Goal: Information Seeking & Learning: Learn about a topic

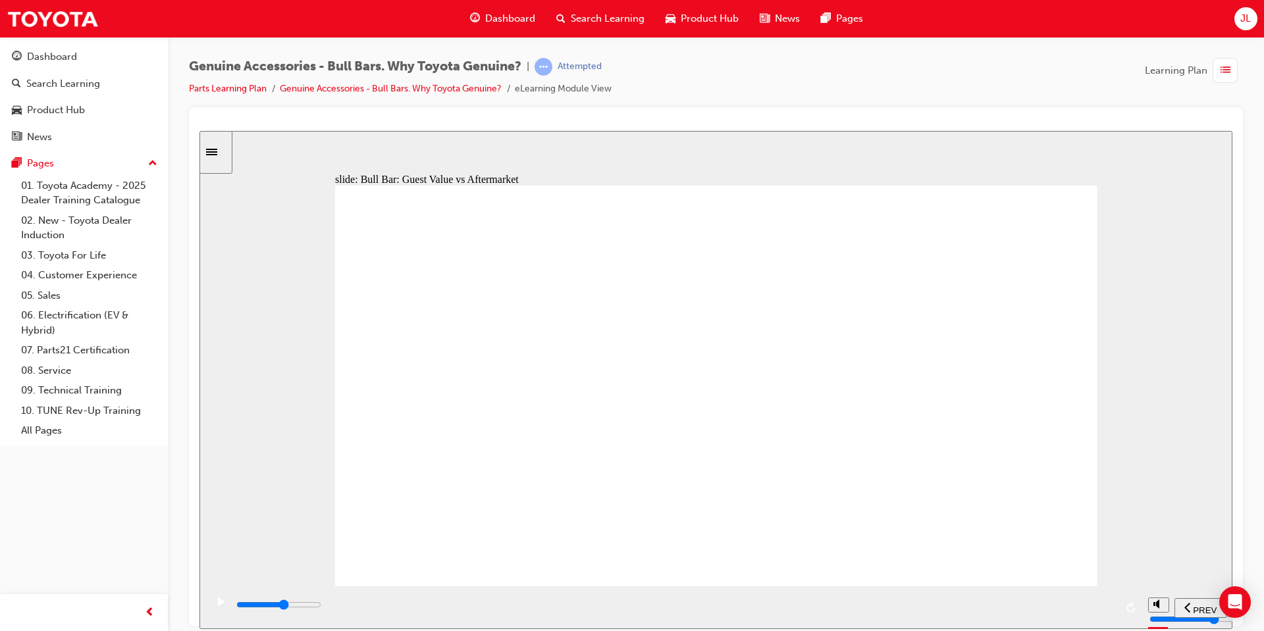
click at [733, 603] on div "playback controls" at bounding box center [675, 605] width 880 height 14
click at [321, 608] on input "slide progress" at bounding box center [278, 604] width 85 height 11
click at [1103, 608] on div "playback controls" at bounding box center [675, 605] width 880 height 14
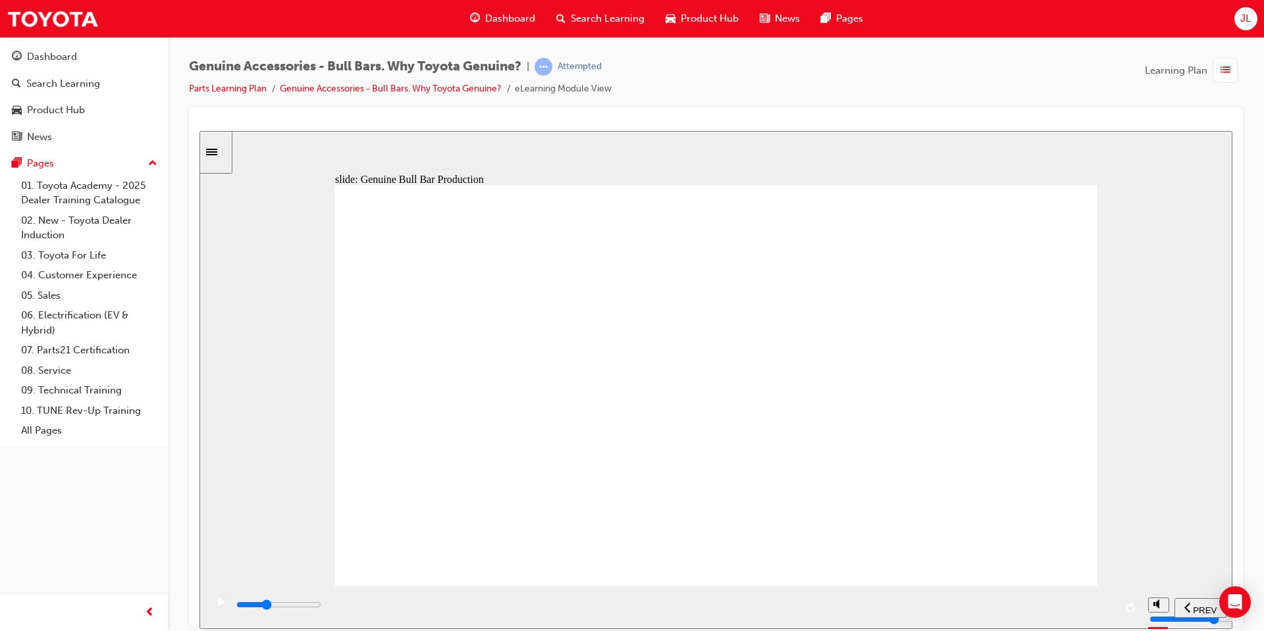
click at [321, 606] on input "slide progress" at bounding box center [278, 604] width 85 height 11
click at [969, 602] on div "playback controls" at bounding box center [675, 605] width 880 height 14
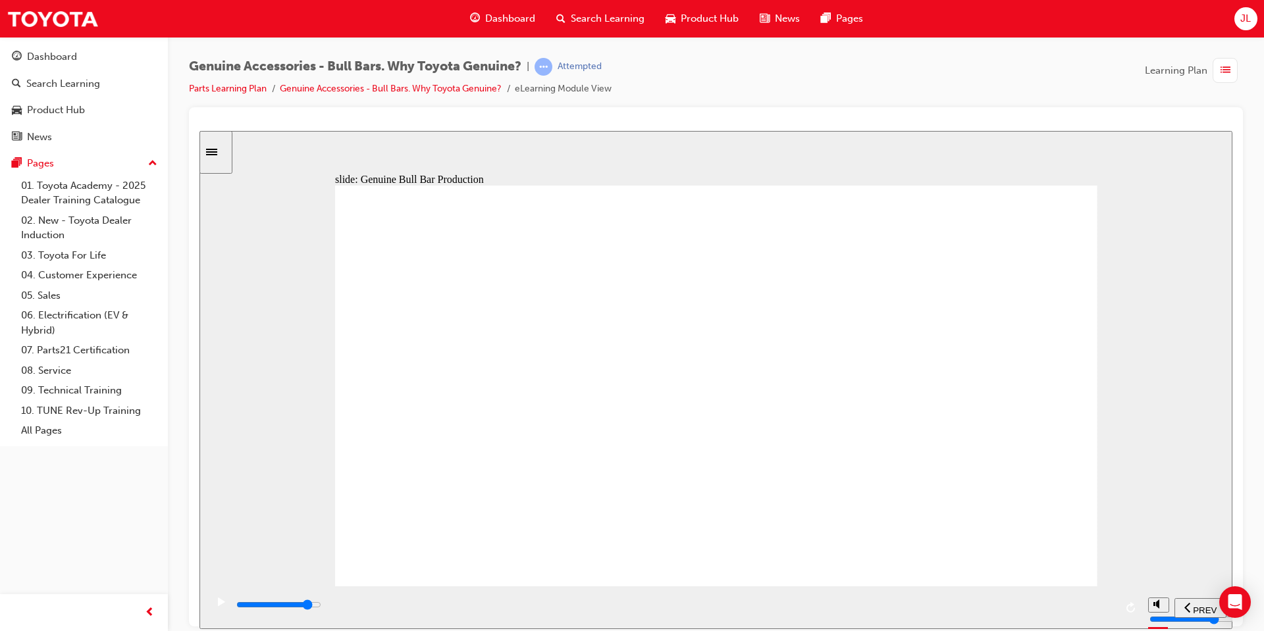
click at [1097, 604] on div "playback controls" at bounding box center [675, 605] width 880 height 14
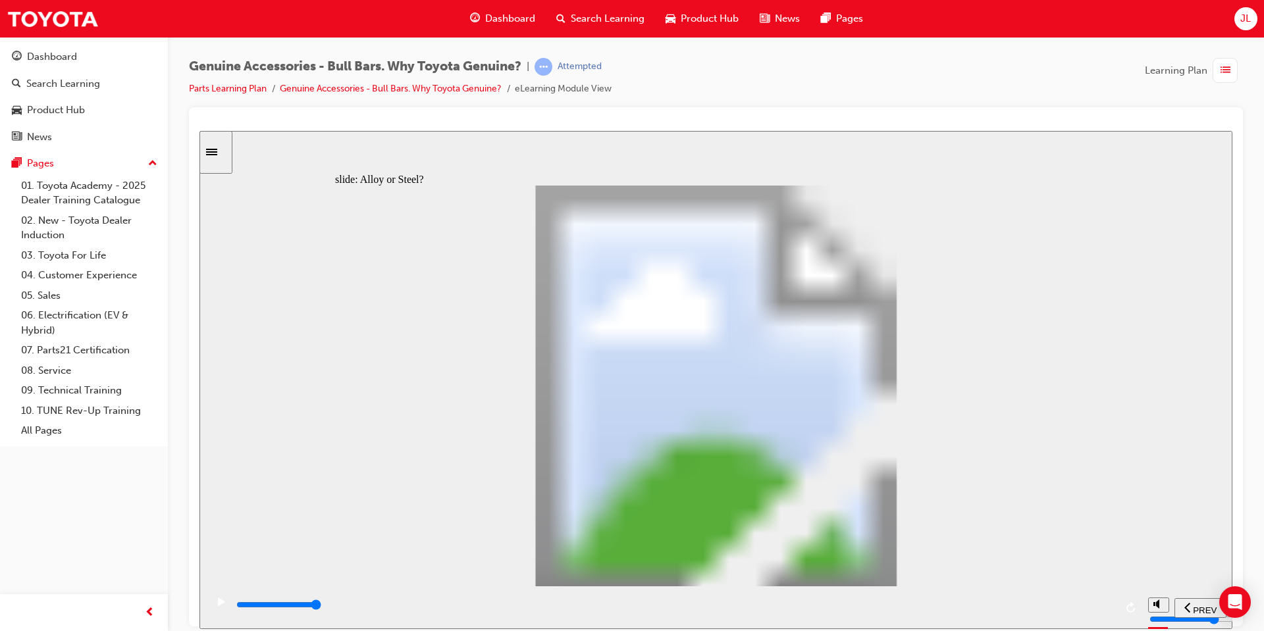
click at [750, 600] on div "playback controls" at bounding box center [675, 608] width 880 height 20
click at [864, 604] on div "playback controls" at bounding box center [675, 605] width 880 height 14
click at [999, 602] on div "playback controls" at bounding box center [675, 605] width 880 height 14
click at [1070, 602] on div "playback controls" at bounding box center [675, 605] width 880 height 14
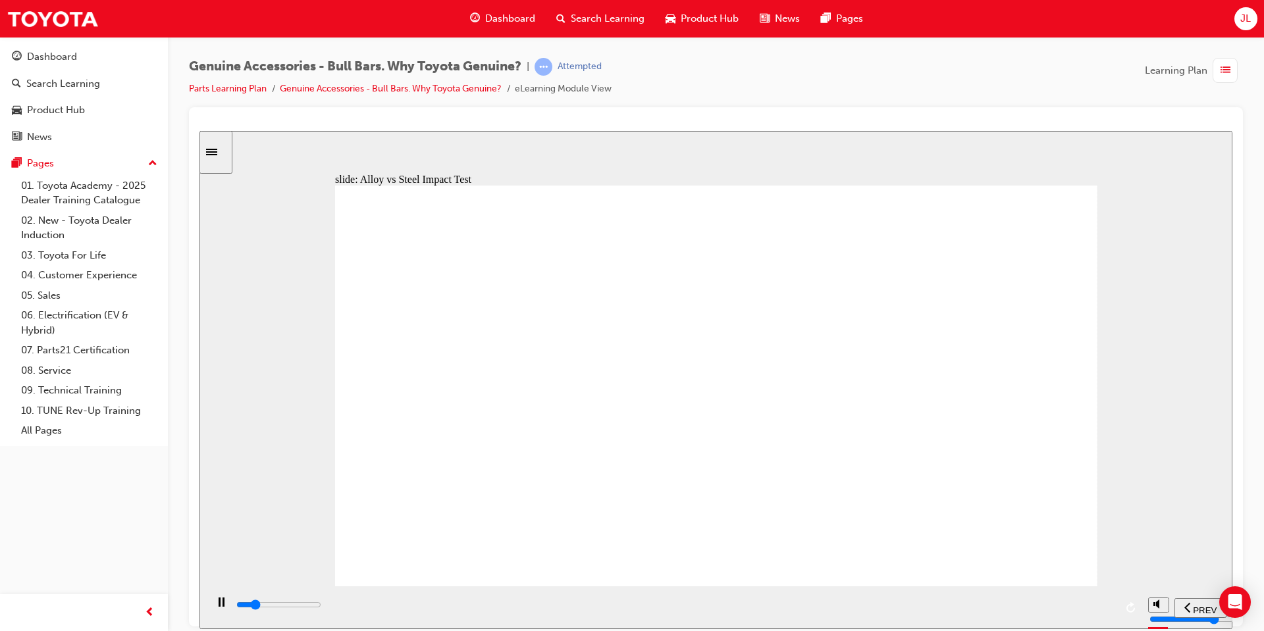
click at [1011, 608] on div "playback controls" at bounding box center [675, 605] width 880 height 14
click at [321, 606] on input "slide progress" at bounding box center [278, 604] width 85 height 11
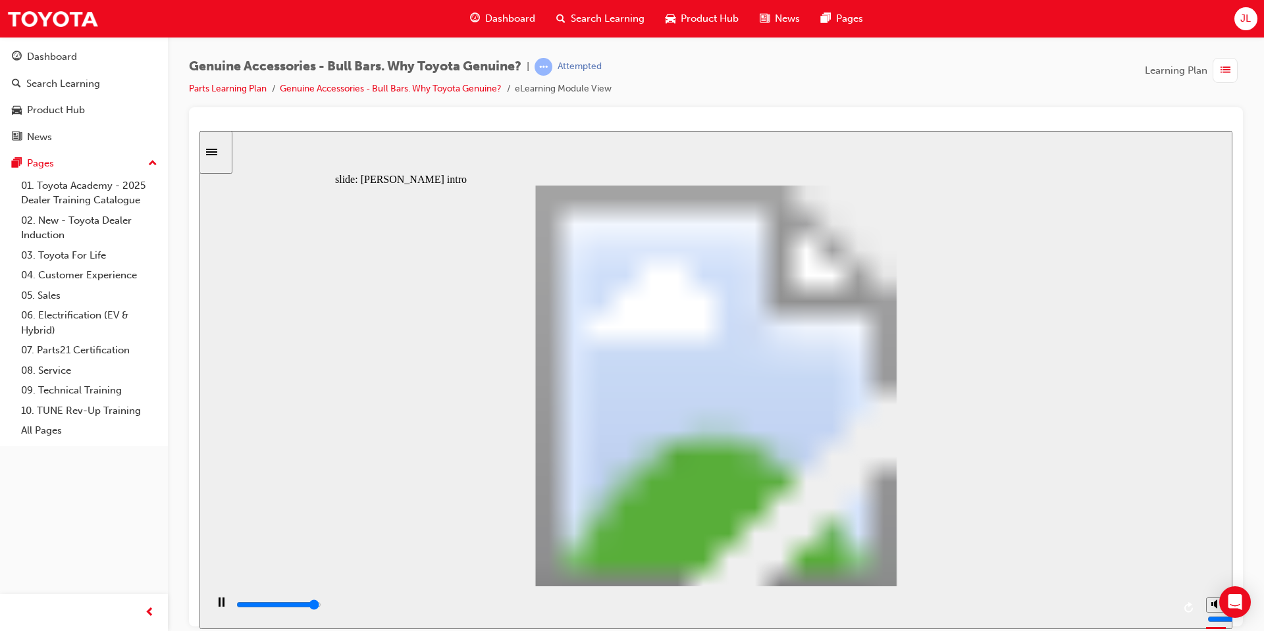
click at [1146, 610] on div "playback controls" at bounding box center [704, 605] width 938 height 14
click at [1095, 608] on div "playback controls" at bounding box center [704, 605] width 938 height 14
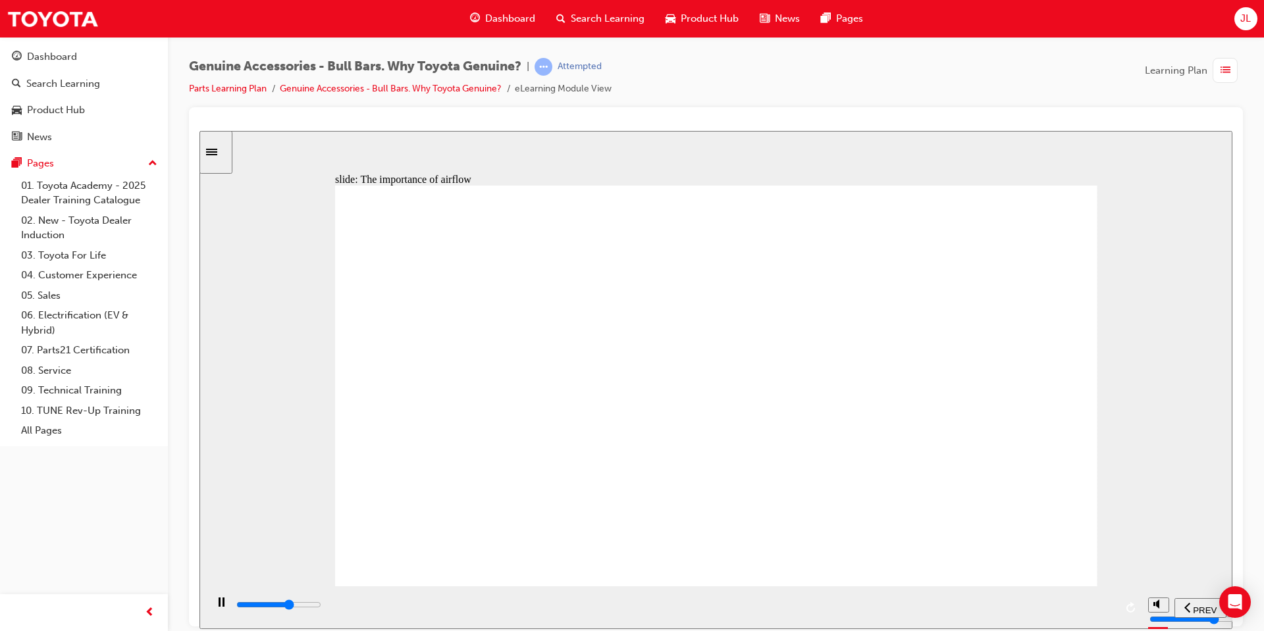
click at [797, 605] on div "playback controls" at bounding box center [675, 605] width 880 height 14
click at [836, 600] on div "playback controls" at bounding box center [675, 608] width 880 height 20
drag, startPoint x: 1080, startPoint y: 596, endPoint x: 1078, endPoint y: 614, distance: 17.2
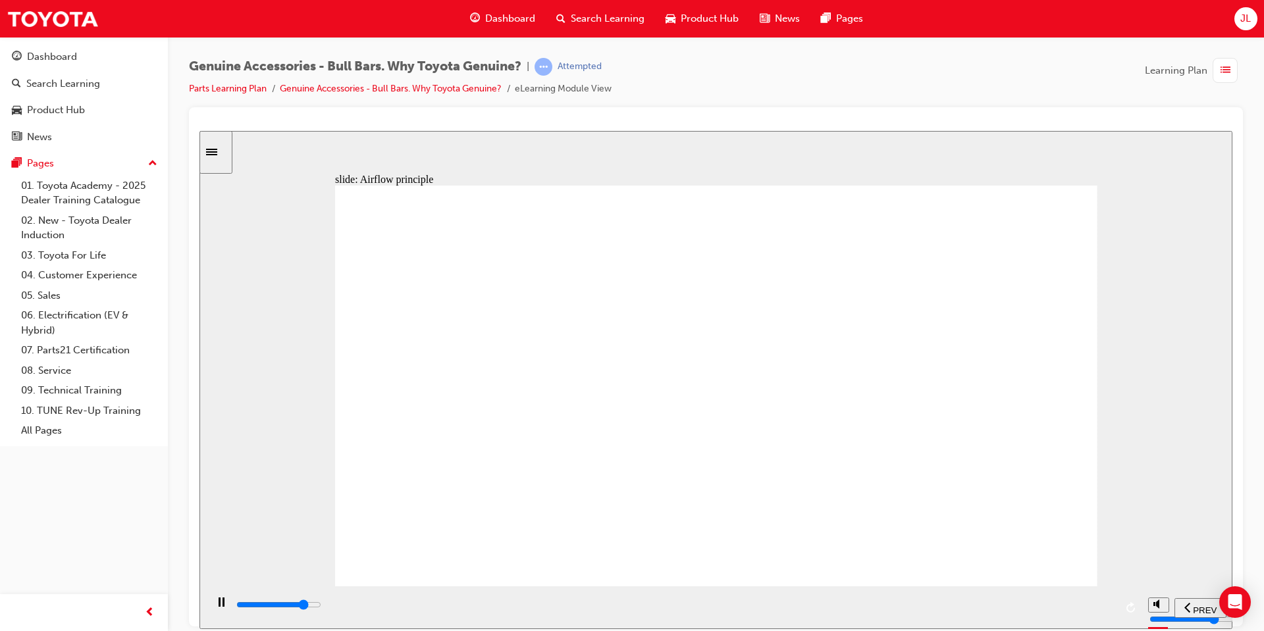
click at [1078, 614] on div "playback controls" at bounding box center [673, 607] width 935 height 43
click at [1074, 623] on div "playback controls" at bounding box center [673, 607] width 935 height 43
click at [321, 608] on input "slide progress" at bounding box center [278, 604] width 85 height 11
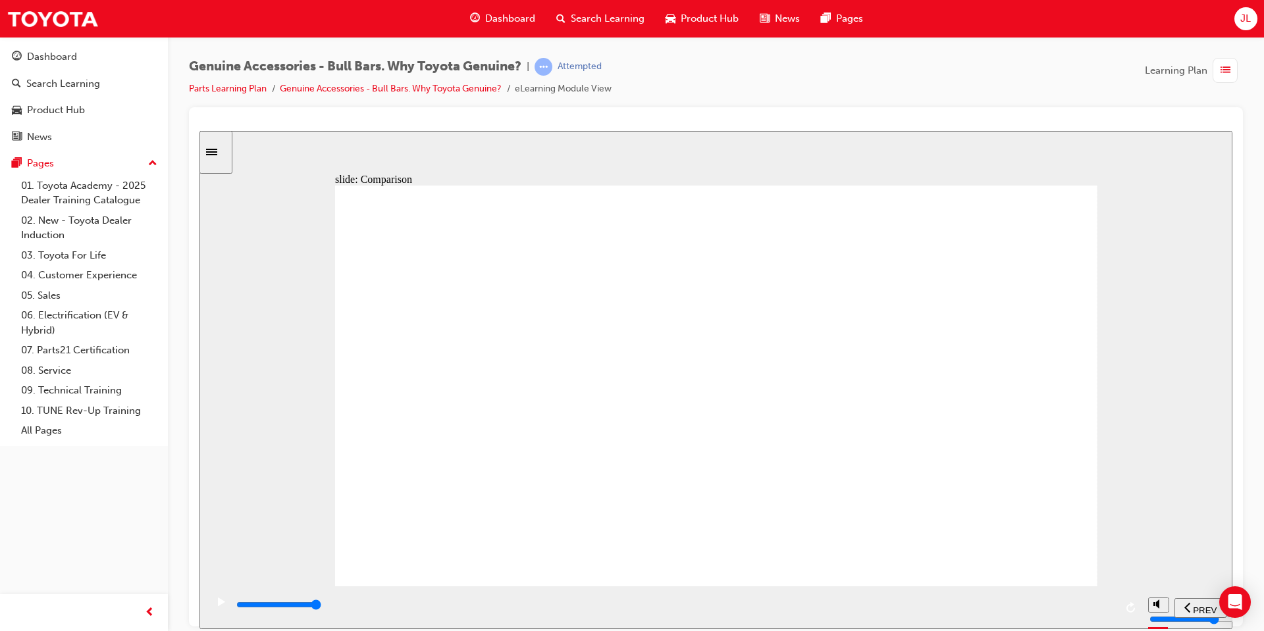
click at [321, 607] on input "slide progress" at bounding box center [278, 604] width 85 height 11
drag, startPoint x: 1031, startPoint y: 608, endPoint x: 1043, endPoint y: 606, distance: 12.7
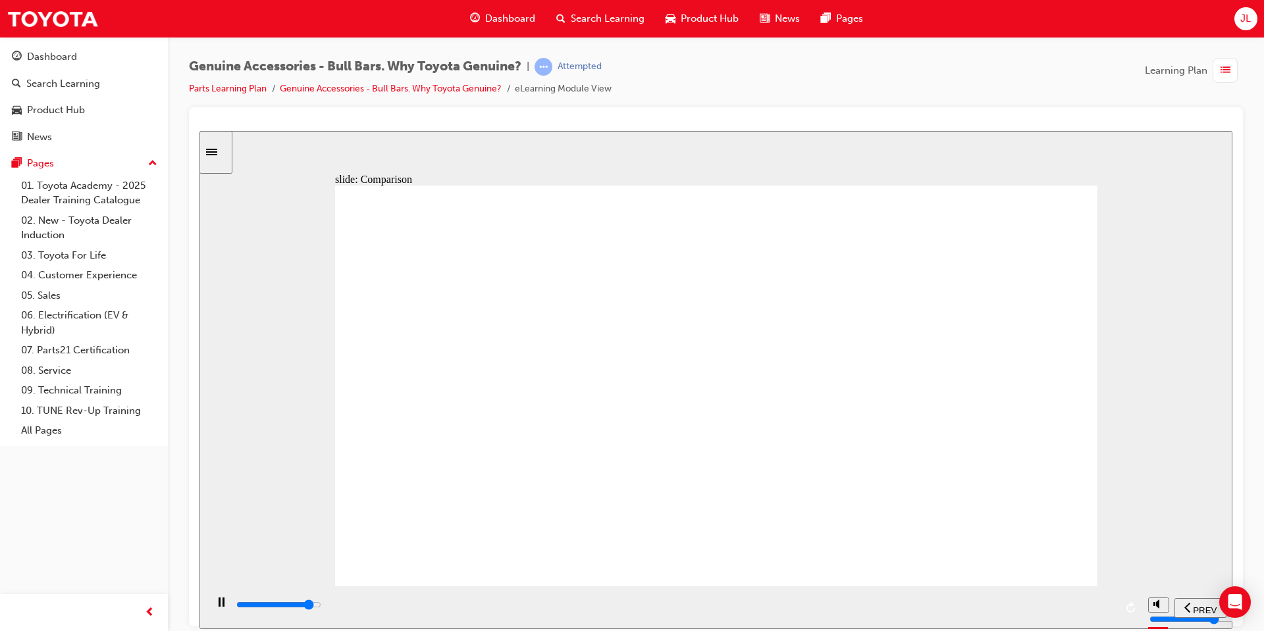
click at [1036, 608] on div "playback controls" at bounding box center [675, 605] width 880 height 14
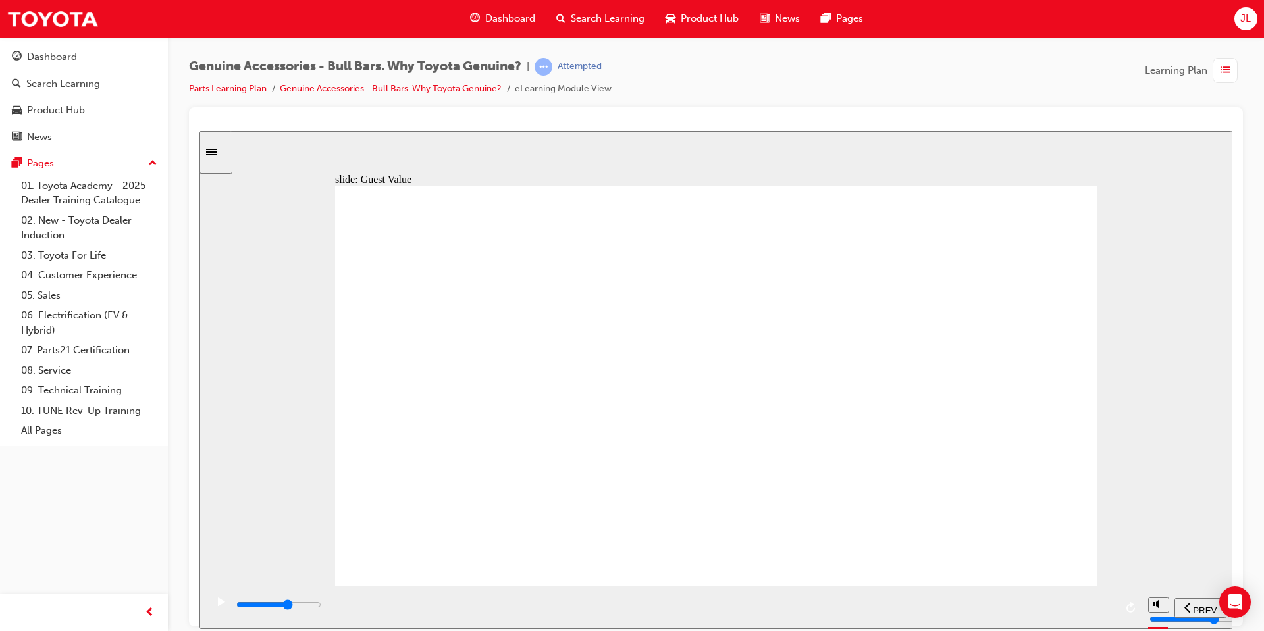
click at [321, 608] on input "slide progress" at bounding box center [278, 604] width 85 height 11
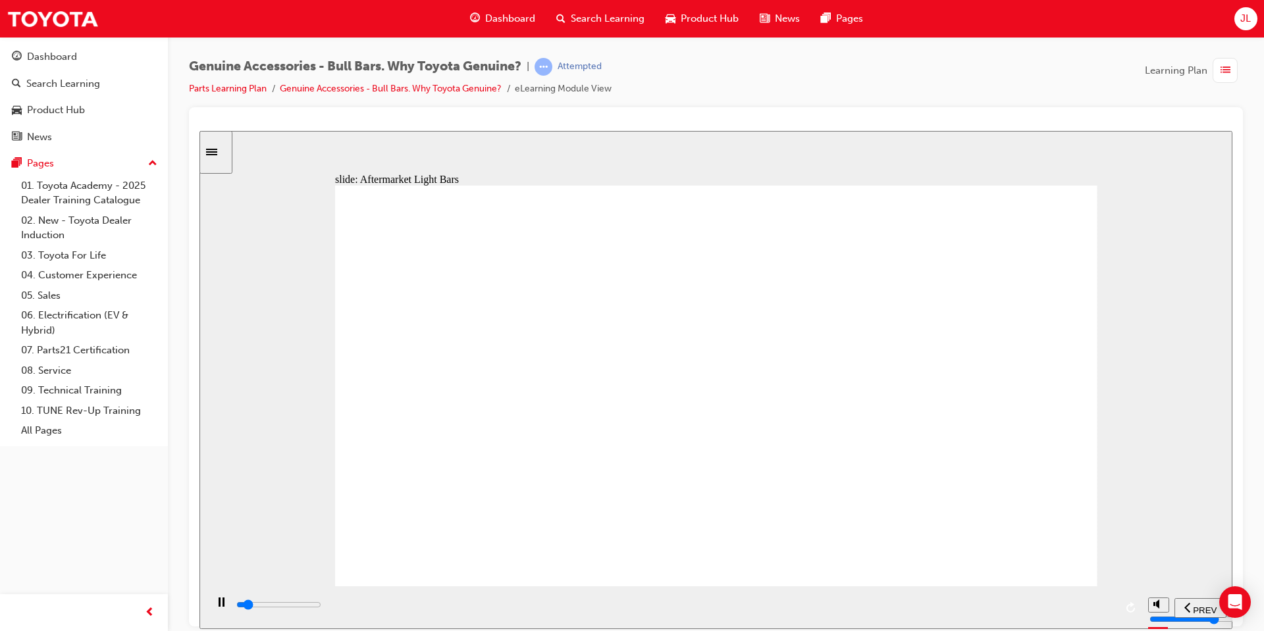
drag, startPoint x: 771, startPoint y: 283, endPoint x: 796, endPoint y: 275, distance: 26.4
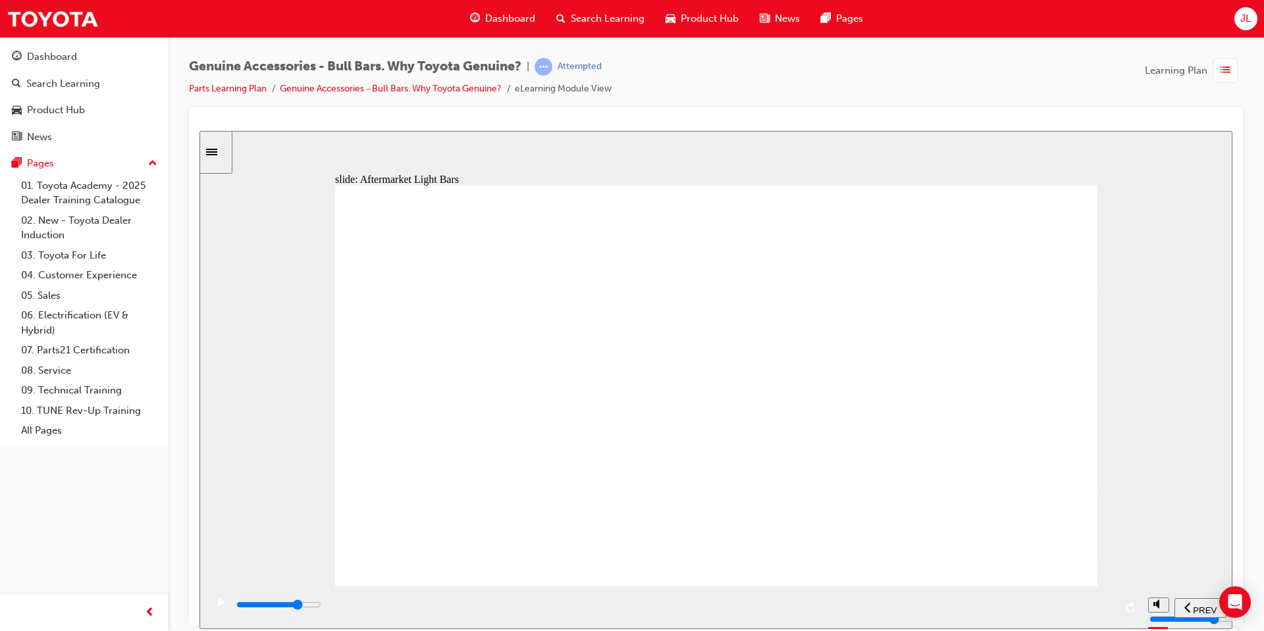
click at [897, 612] on div "playback controls" at bounding box center [675, 605] width 880 height 14
click at [321, 608] on input "slide progress" at bounding box center [278, 604] width 85 height 11
click at [321, 607] on input "slide progress" at bounding box center [278, 604] width 85 height 11
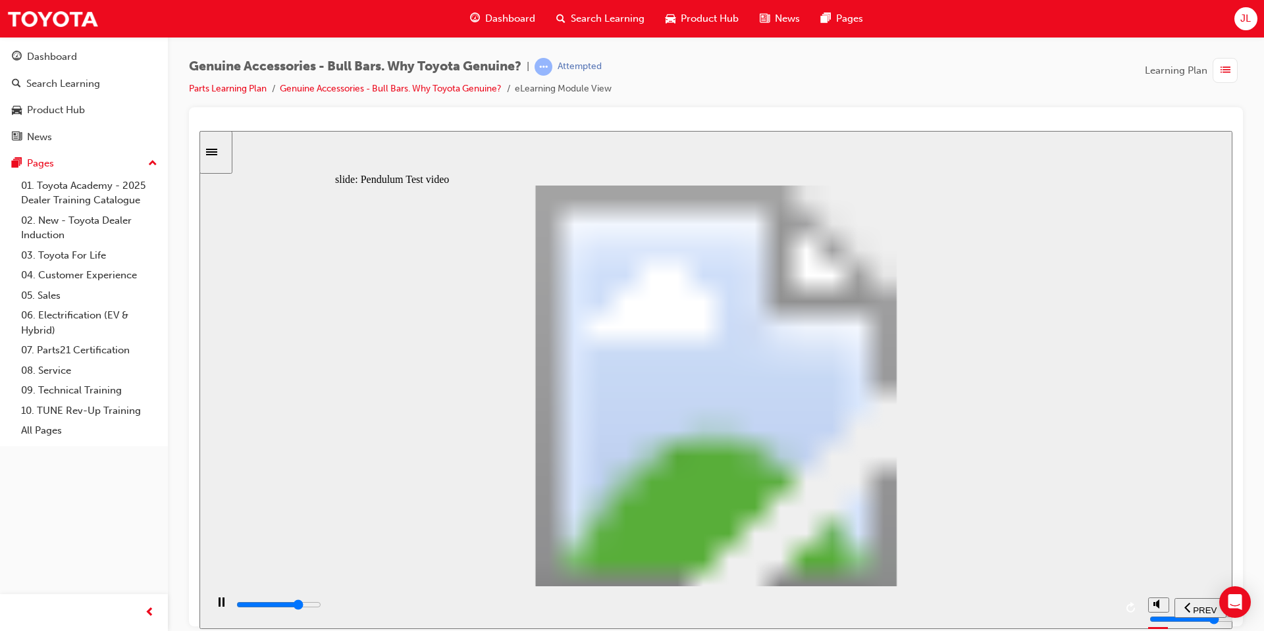
type input "8400"
type input "0"
type input "8500"
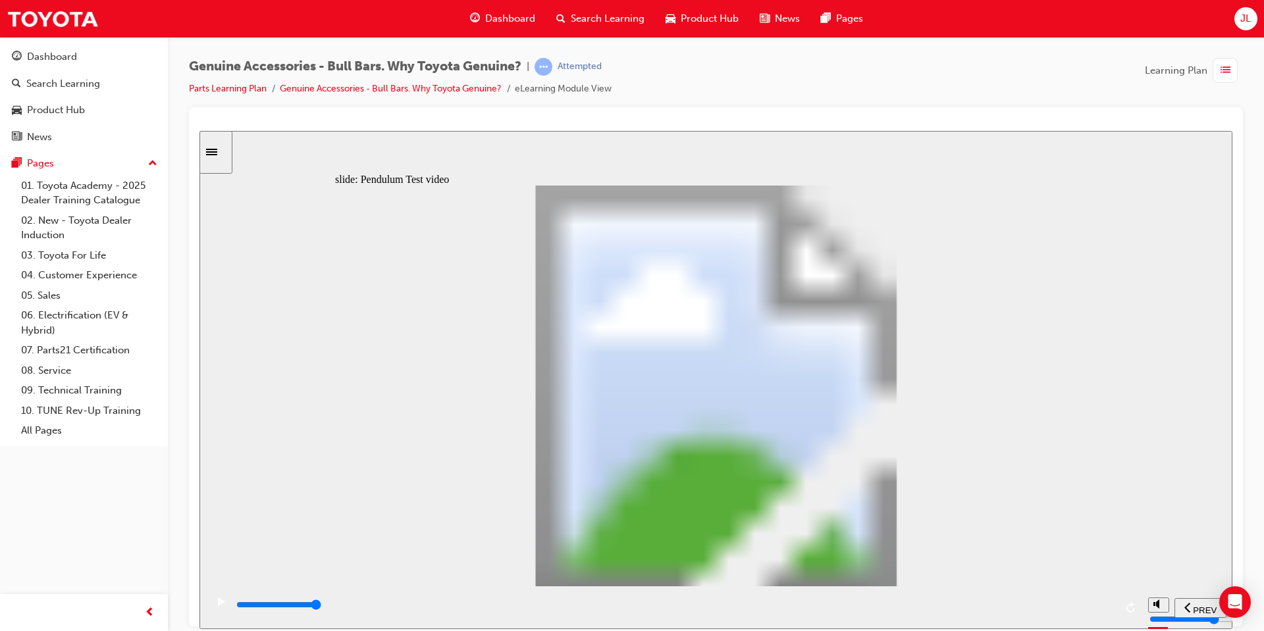
type input "102"
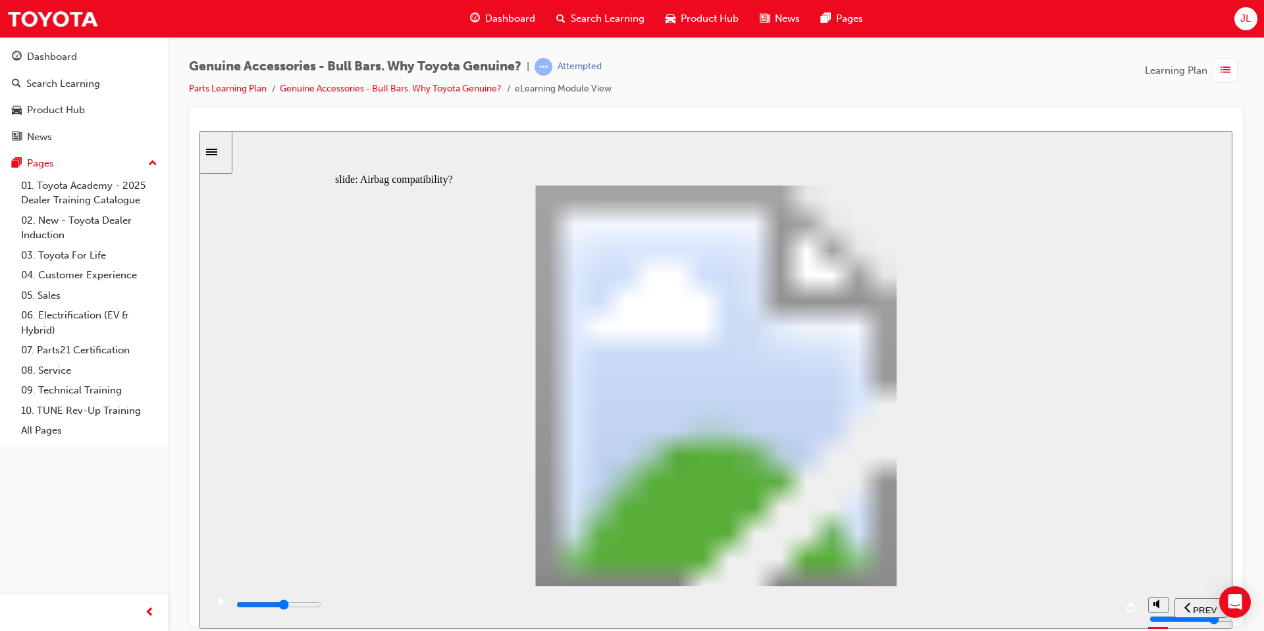
click at [321, 606] on input "slide progress" at bounding box center [278, 604] width 85 height 11
drag, startPoint x: 842, startPoint y: 333, endPoint x: 831, endPoint y: 346, distance: 17.3
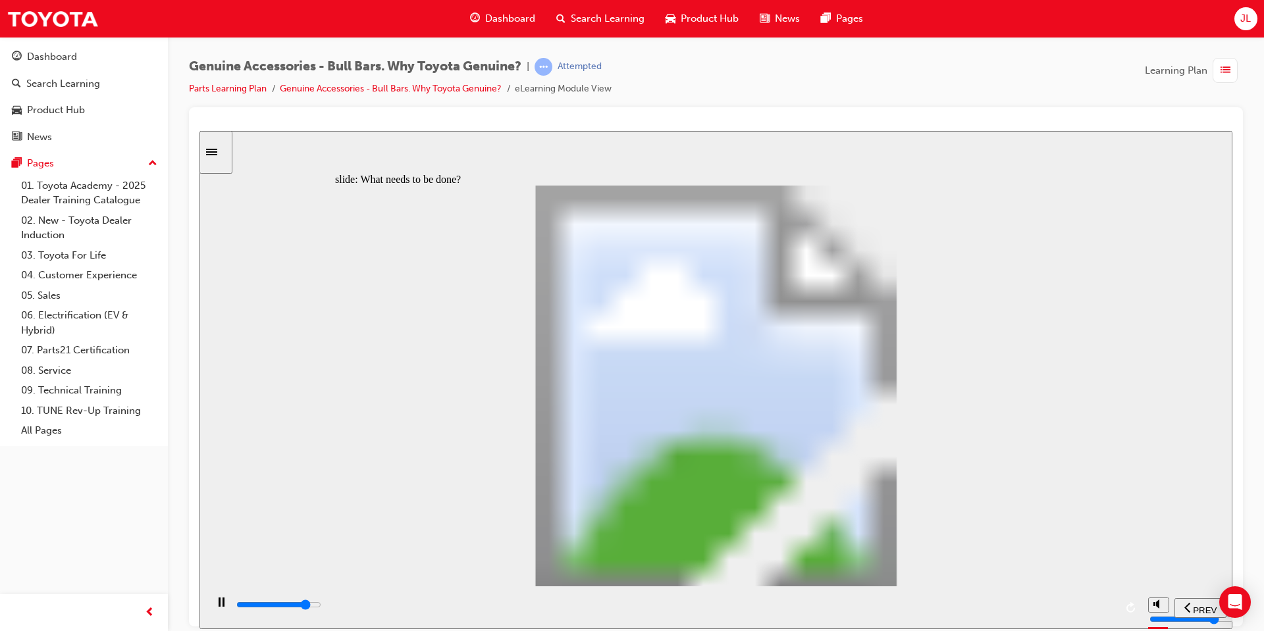
click at [321, 608] on input "slide progress" at bounding box center [278, 604] width 85 height 11
click at [475, 612] on div "playback controls" at bounding box center [675, 605] width 880 height 14
type input "6200"
type input "0"
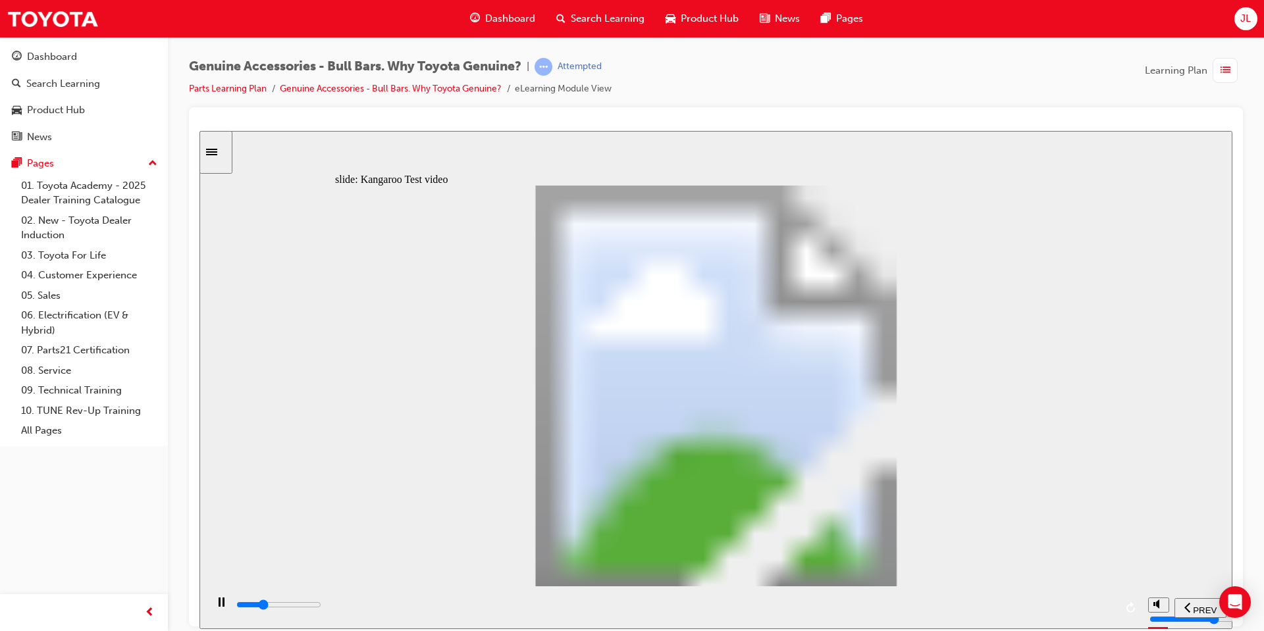
type input "6200"
type input "0"
type input "6300"
type input "0"
type input "6300"
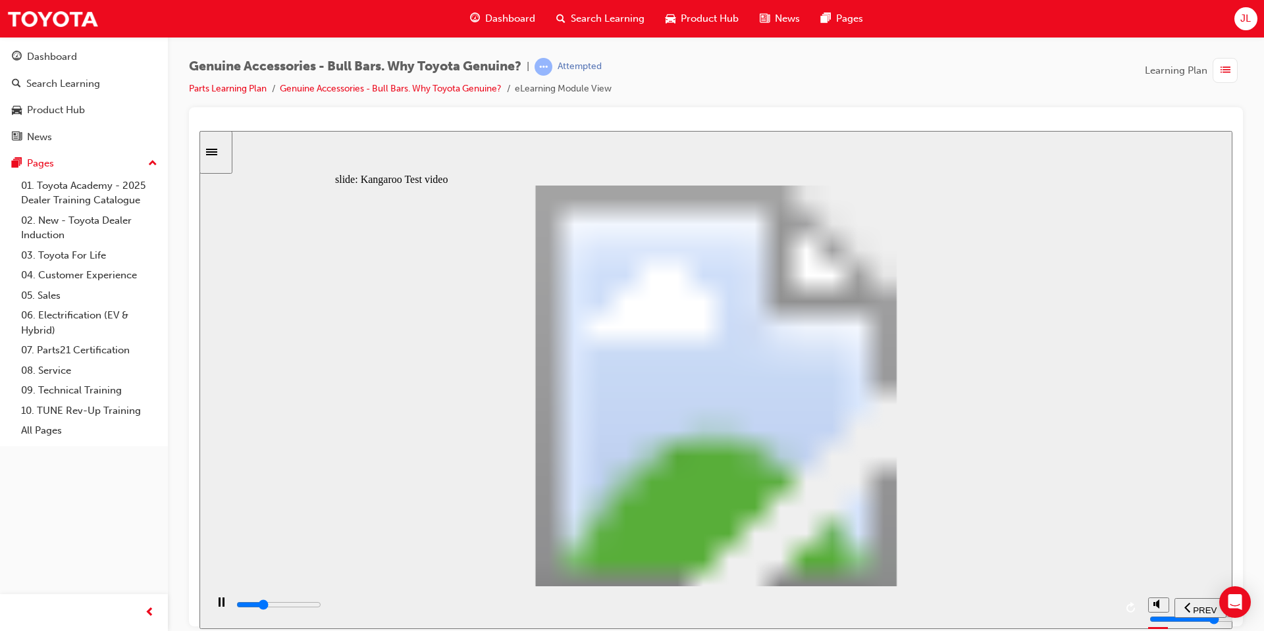
type input "0"
type input "6300"
type input "0"
type input "6300"
type input "0"
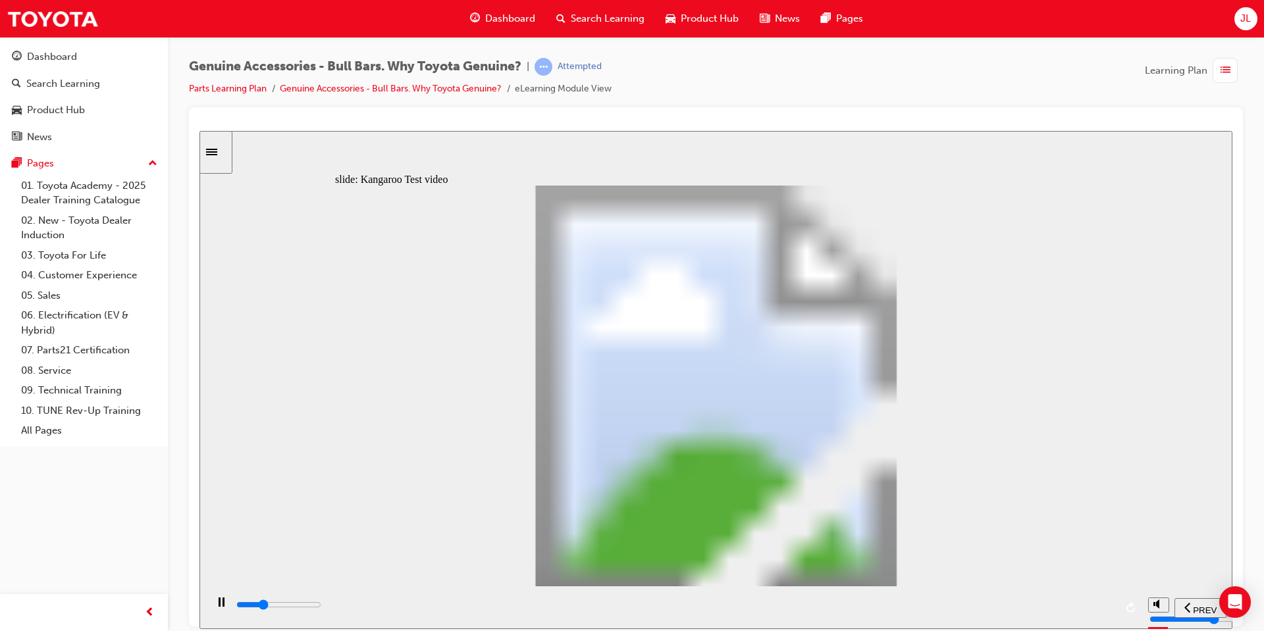
type input "6300"
type input "0"
type input "6300"
type input "0"
type input "6400"
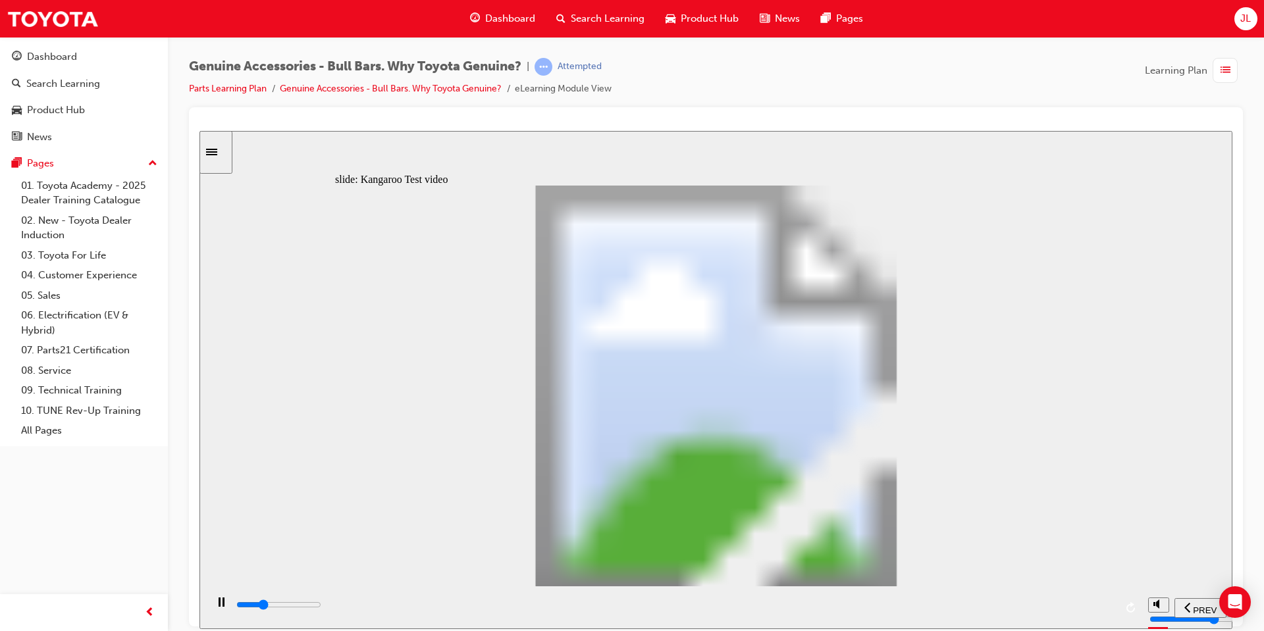
type input "0"
type input "6400"
type input "0"
type input "6400"
type input "0"
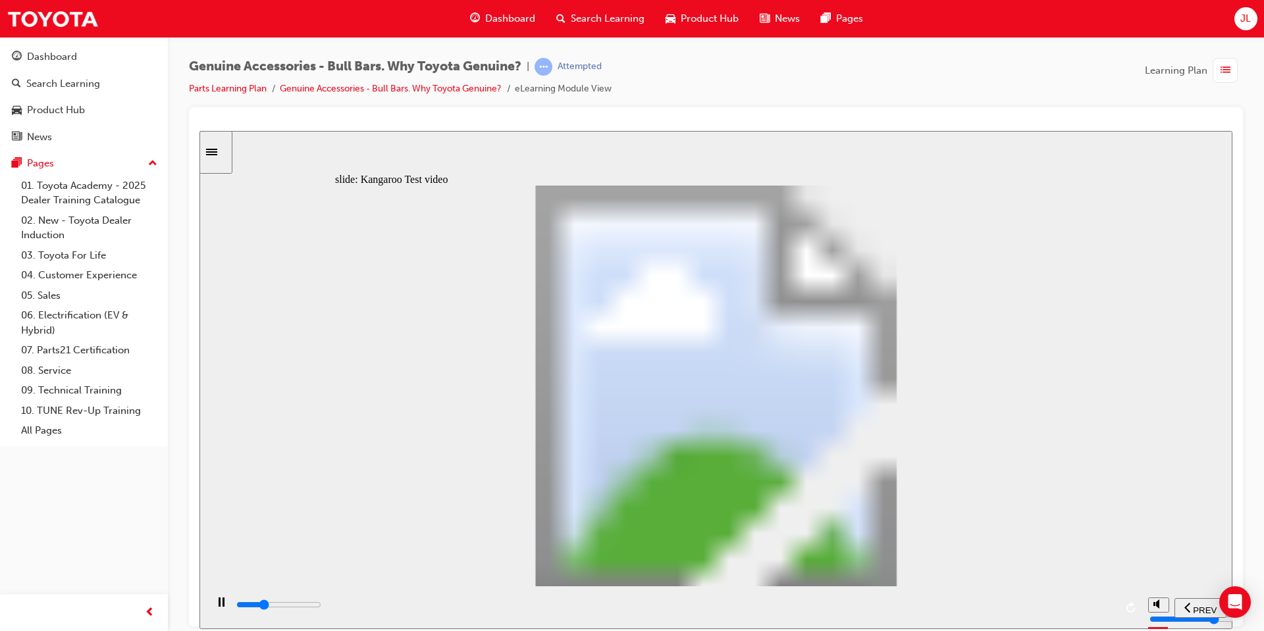
type input "6400"
type input "0"
type input "6400"
type input "0"
type input "6400"
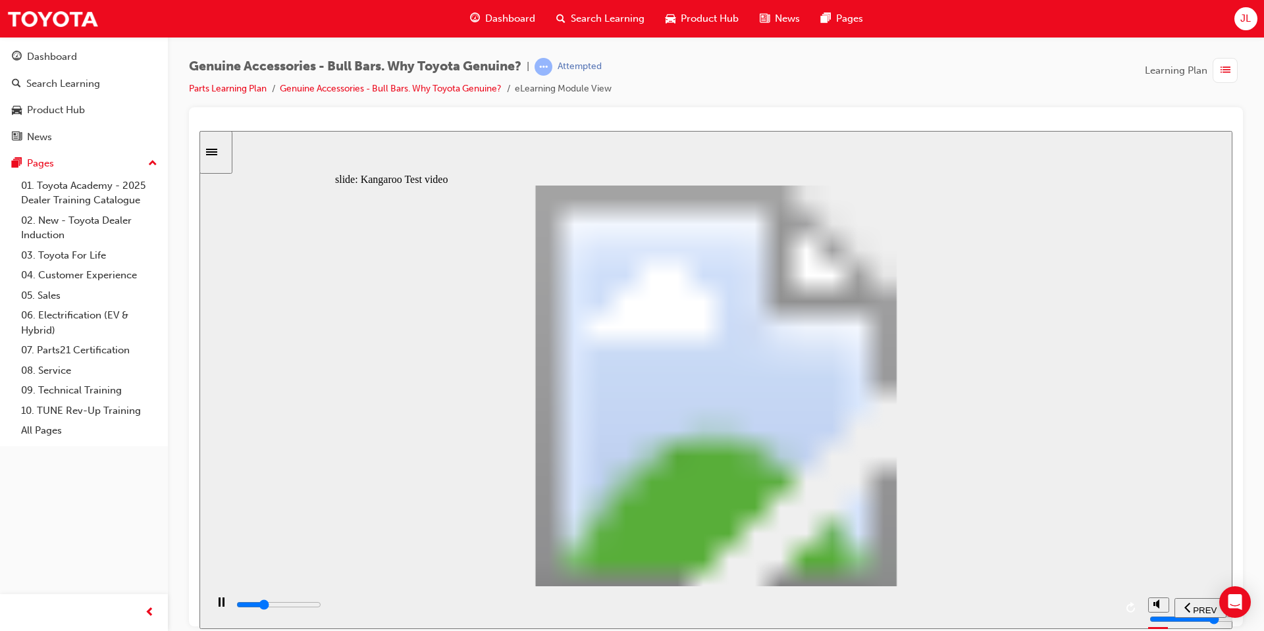
type input "0"
type input "6500"
type input "0"
click at [643, 604] on div "playback controls" at bounding box center [675, 605] width 880 height 14
type input "10100"
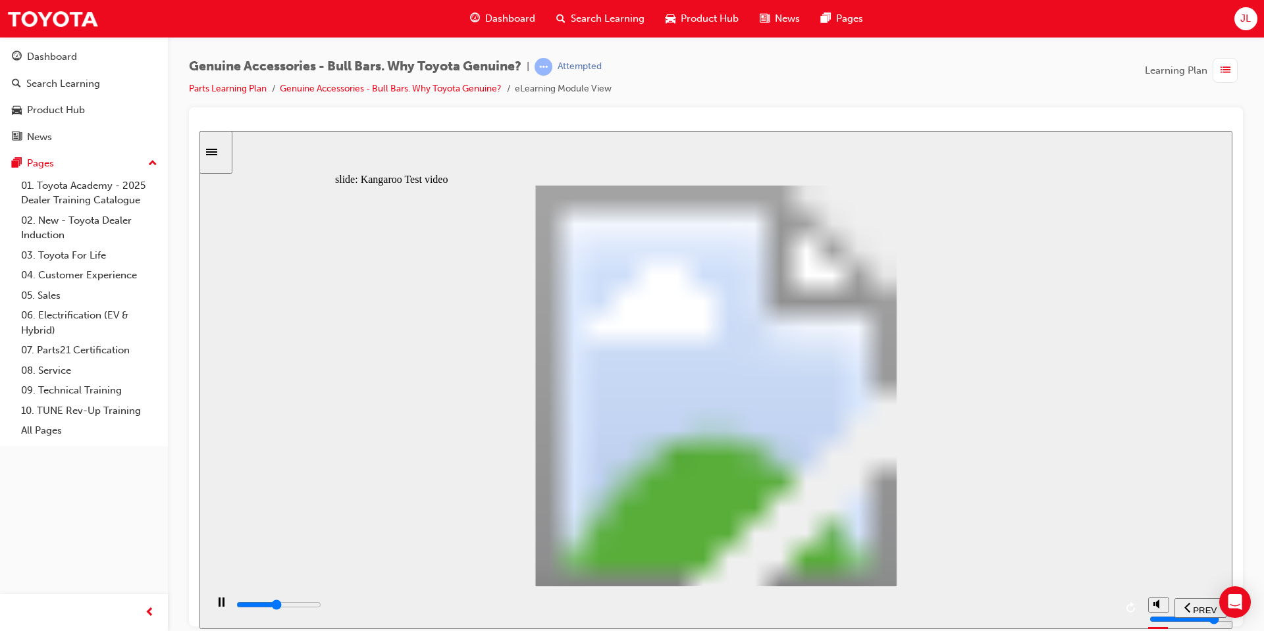
type input "1"
type input "10400"
type input "1"
type input "10600"
type input "1"
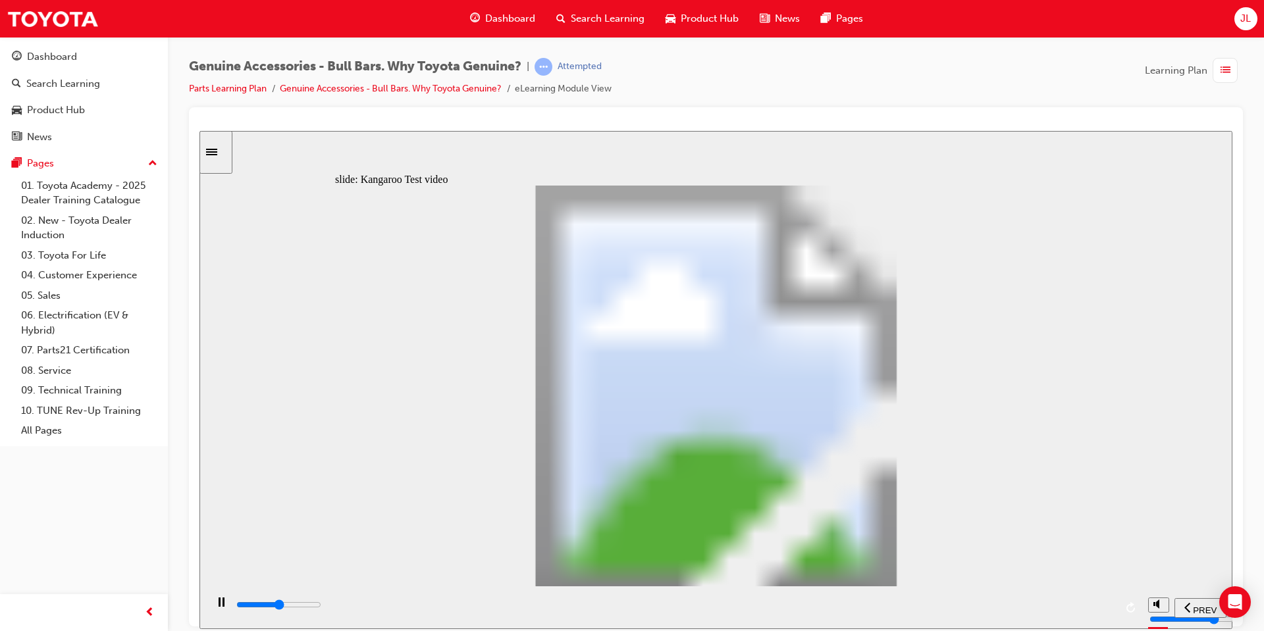
type input "10900"
type input "2"
type input "9200"
type input "2"
click at [321, 606] on input "slide progress" at bounding box center [278, 604] width 85 height 11
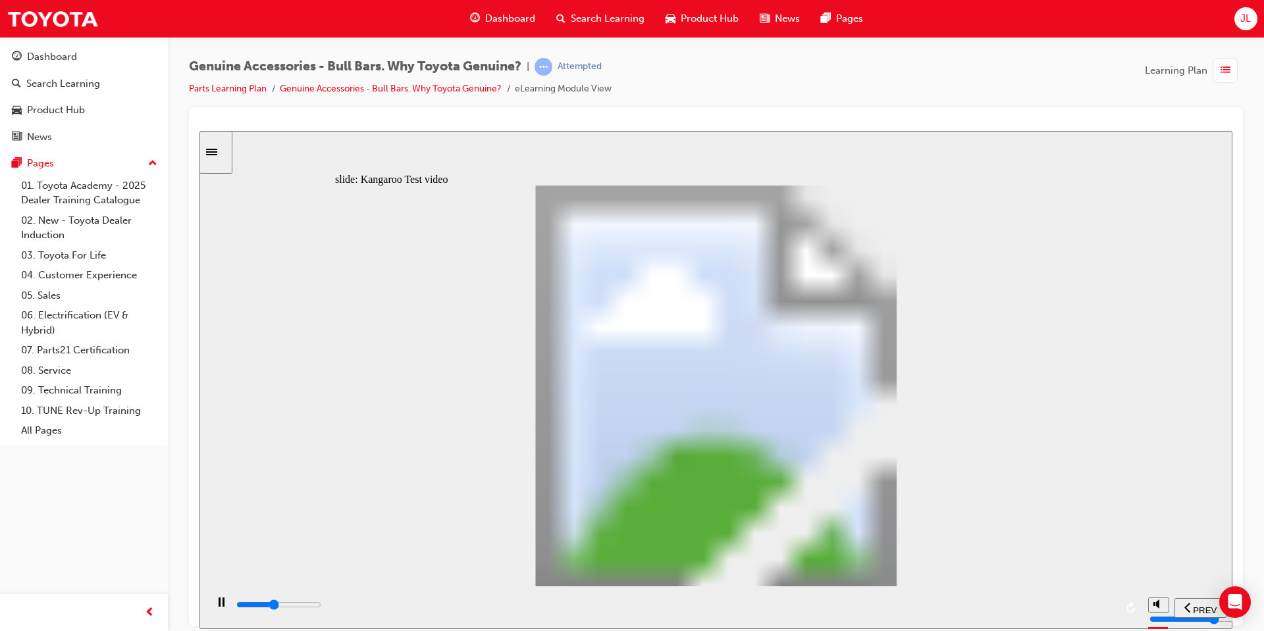
type input "9400"
type input "2"
type input "9700"
type input "2"
type input "9000"
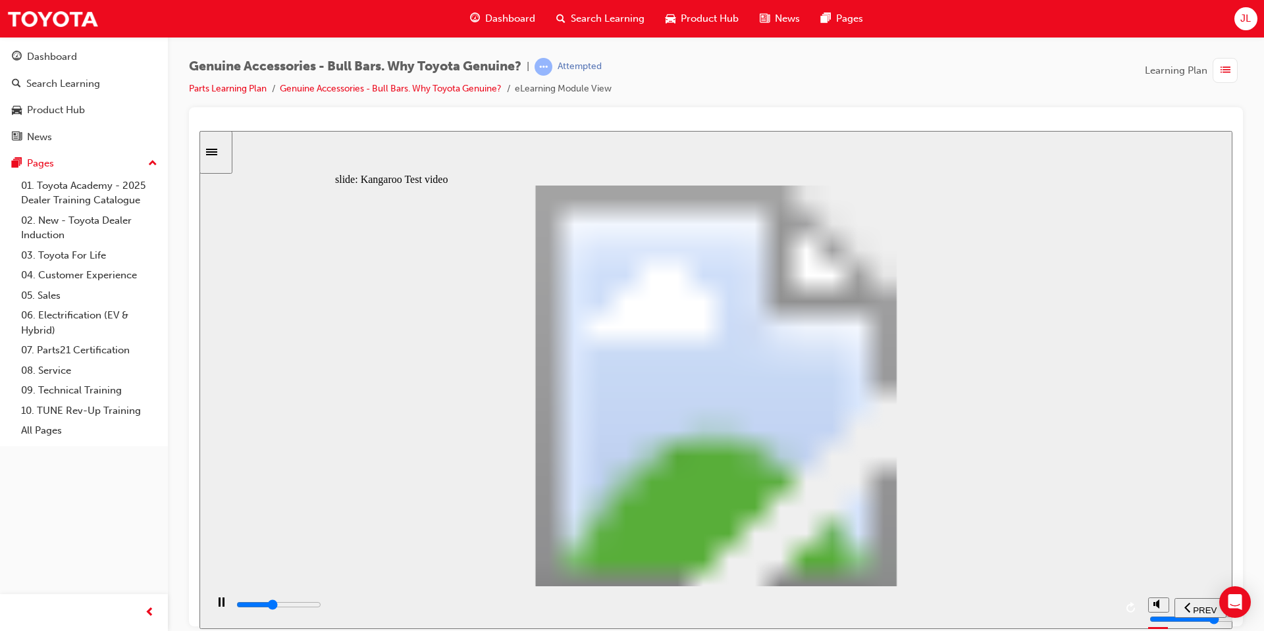
type input "3"
drag, startPoint x: 602, startPoint y: 608, endPoint x: 589, endPoint y: 609, distance: 13.2
click at [600, 608] on div "playback controls" at bounding box center [675, 605] width 880 height 14
type input "9200"
type input "3"
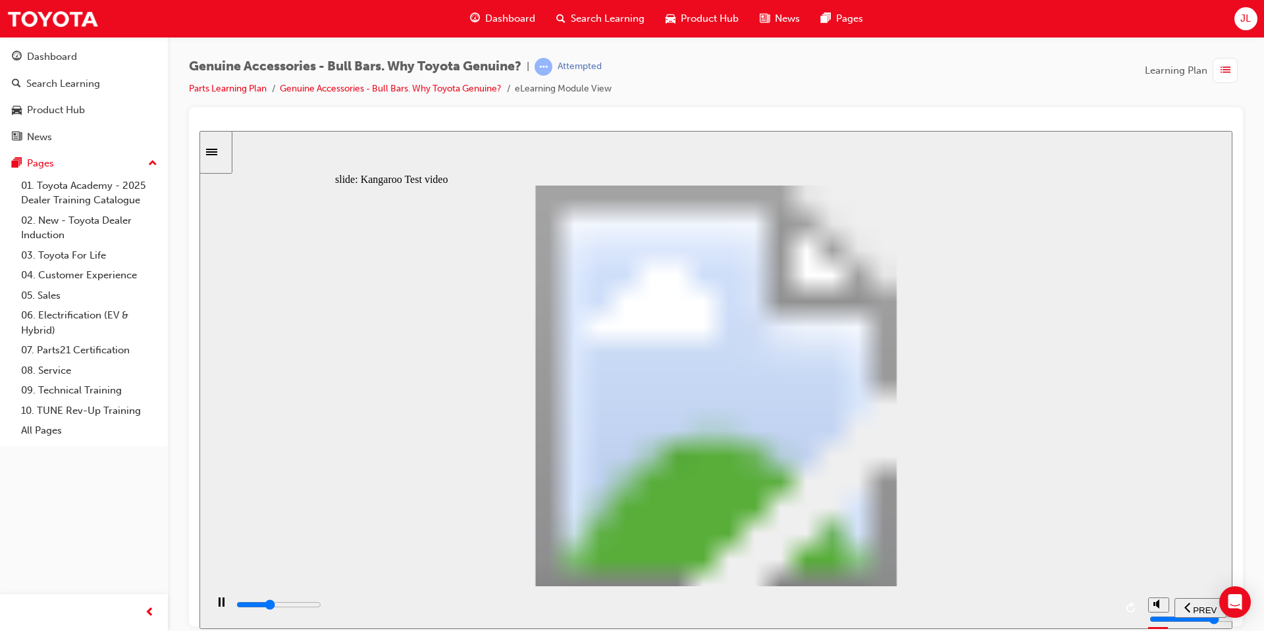
click at [567, 609] on div "playback controls" at bounding box center [675, 605] width 880 height 14
type input "8200"
type input "3"
type input "8500"
type input "3"
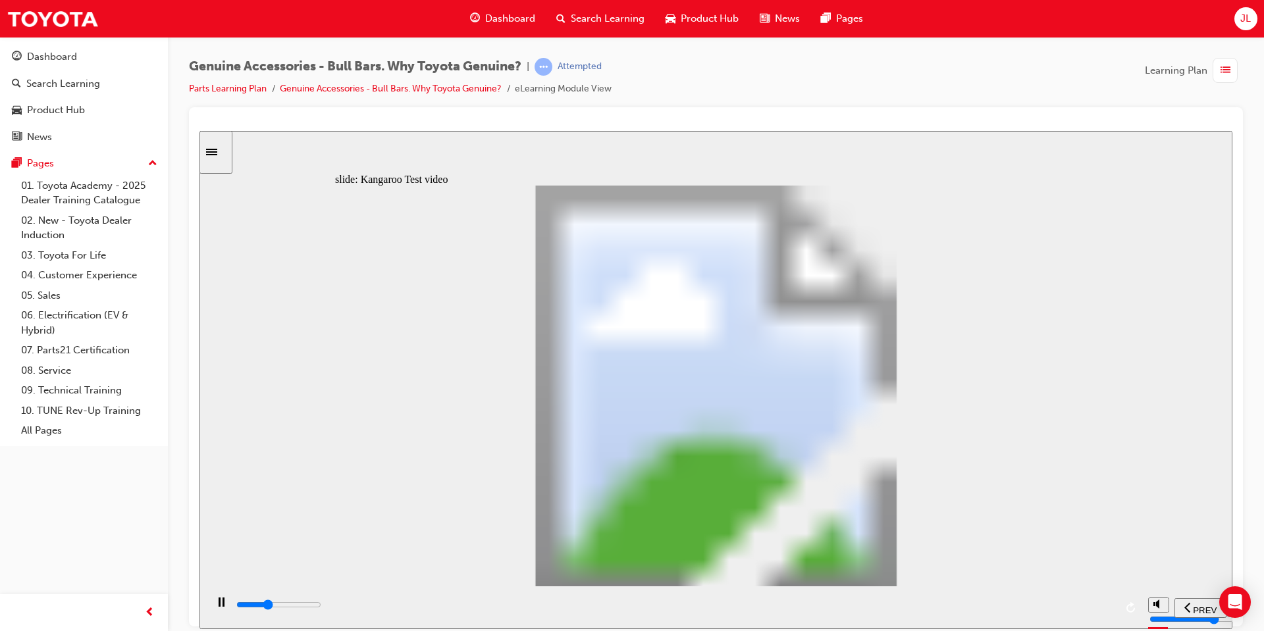
click at [546, 608] on div "playback controls" at bounding box center [675, 605] width 880 height 14
type input "7600"
type input "4"
type input "7900"
type input "4"
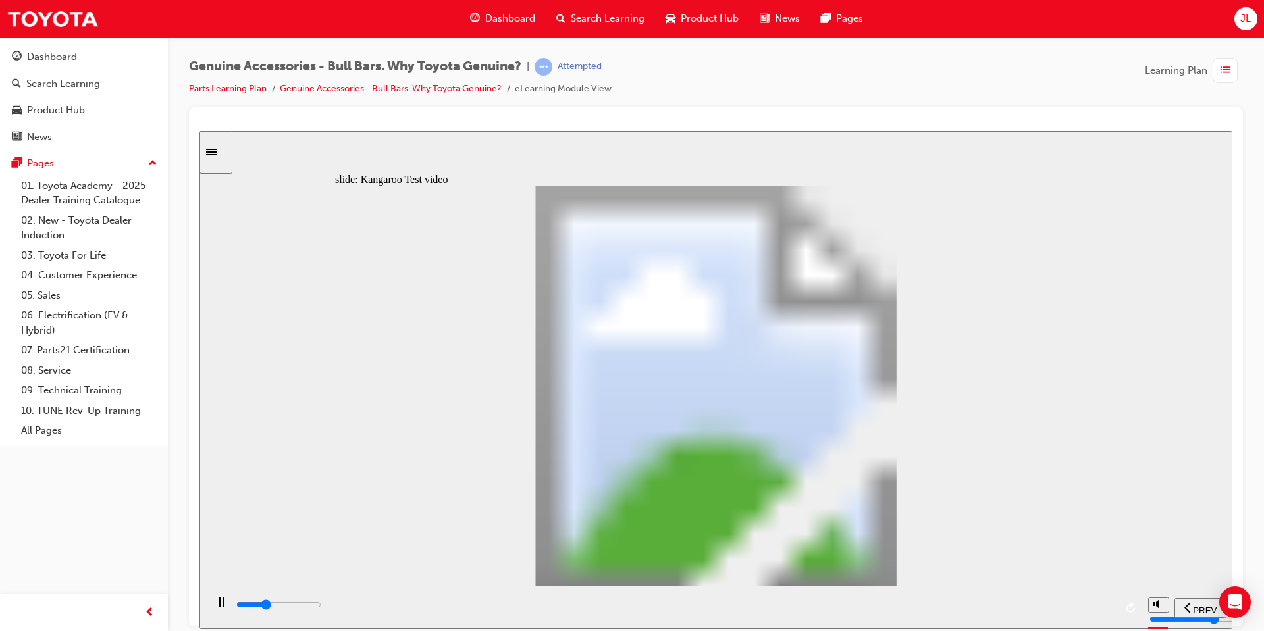
click at [526, 610] on div "playback controls" at bounding box center [675, 605] width 880 height 14
type input "7200"
type input "4"
type input "7500"
type input "4"
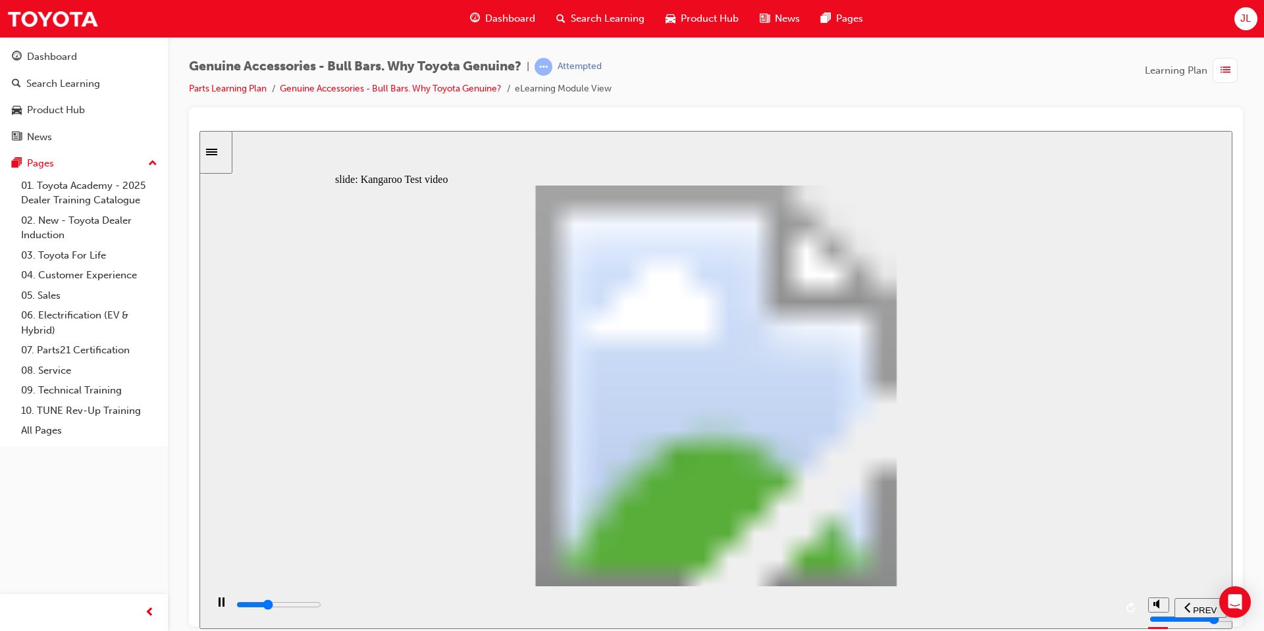
type input "7800"
type input "5"
type input "8000"
type input "5"
click at [321, 608] on input "slide progress" at bounding box center [278, 604] width 85 height 11
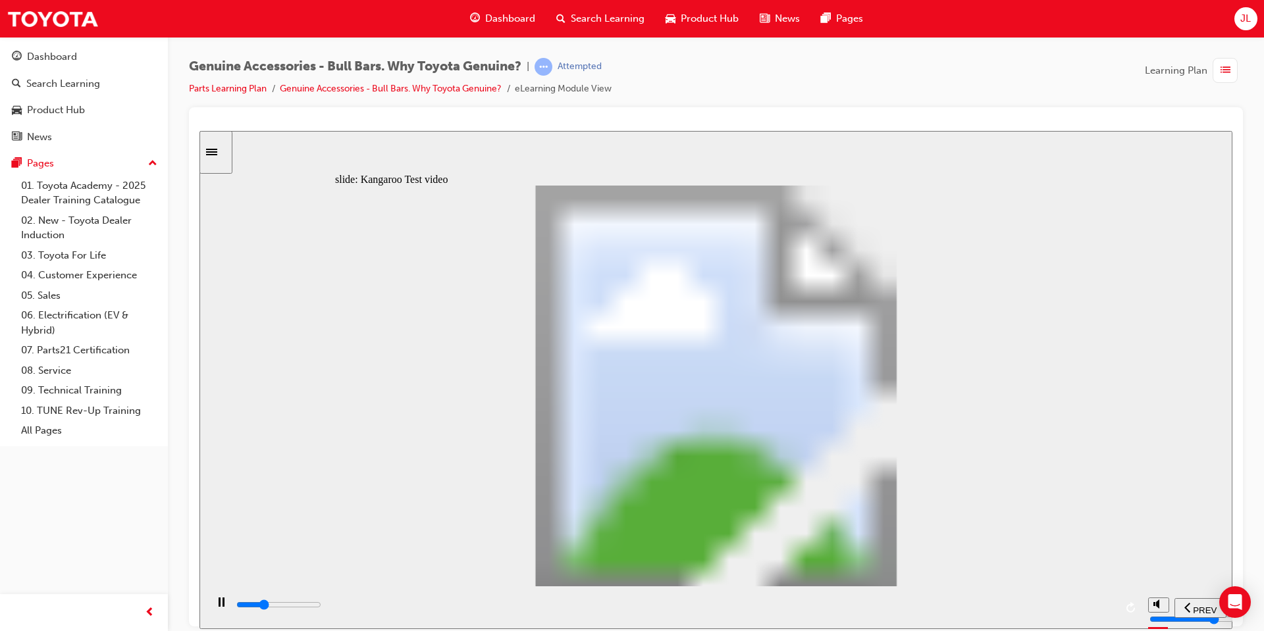
type input "6600"
type input "5"
type input "6800"
type input "6"
type input "7100"
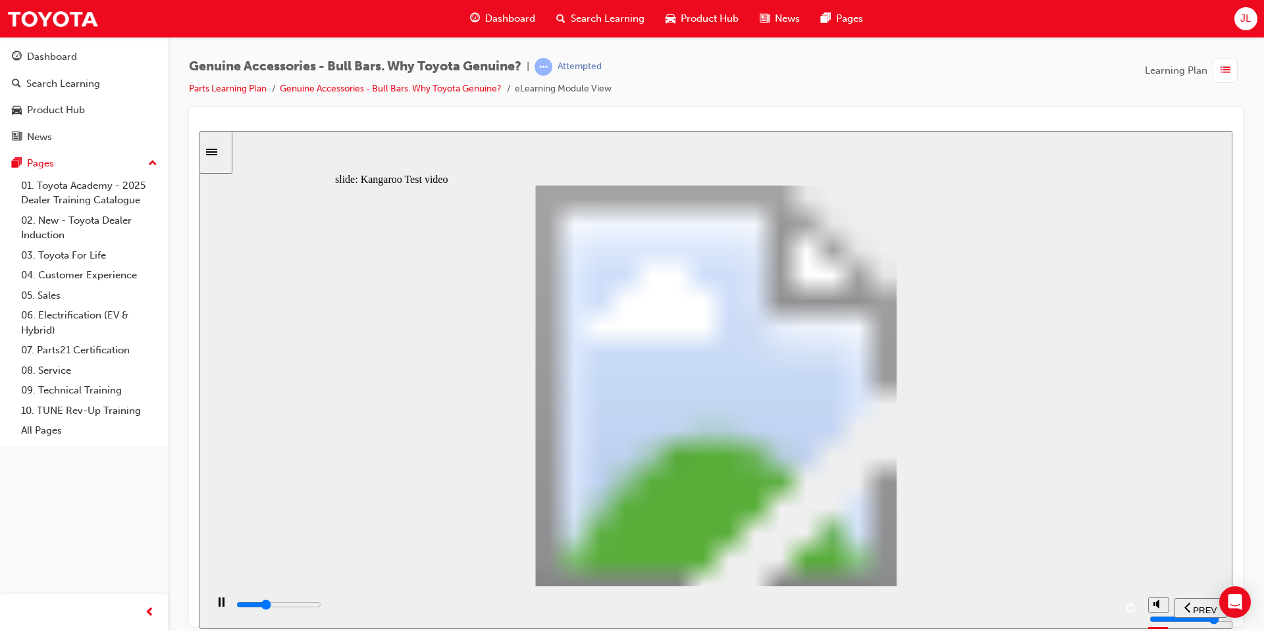
type input "6"
type input "7300"
type input "6"
type input "7600"
type input "6"
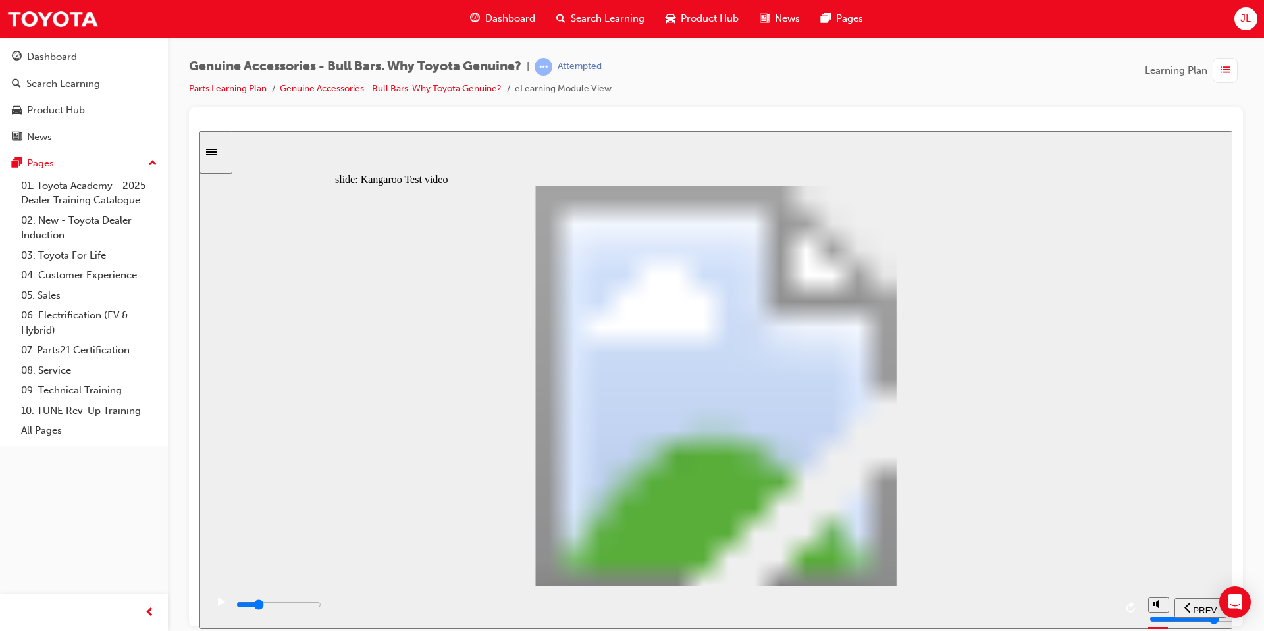
click at [440, 608] on div "playback controls" at bounding box center [675, 605] width 880 height 14
type input "5100"
type input "7"
type input "5400"
type input "7"
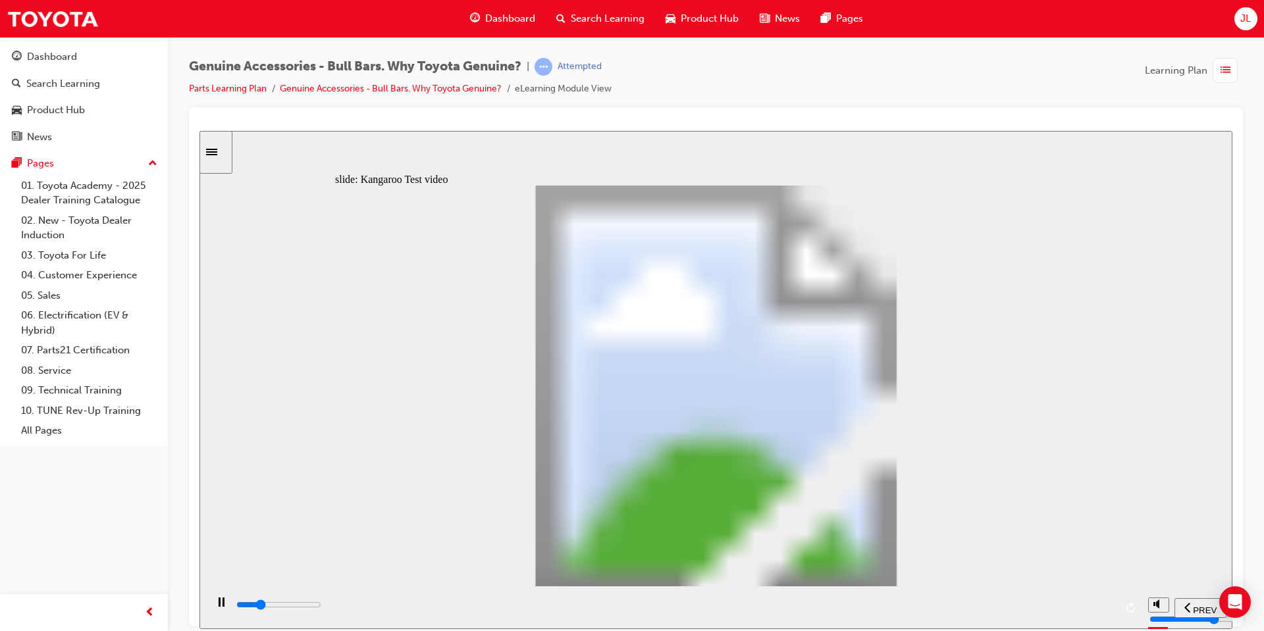
type input "5700"
type input "7"
type input "5900"
type input "7"
type input "6200"
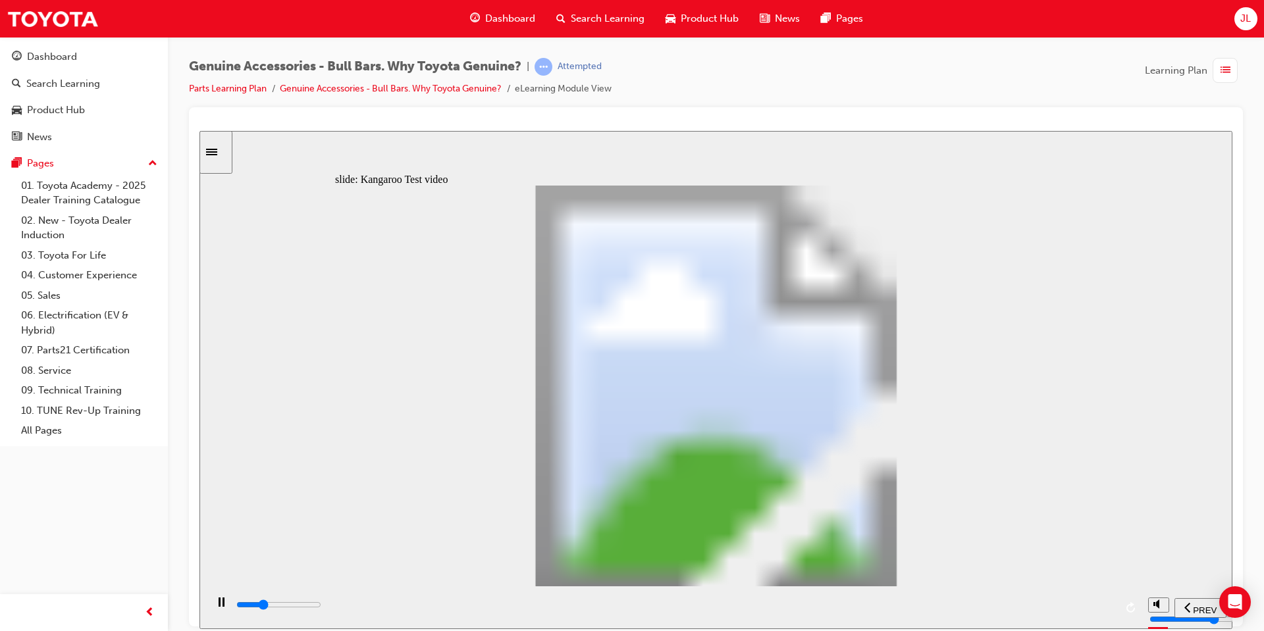
type input "8"
type input "6500"
type input "8"
type input "6700"
type input "8"
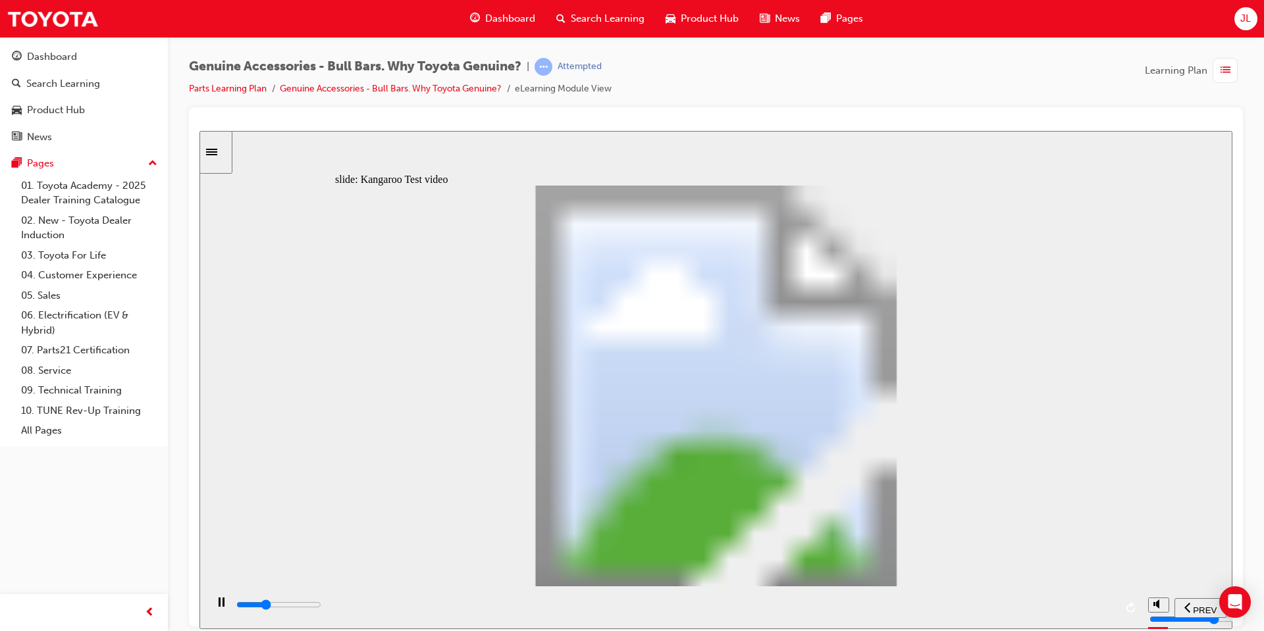
type input "7000"
type input "8"
type input "7300"
type input "9"
type input "7500"
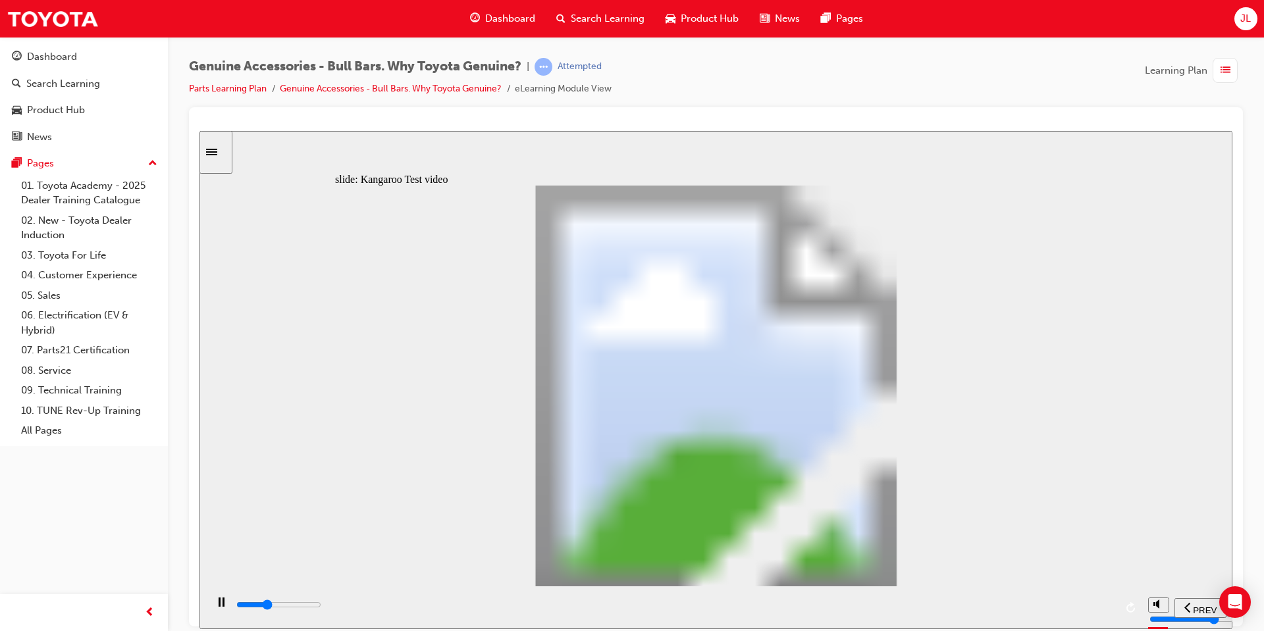
type input "9"
type input "7800"
type input "9"
type input "8000"
type input "10"
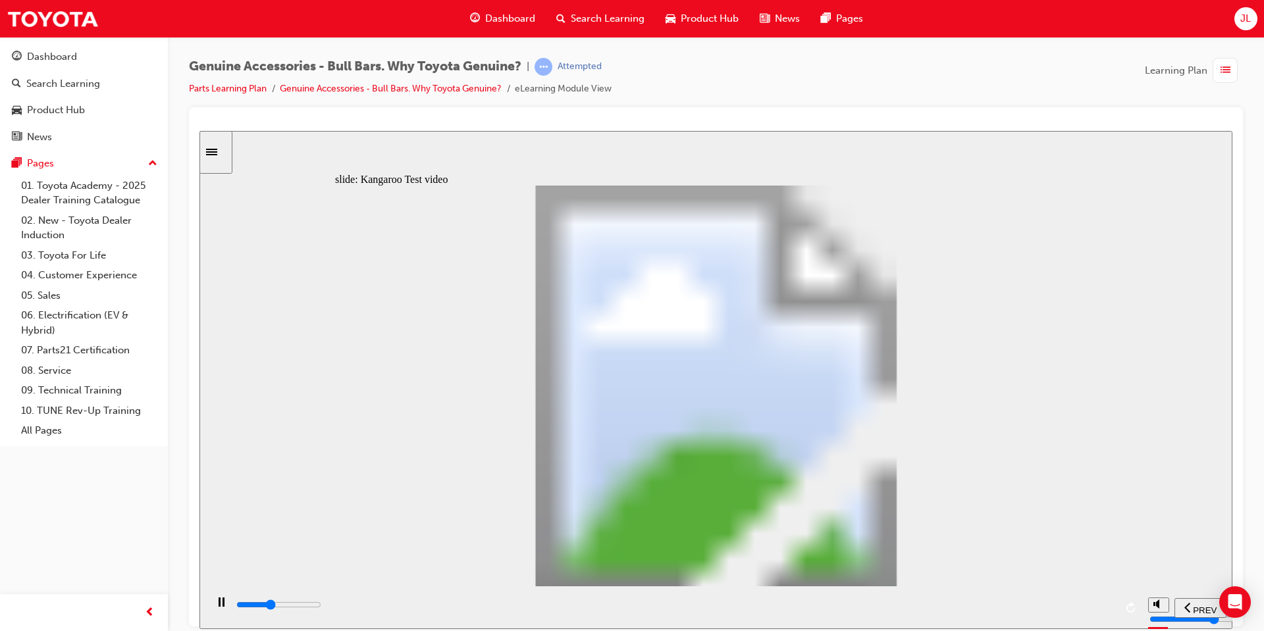
type input "8300"
type input "10"
type input "8600"
type input "10"
type input "8800"
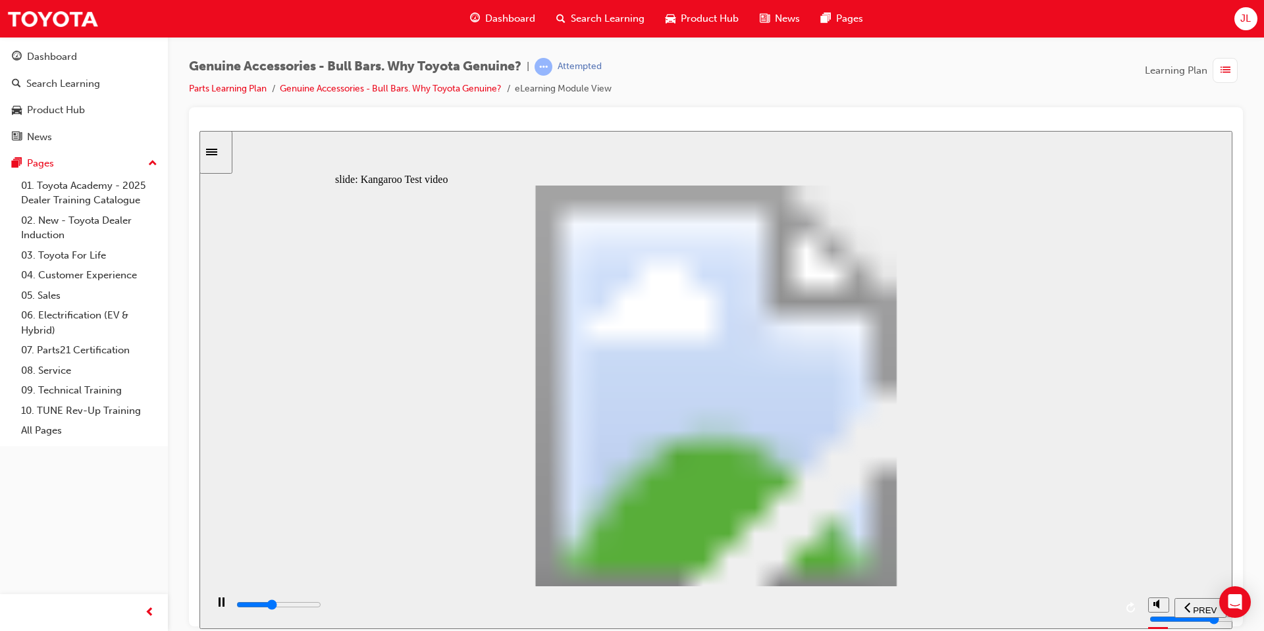
type input "10"
type input "9100"
type input "11"
type input "9400"
type input "11"
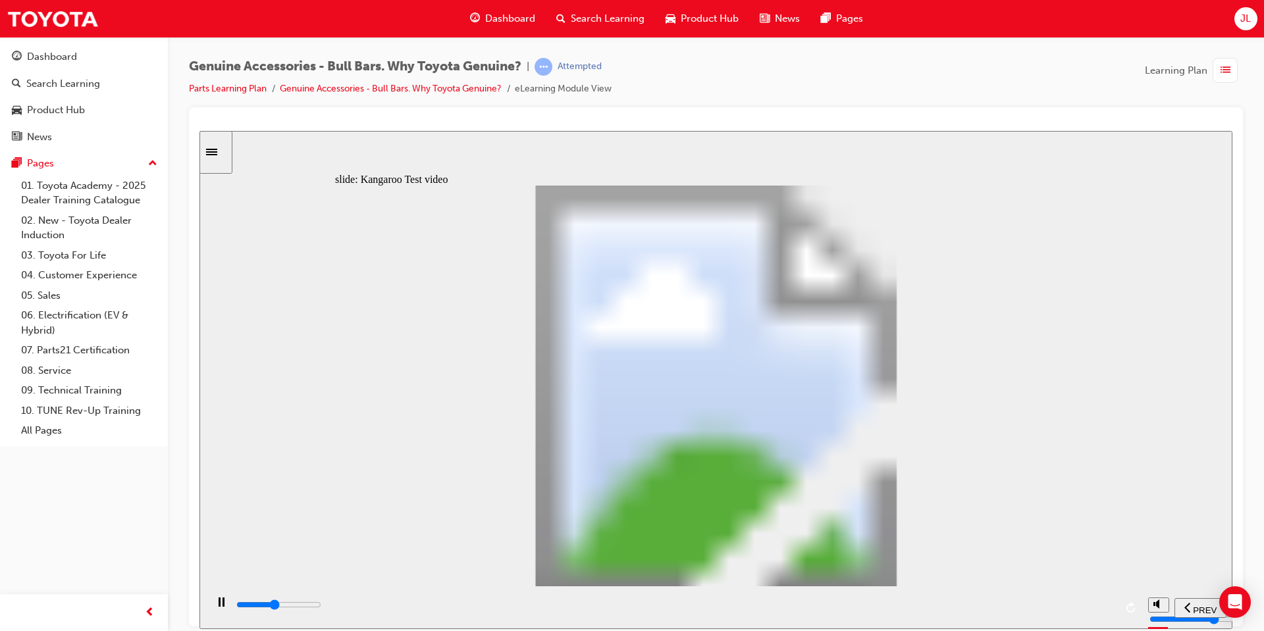
type input "9600"
type input "11"
type input "9900"
type input "11"
type input "10200"
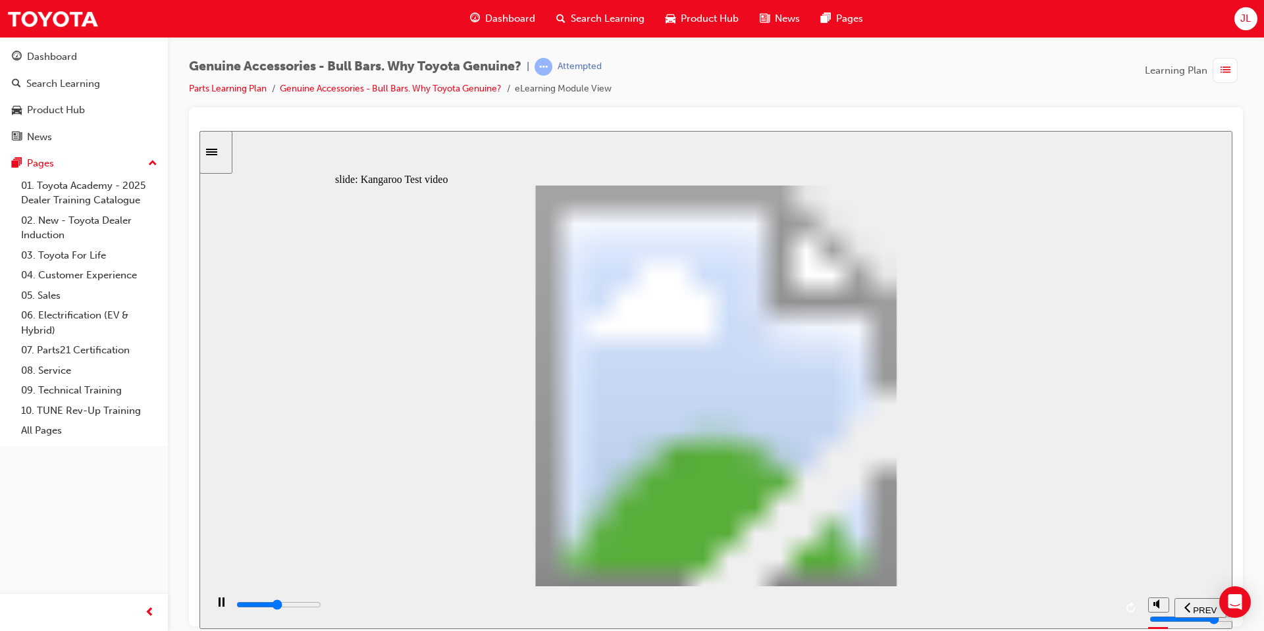
type input "12"
type input "10400"
type input "12"
type input "10700"
type input "12"
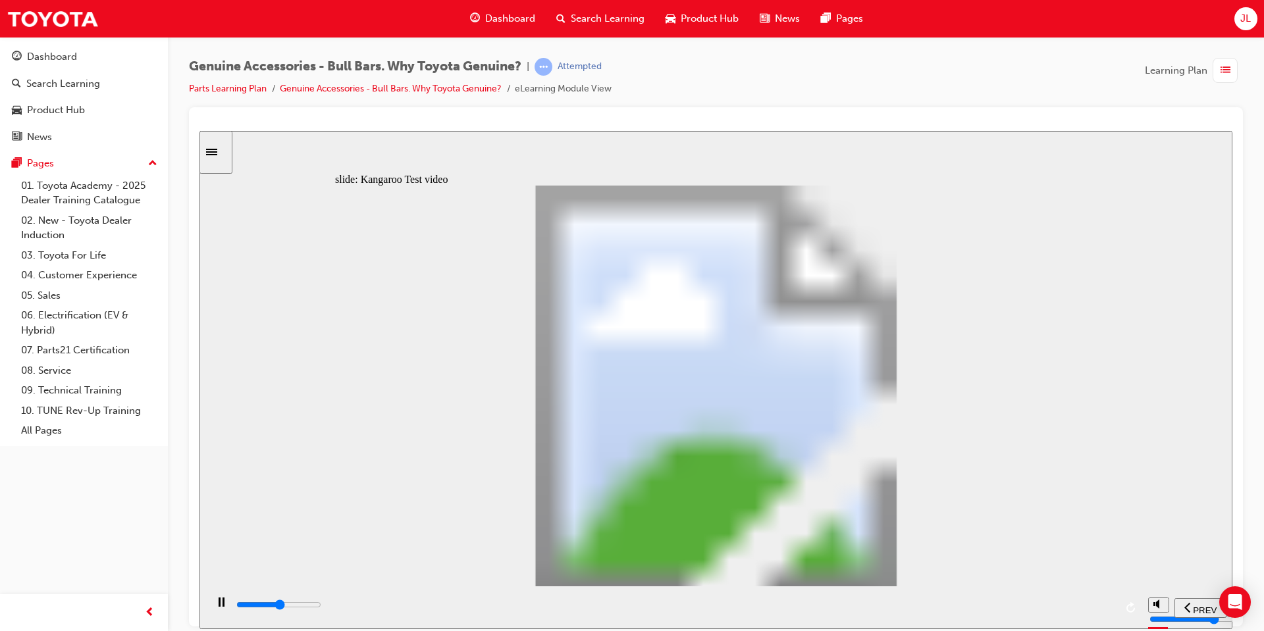
type input "11000"
type input "12"
type input "11200"
type input "13"
type input "11500"
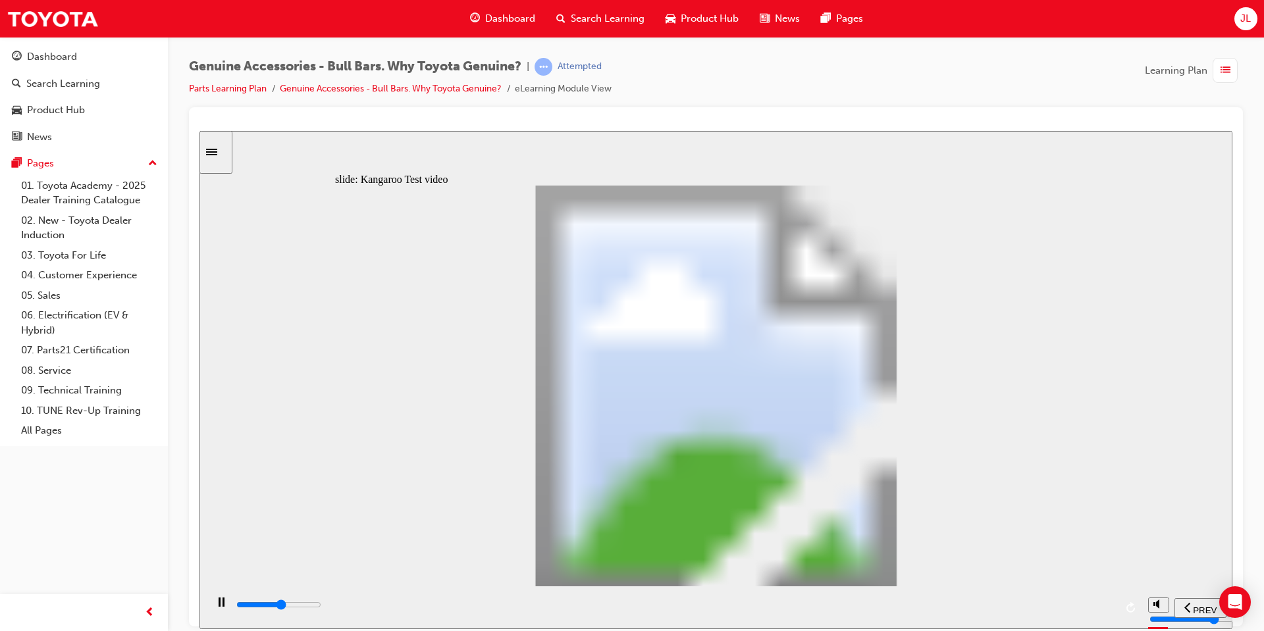
type input "13"
type input "11800"
type input "13"
type input "12000"
type input "14"
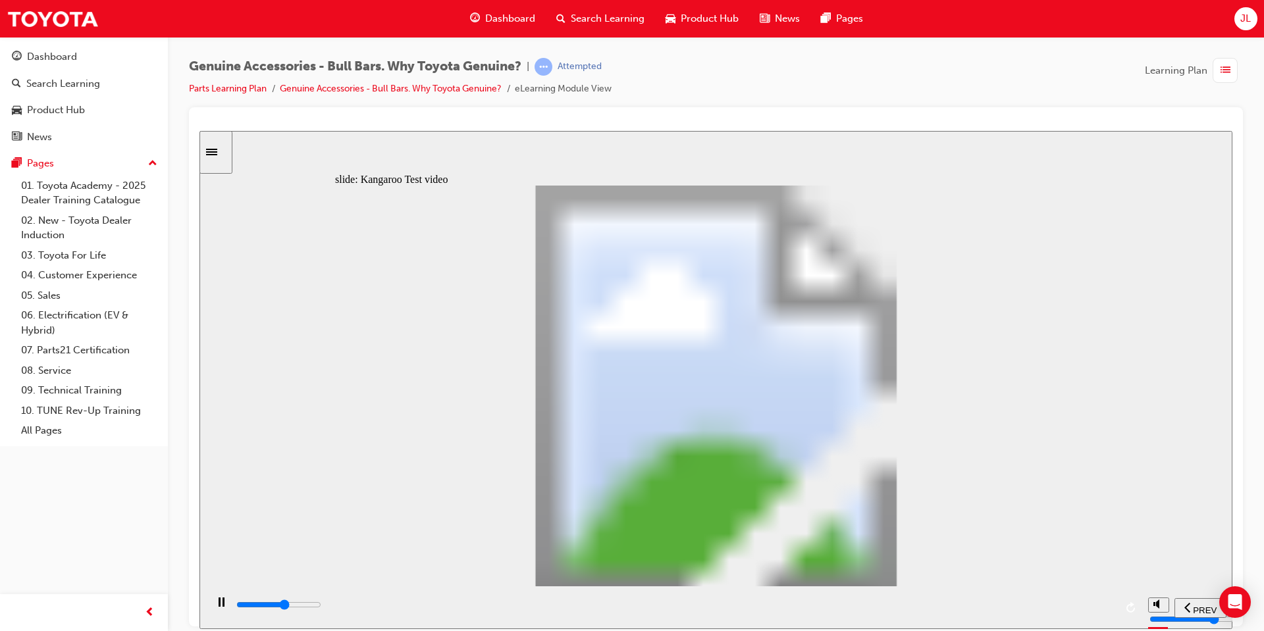
type input "12300"
type input "14"
type input "12600"
type input "14"
type input "12800"
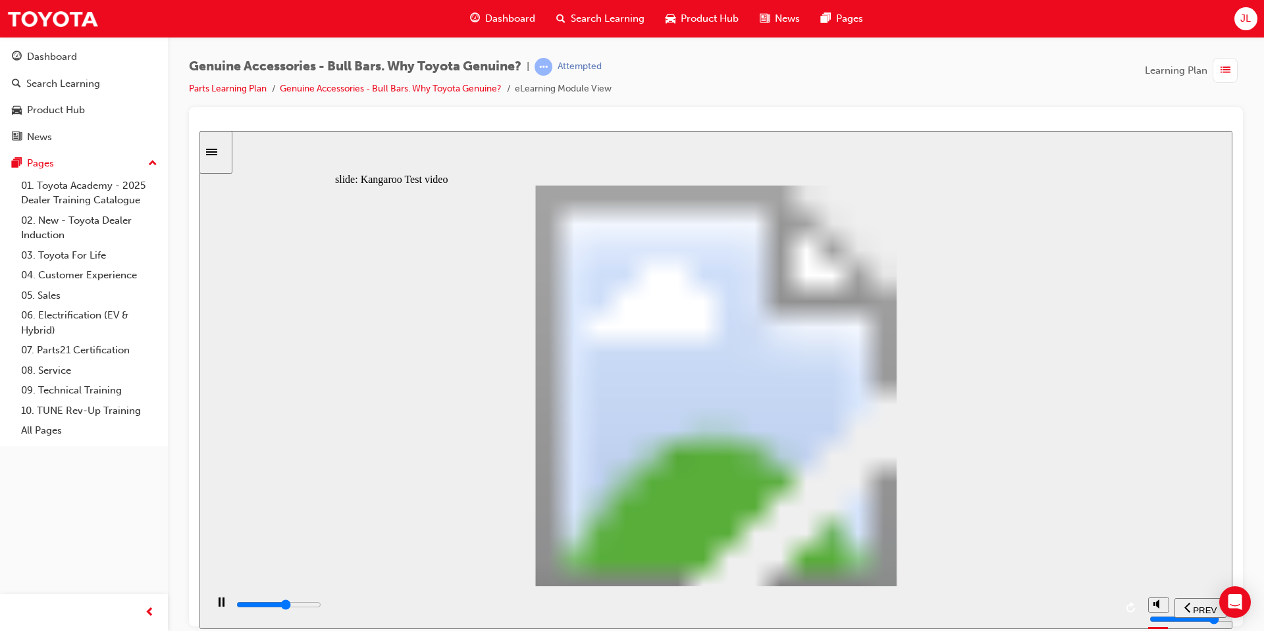
type input "14"
type input "13100"
type input "15"
type input "13400"
type input "15"
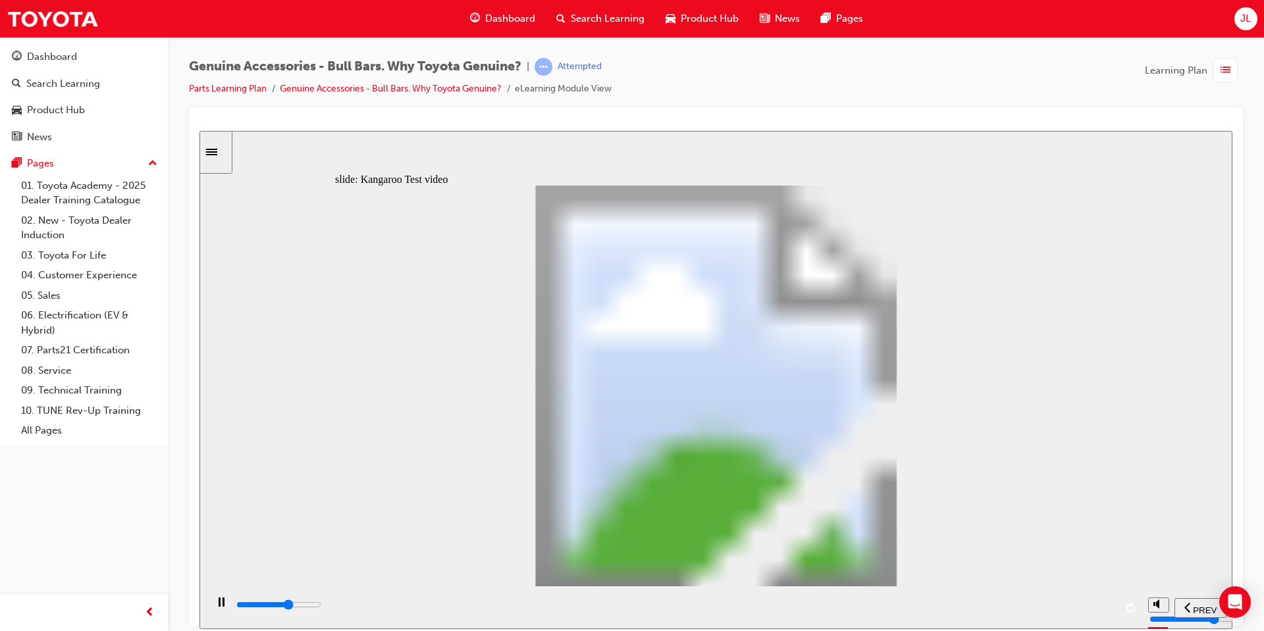
type input "13600"
type input "15"
type input "13900"
type input "15"
type input "14200"
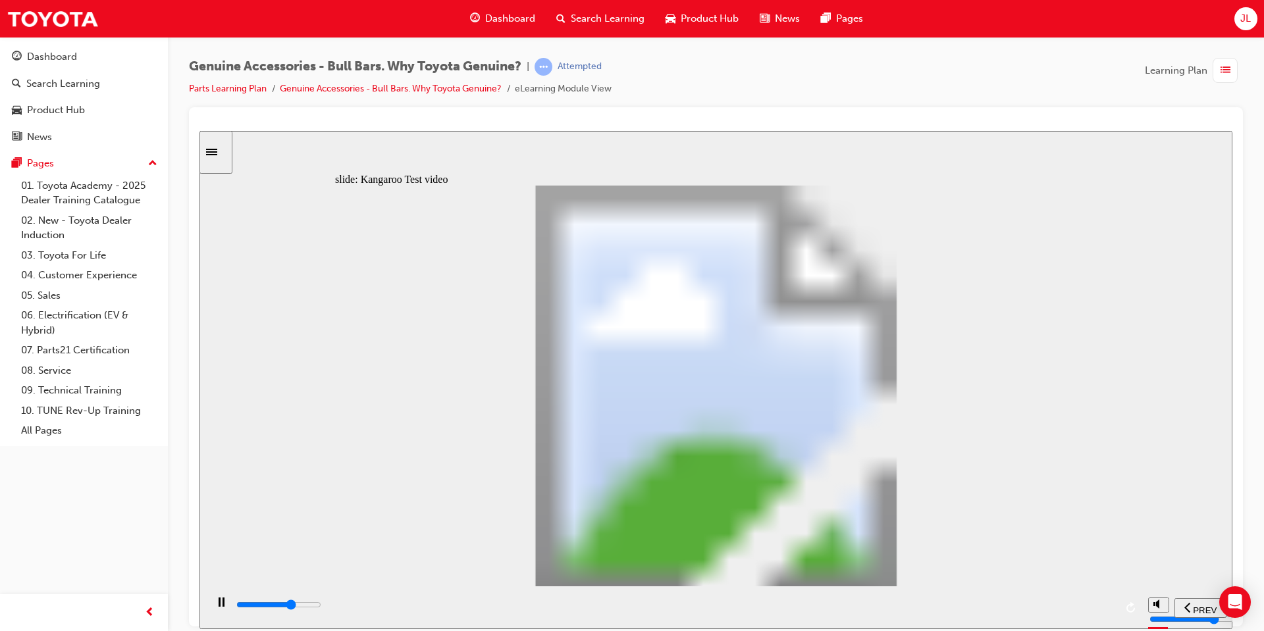
type input "16"
type input "14400"
type input "16"
type input "14700"
type input "16"
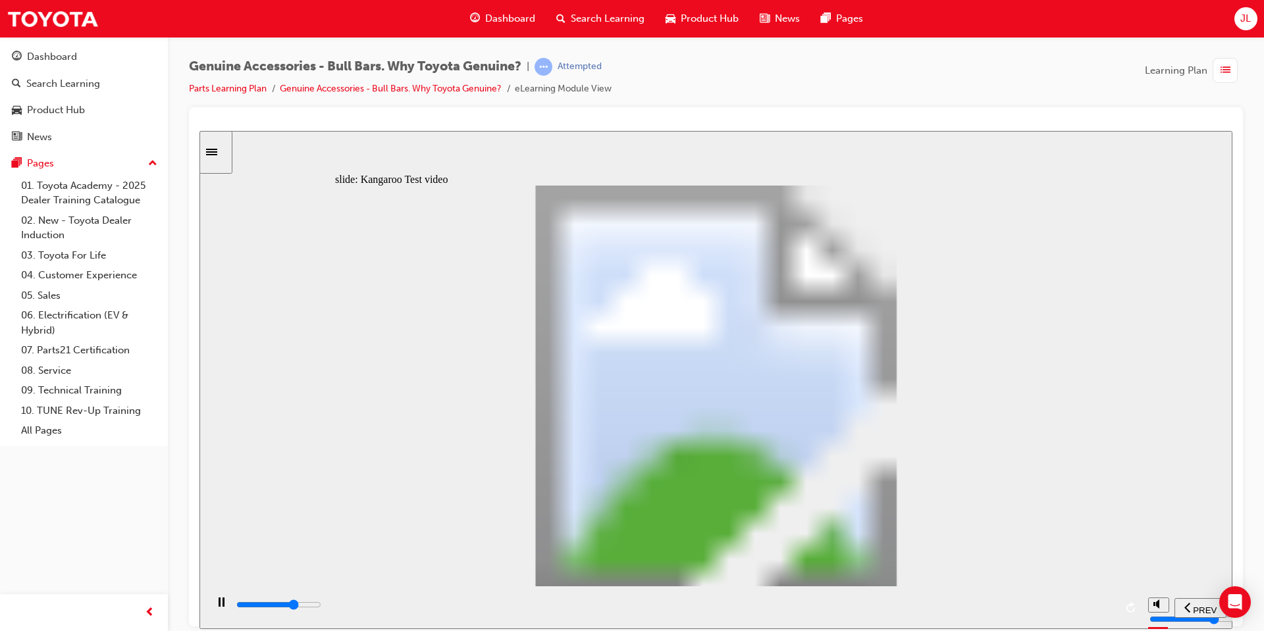
type input "15000"
type input "16"
type input "15200"
type input "17"
type input "15500"
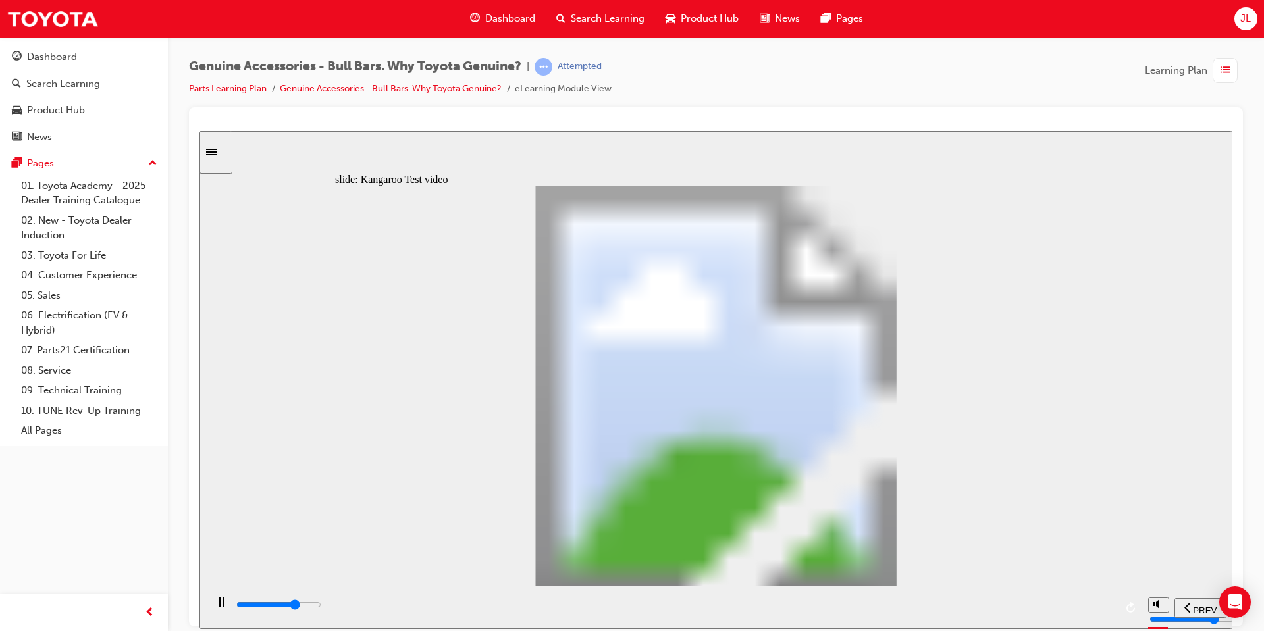
type input "17"
type input "15800"
type input "17"
type input "16000"
type input "18"
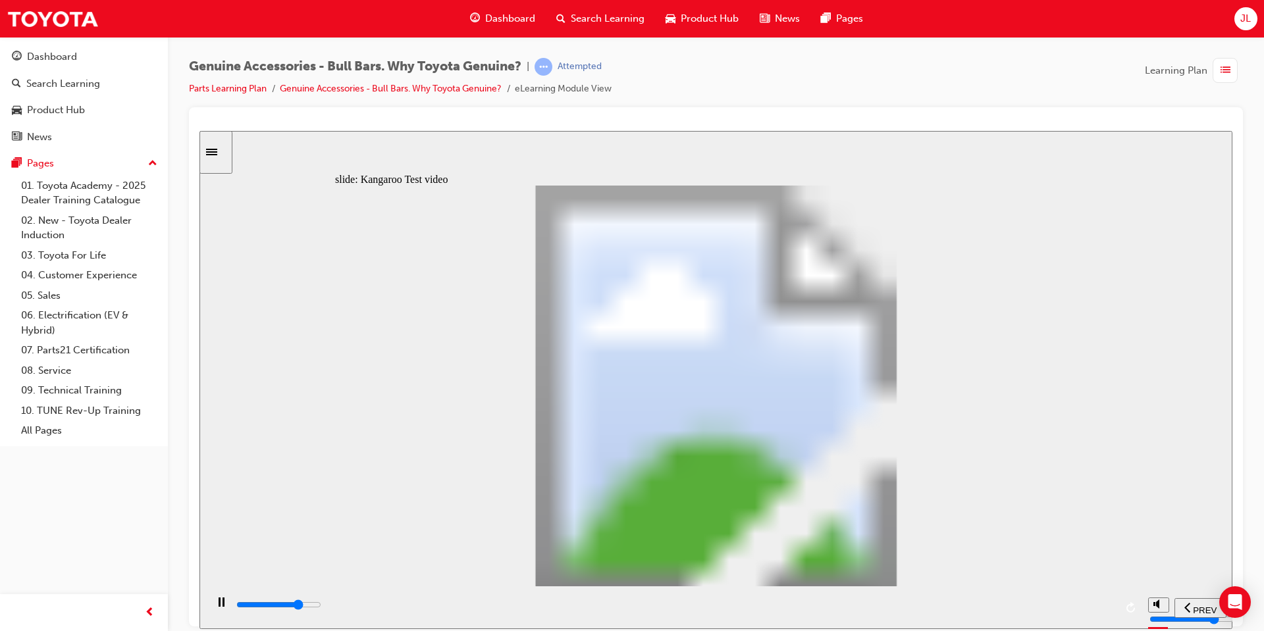
type input "16300"
type input "18"
type input "16600"
type input "18"
type input "16800"
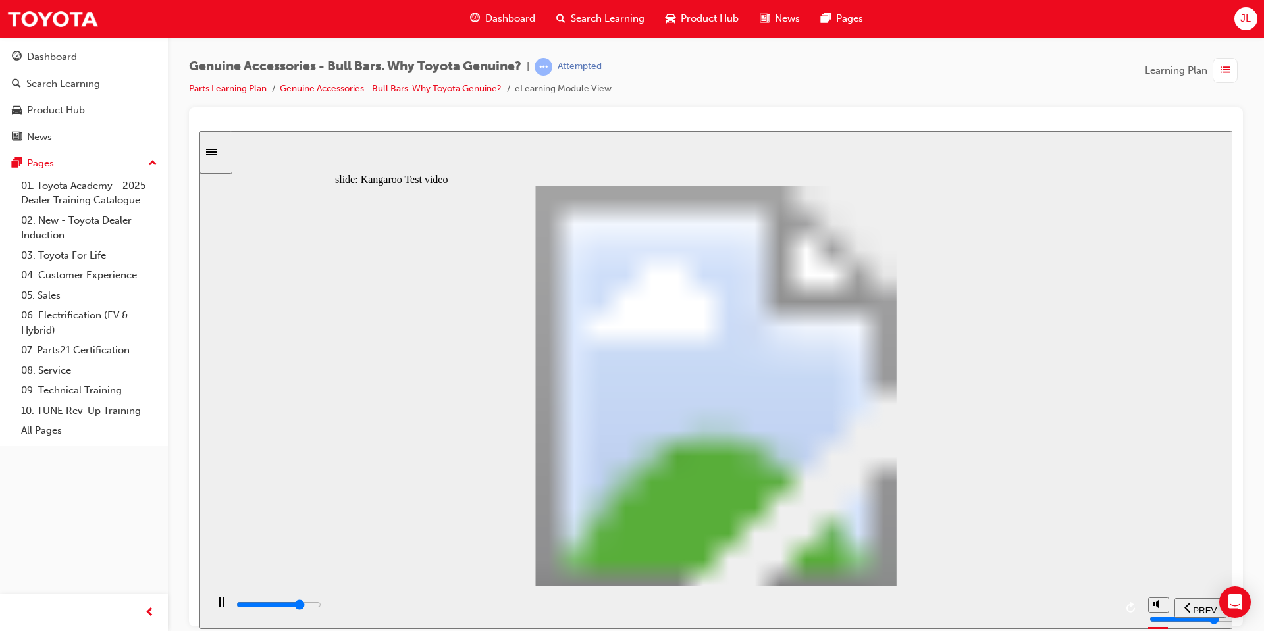
type input "18"
type input "17100"
type input "19"
type input "17400"
type input "19"
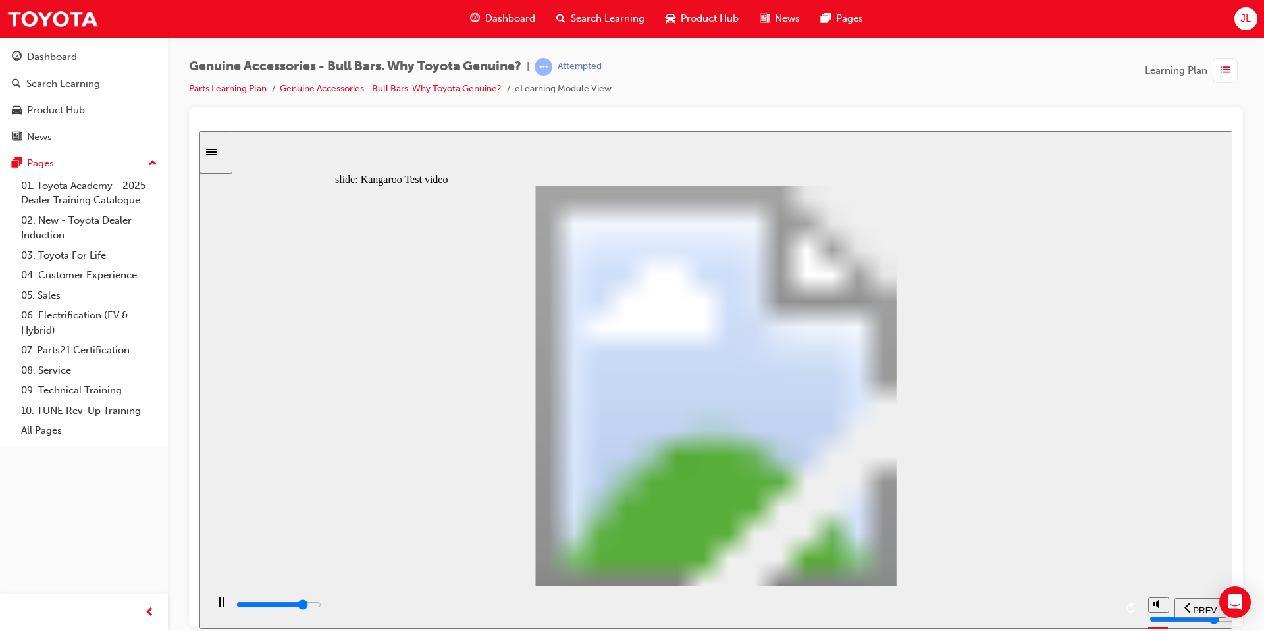
type input "17600"
type input "19"
type input "17900"
type input "19"
type input "18200"
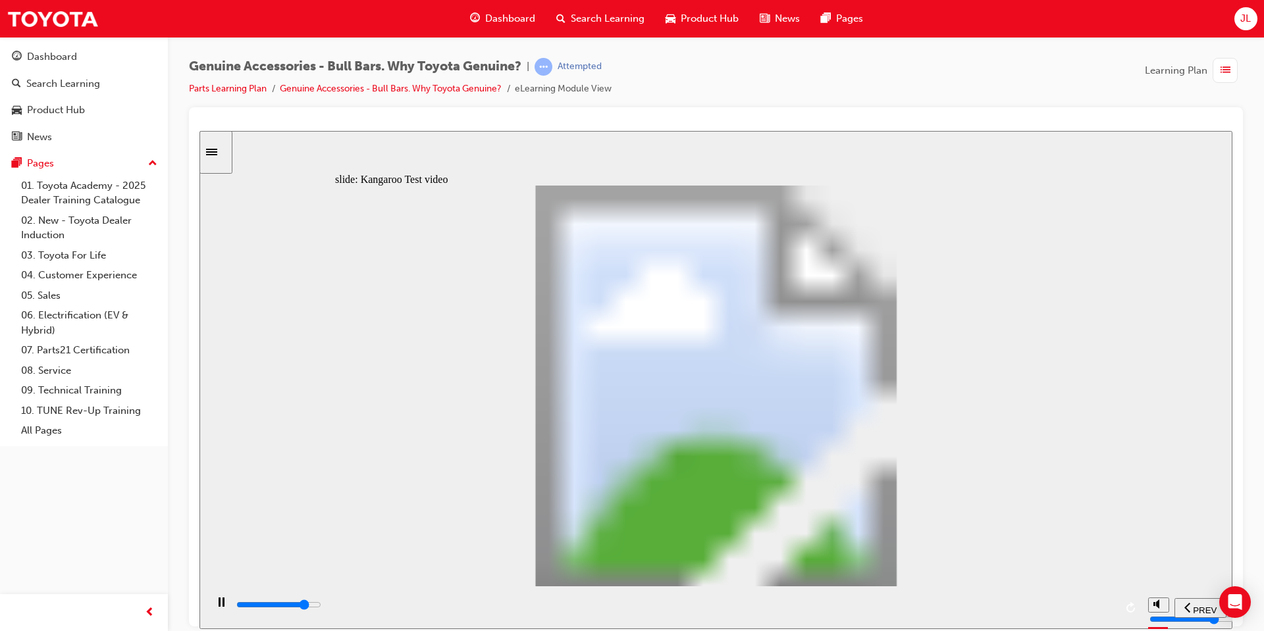
type input "20"
type input "18400"
type input "20"
type input "18700"
type input "20"
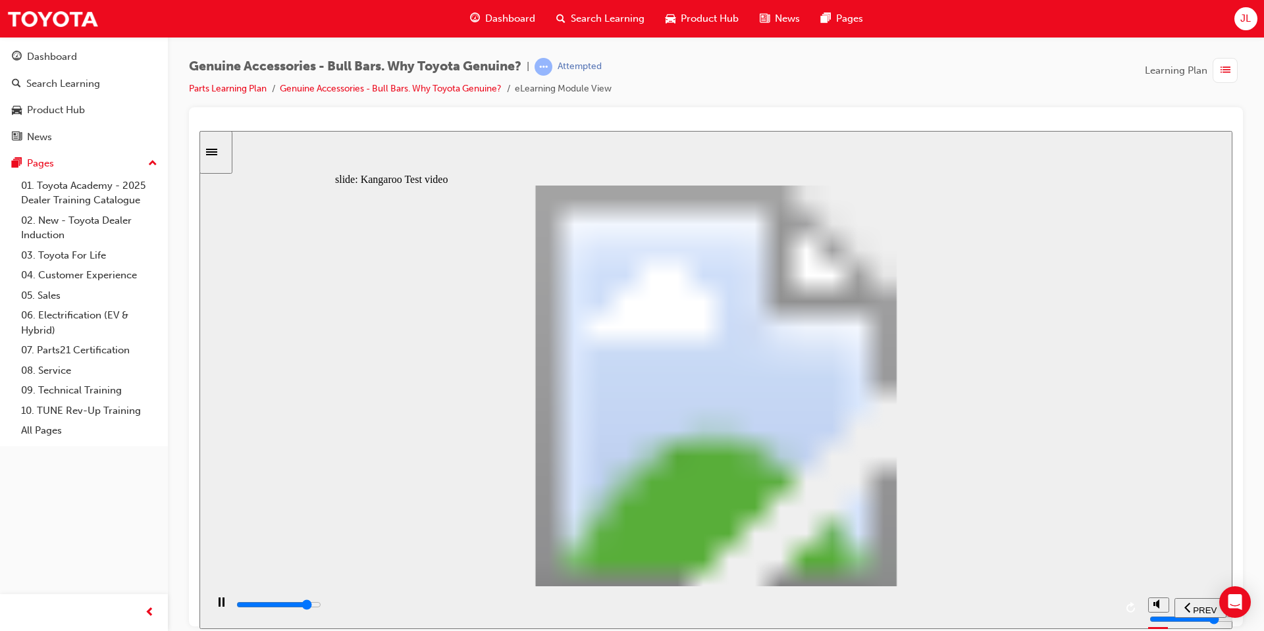
type input "19000"
type input "20"
type input "19200"
type input "21"
type input "19500"
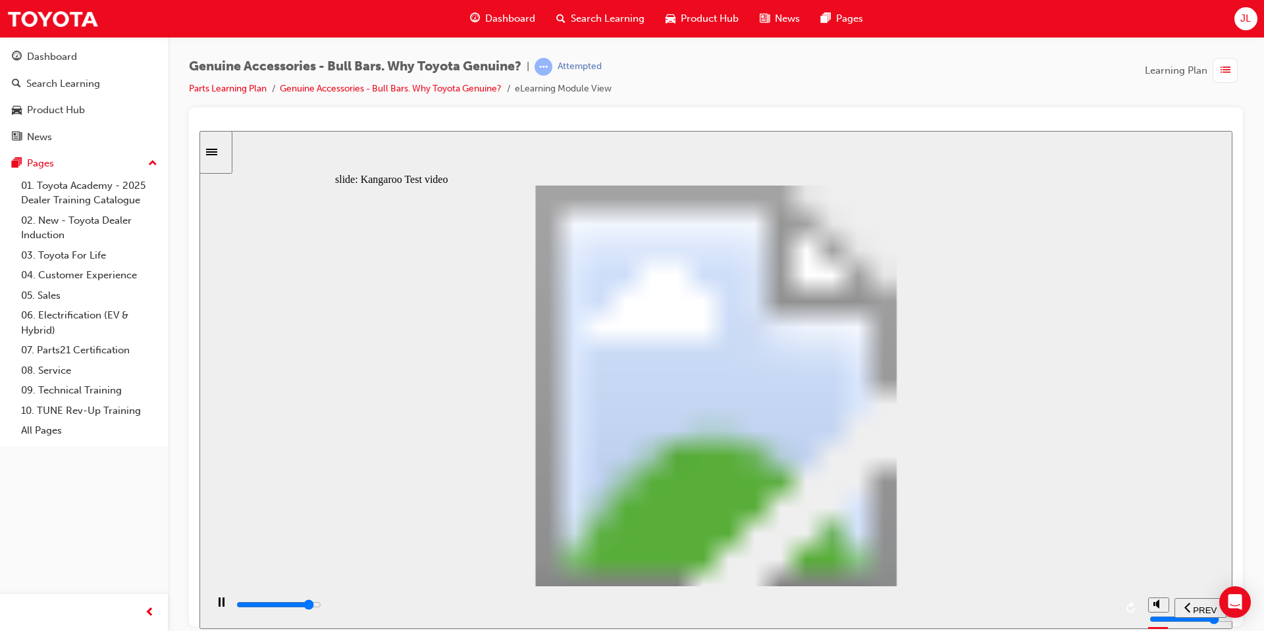
type input "21"
type input "19800"
type input "21"
type input "20000"
type input "22"
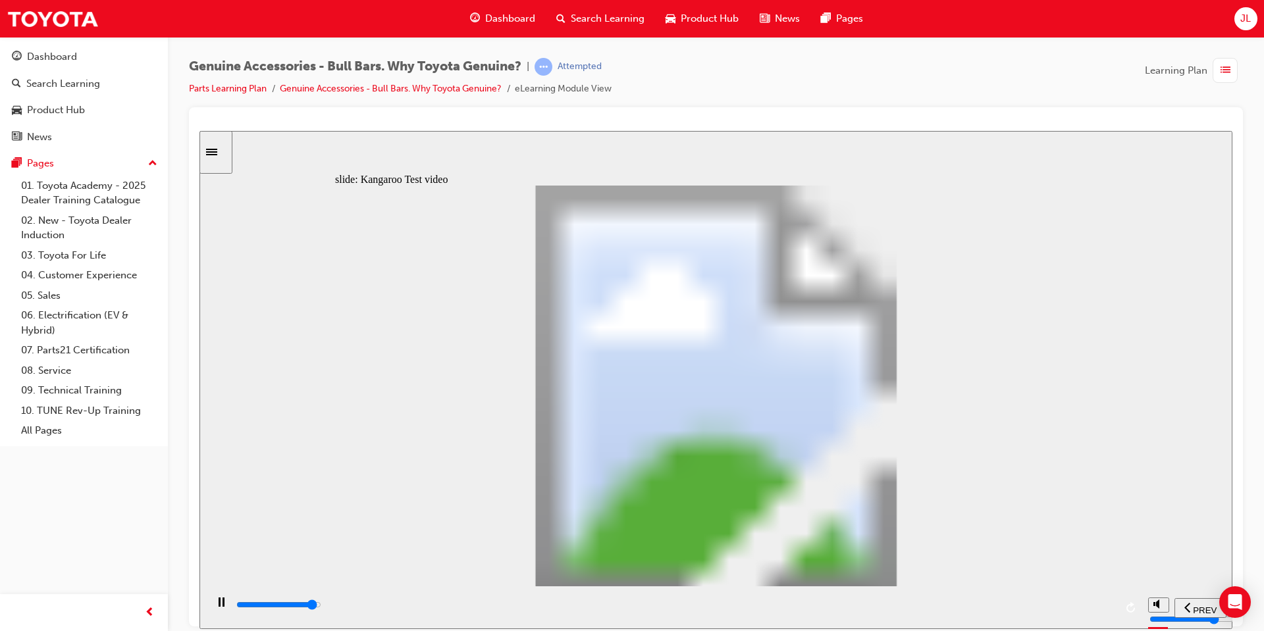
type input "20300"
type input "22"
type input "20500"
type input "22"
type input "20800"
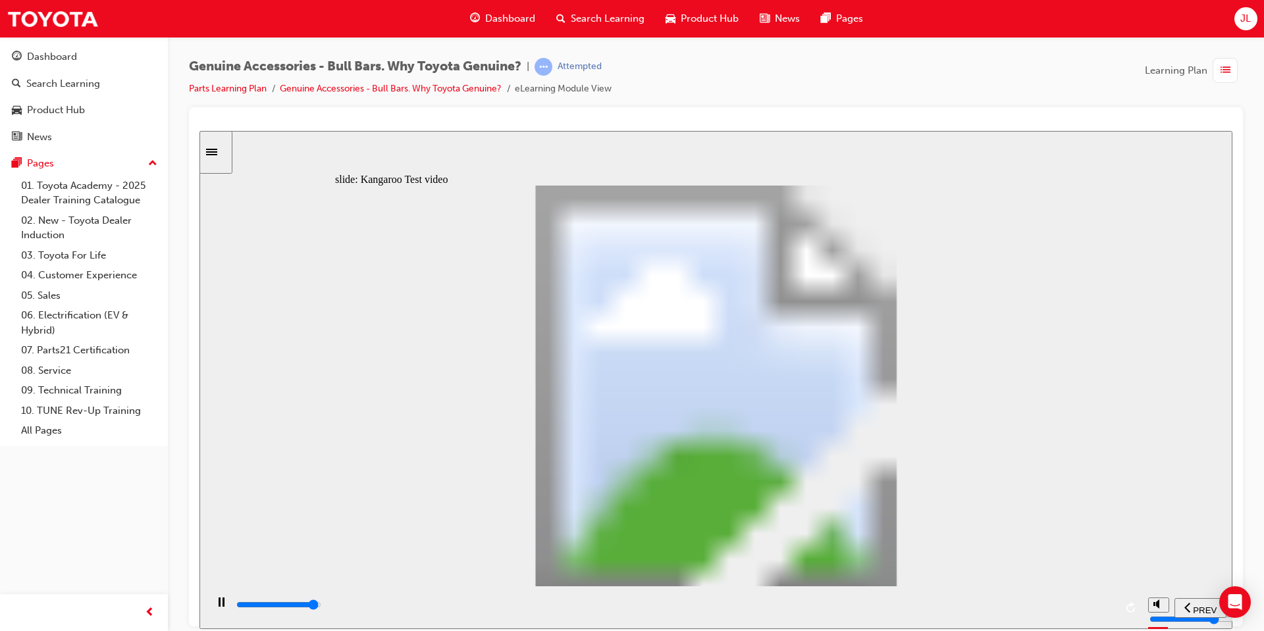
type input "22"
type input "21100"
type input "23"
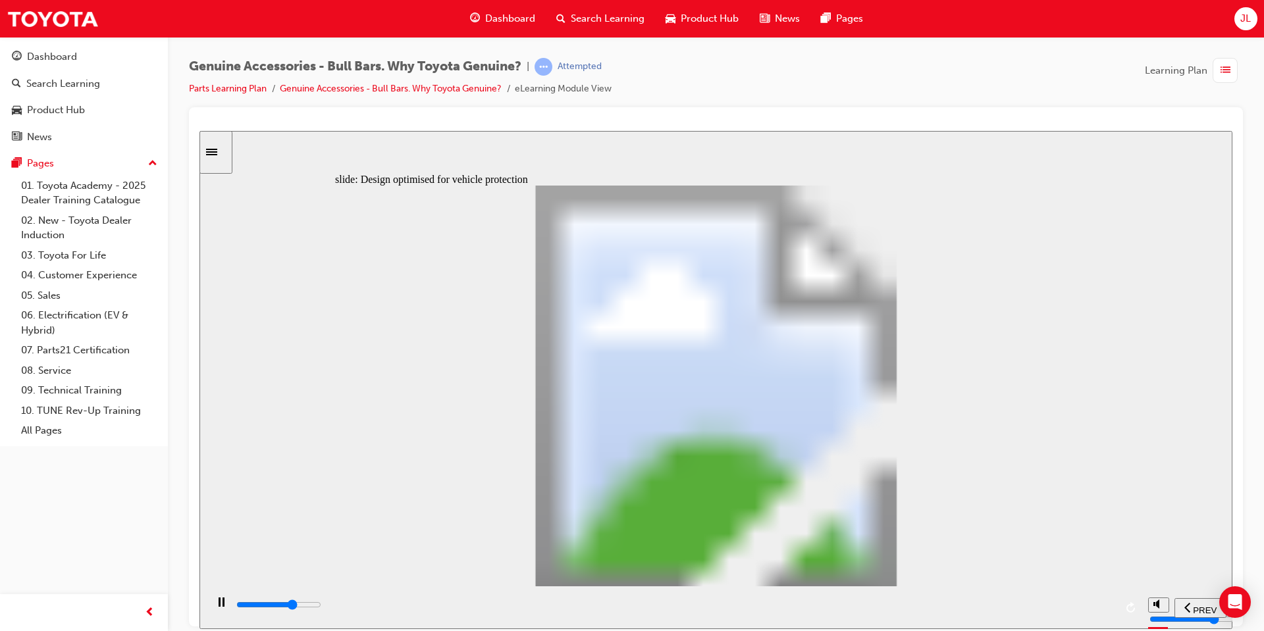
click at [839, 603] on div "playback controls" at bounding box center [675, 605] width 880 height 14
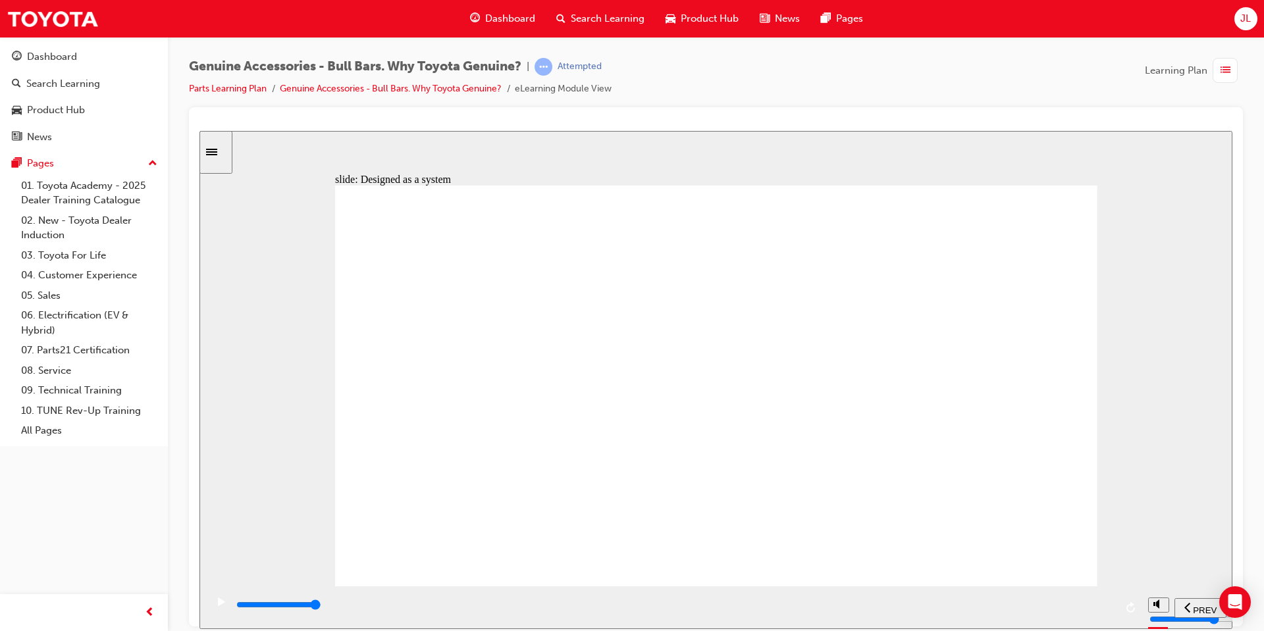
click at [600, 612] on div "playback controls" at bounding box center [675, 605] width 880 height 14
click at [903, 604] on div "playback controls" at bounding box center [675, 605] width 880 height 14
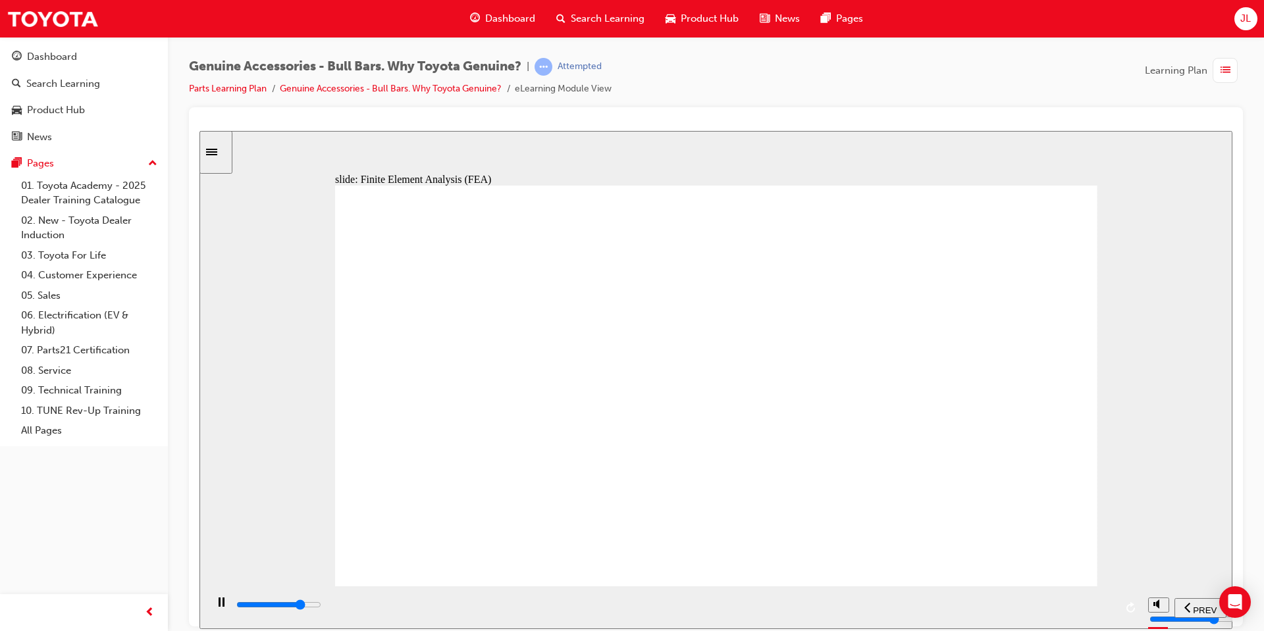
click at [1041, 610] on div "playback controls" at bounding box center [675, 605] width 880 height 14
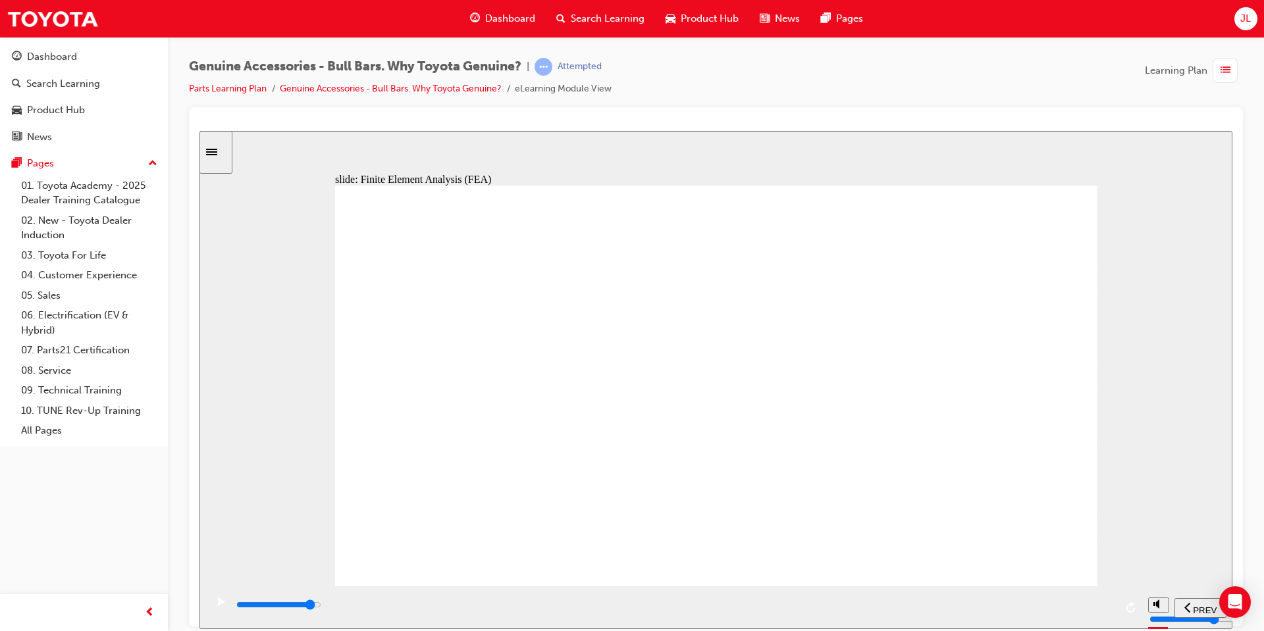
click at [1103, 608] on div "playback controls" at bounding box center [675, 605] width 880 height 14
click at [666, 608] on div "playback controls" at bounding box center [675, 605] width 880 height 14
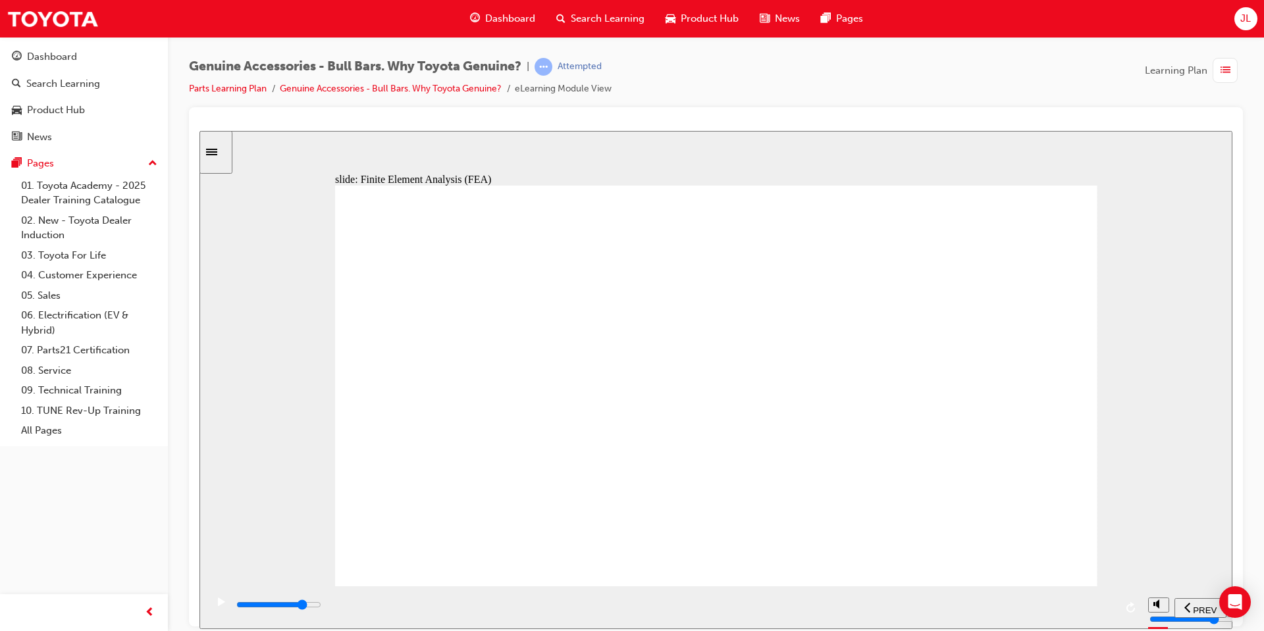
click at [953, 602] on div "playback controls" at bounding box center [675, 605] width 880 height 14
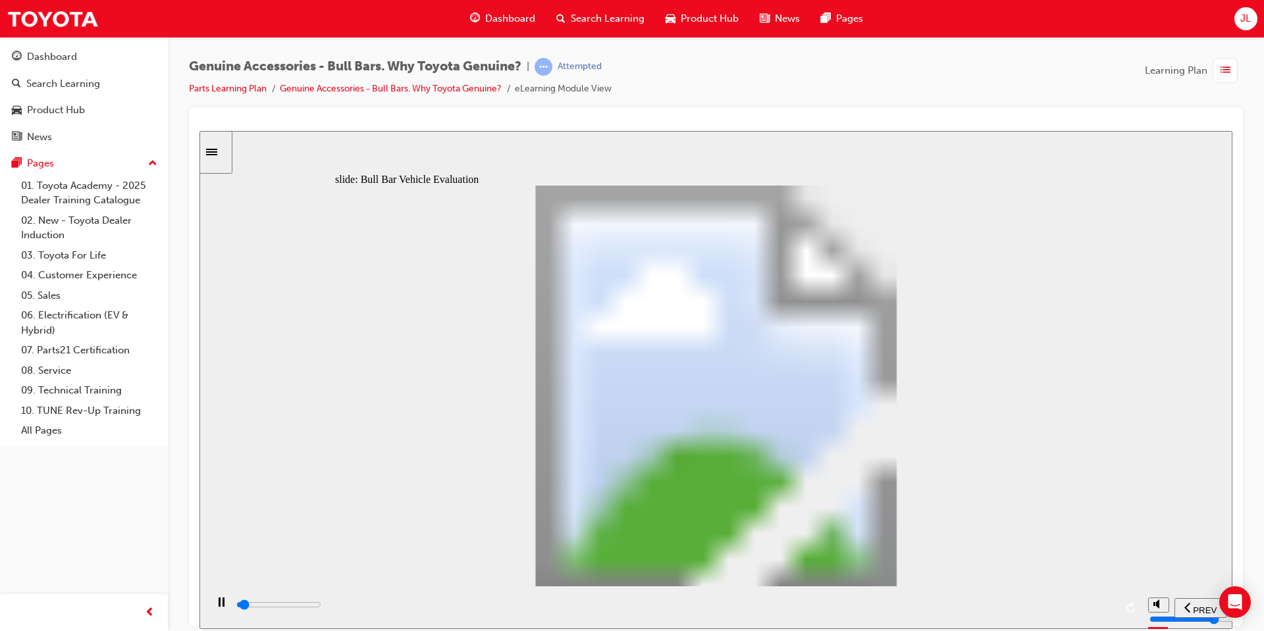
click at [321, 608] on input "slide progress" at bounding box center [278, 604] width 85 height 11
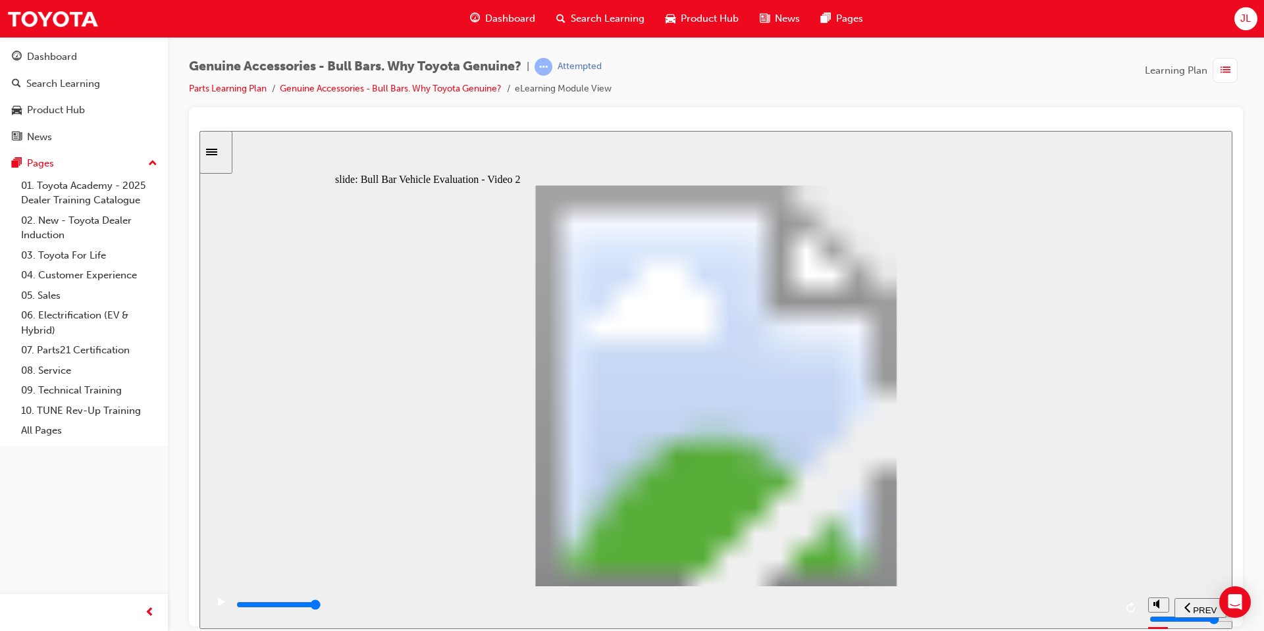
click at [321, 607] on input "slide progress" at bounding box center [278, 604] width 85 height 11
click at [793, 605] on div "playback controls" at bounding box center [675, 605] width 880 height 14
click at [321, 607] on input "slide progress" at bounding box center [278, 604] width 85 height 11
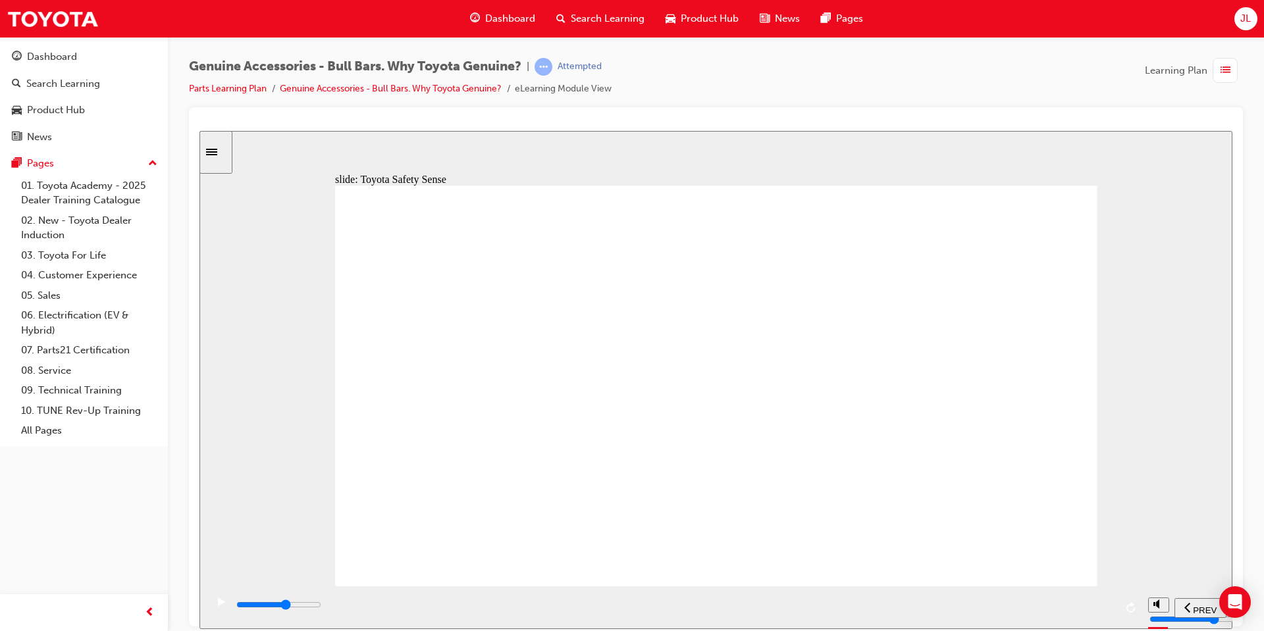
click at [756, 602] on div "playback controls" at bounding box center [675, 605] width 880 height 14
click at [917, 612] on div "playback controls" at bounding box center [675, 605] width 880 height 14
click at [1023, 598] on div "playback controls" at bounding box center [675, 608] width 880 height 20
drag, startPoint x: 1078, startPoint y: 602, endPoint x: 1088, endPoint y: 602, distance: 9.9
click at [1080, 602] on div "playback controls" at bounding box center [675, 605] width 880 height 14
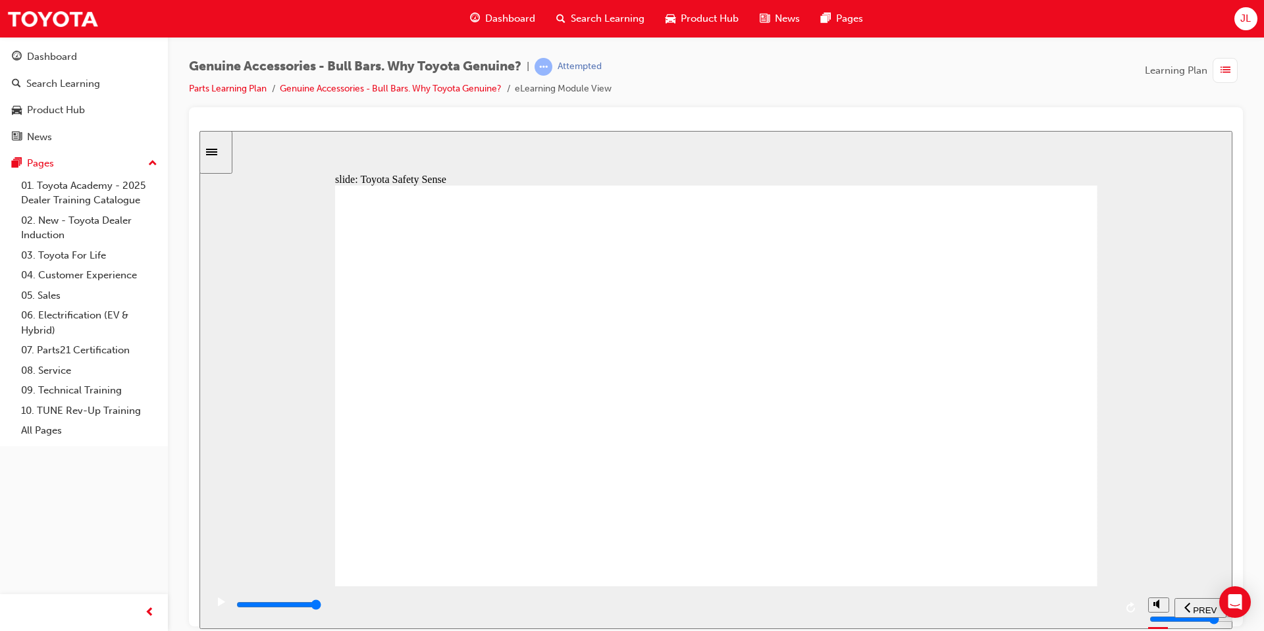
click at [589, 600] on div "playback controls" at bounding box center [675, 608] width 880 height 20
click at [806, 612] on div "playback controls" at bounding box center [675, 605] width 880 height 14
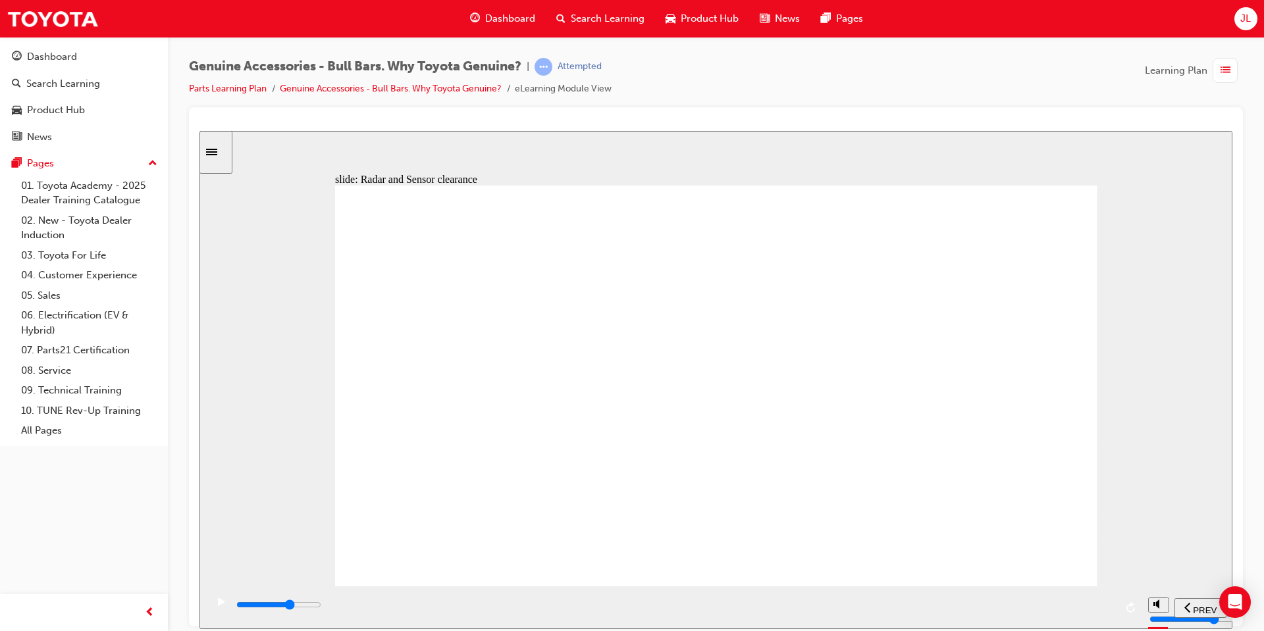
click at [964, 606] on div "playback controls" at bounding box center [675, 605] width 880 height 14
click at [1030, 605] on div "playback controls" at bounding box center [675, 605] width 880 height 14
click at [1059, 602] on div "playback controls" at bounding box center [675, 605] width 880 height 14
click at [1098, 605] on div "playback controls" at bounding box center [675, 605] width 880 height 14
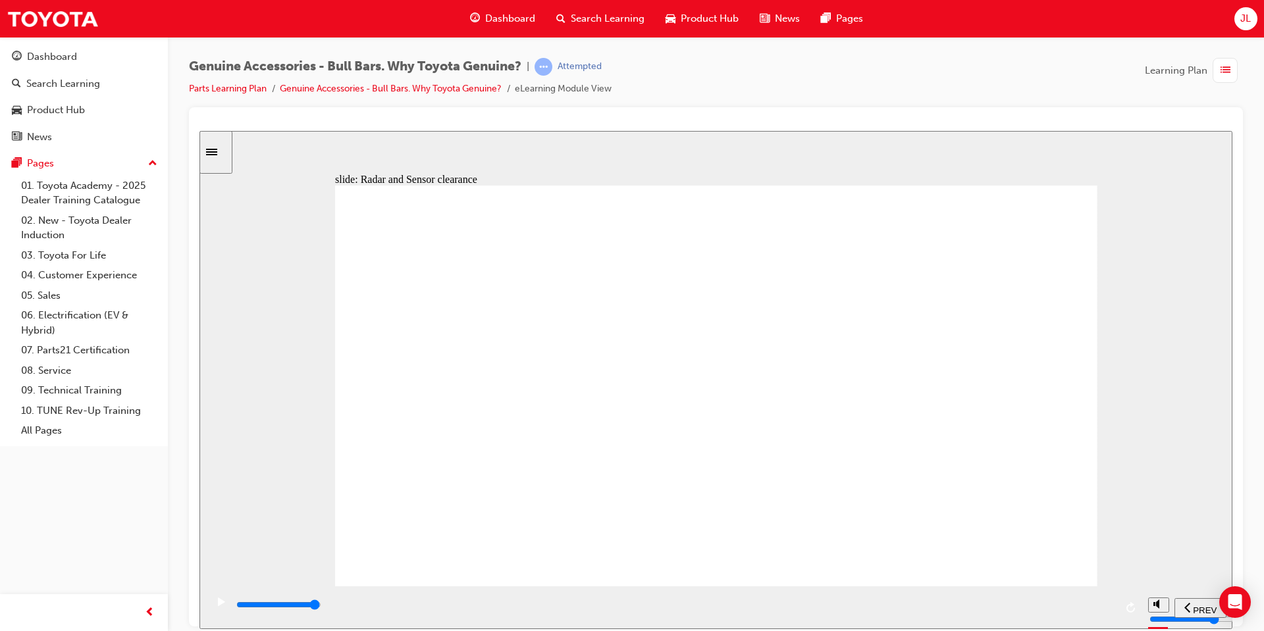
click at [1102, 605] on div "playback controls" at bounding box center [675, 605] width 880 height 14
drag, startPoint x: 396, startPoint y: 469, endPoint x: 408, endPoint y: 503, distance: 35.8
drag, startPoint x: 419, startPoint y: 523, endPoint x: 963, endPoint y: 463, distance: 547.7
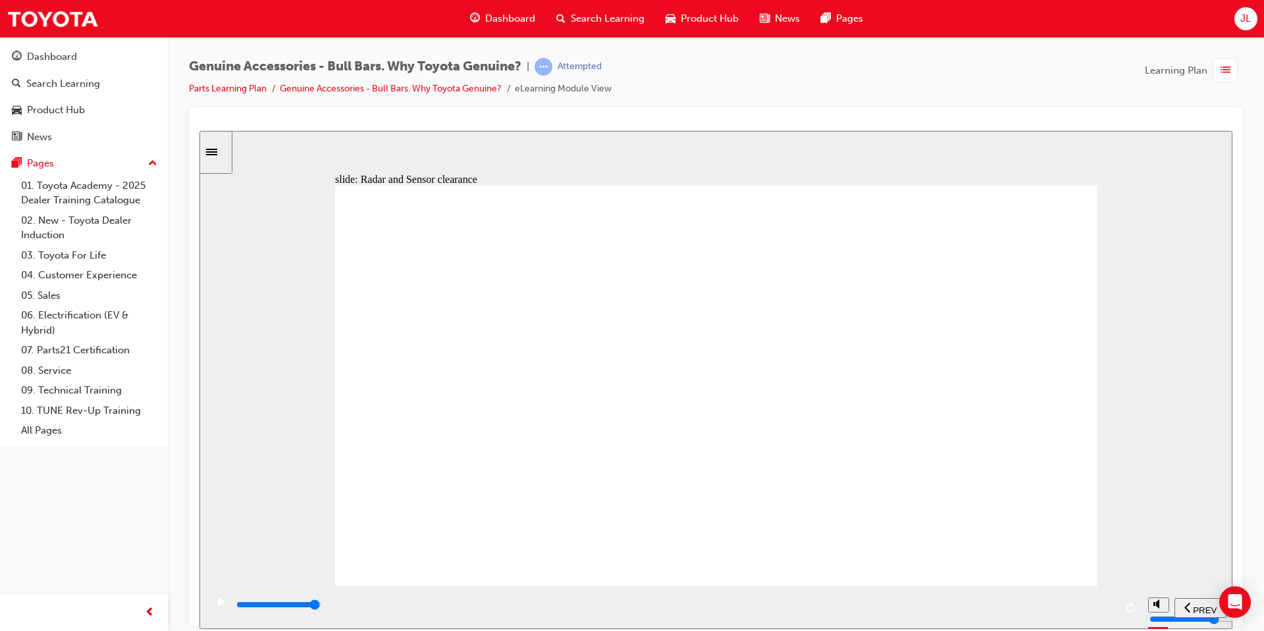
drag, startPoint x: 987, startPoint y: 354, endPoint x: 972, endPoint y: 319, distance: 37.2
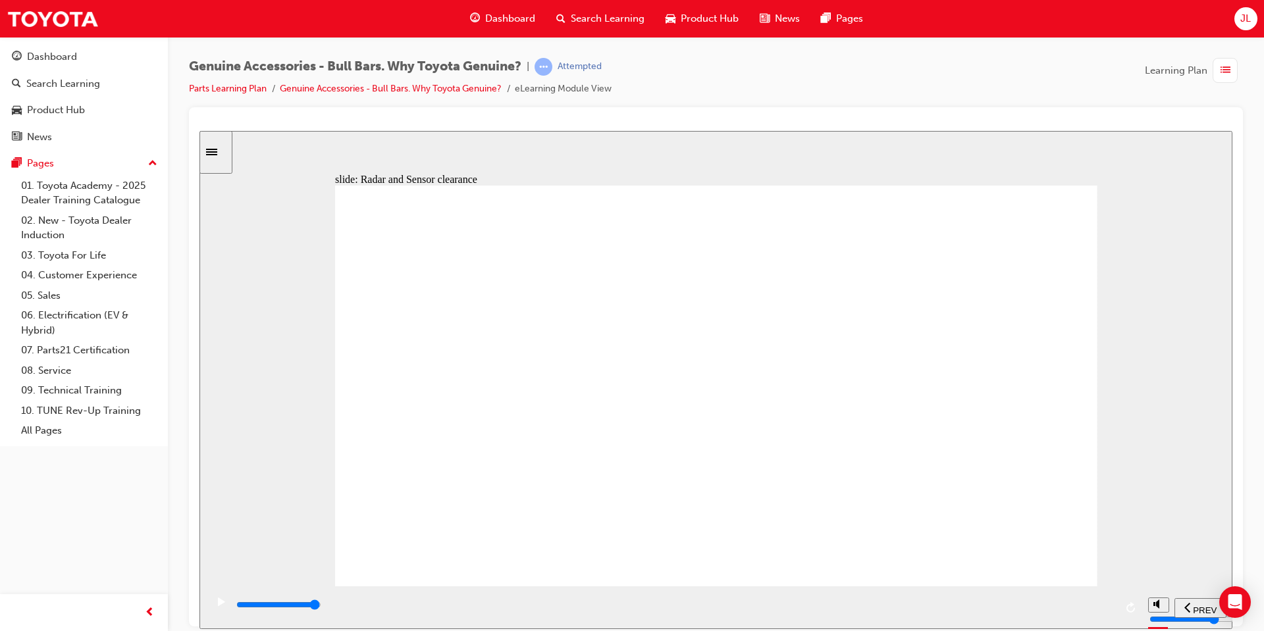
click at [540, 608] on div "playback controls" at bounding box center [675, 605] width 880 height 14
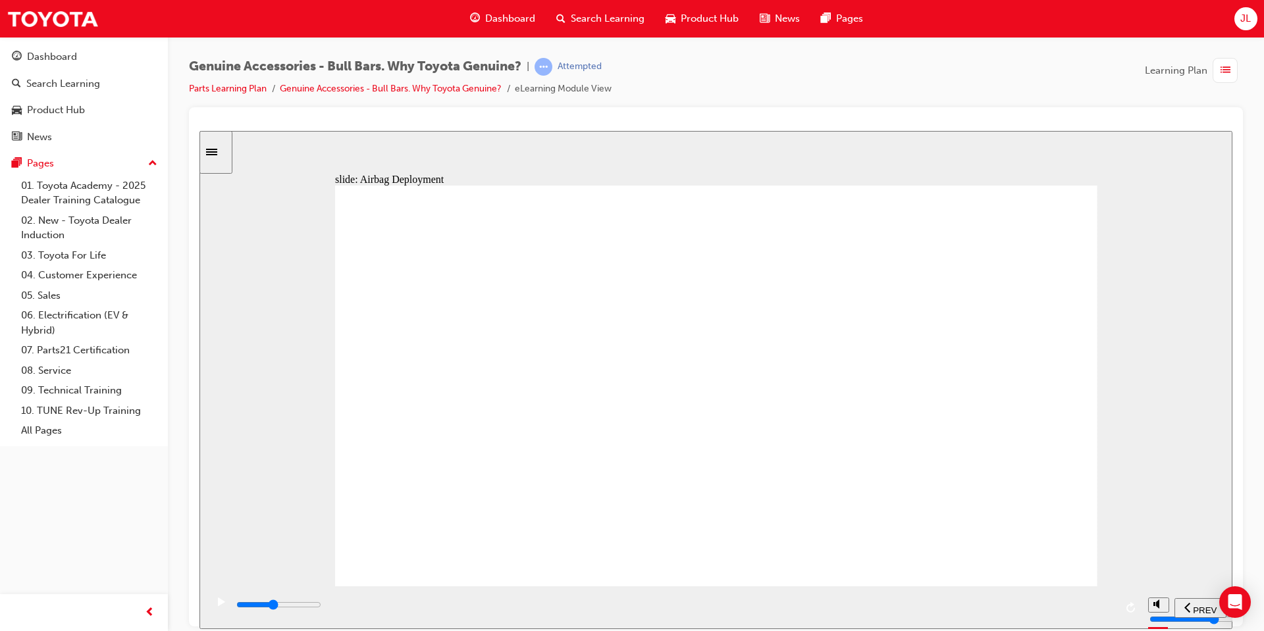
click at [607, 604] on div "playback controls" at bounding box center [675, 605] width 880 height 14
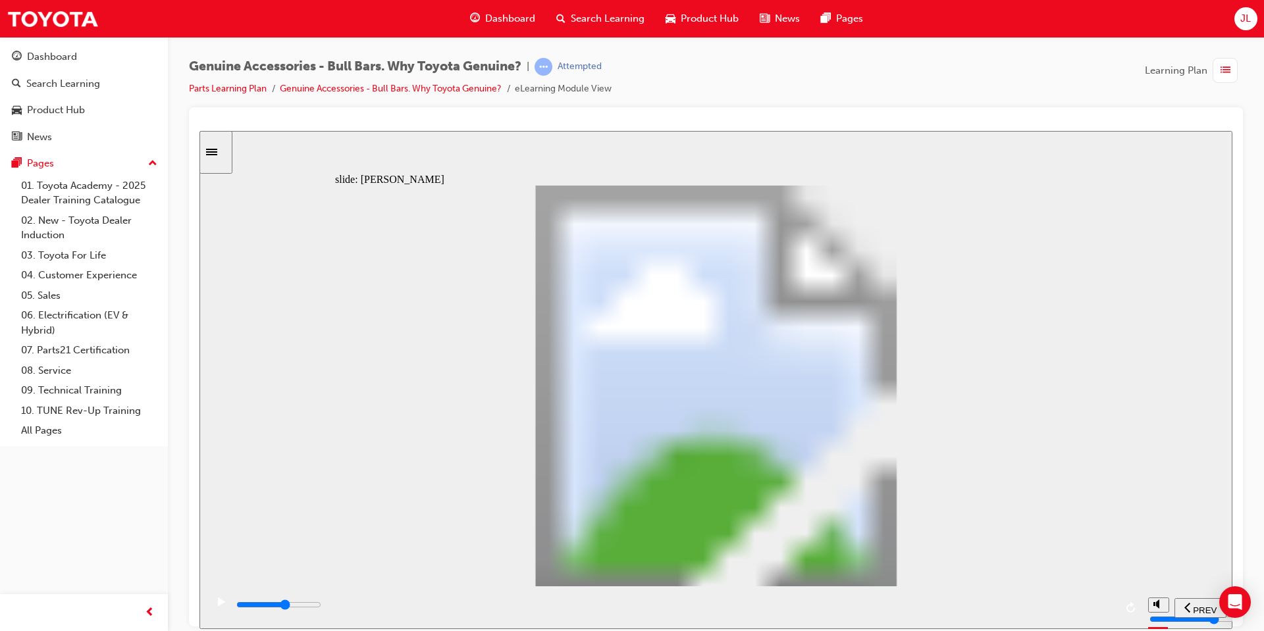
click at [321, 606] on input "slide progress" at bounding box center [278, 604] width 85 height 11
click at [941, 612] on div "playback controls" at bounding box center [675, 605] width 880 height 14
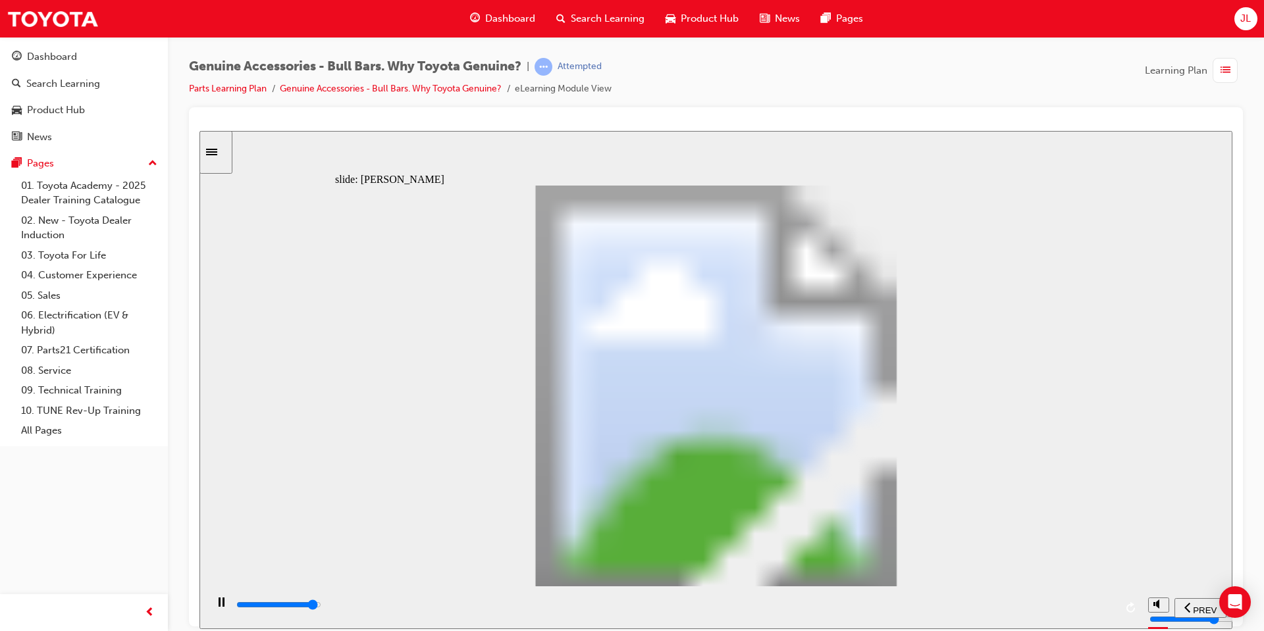
click at [1082, 604] on div "playback controls" at bounding box center [675, 605] width 880 height 14
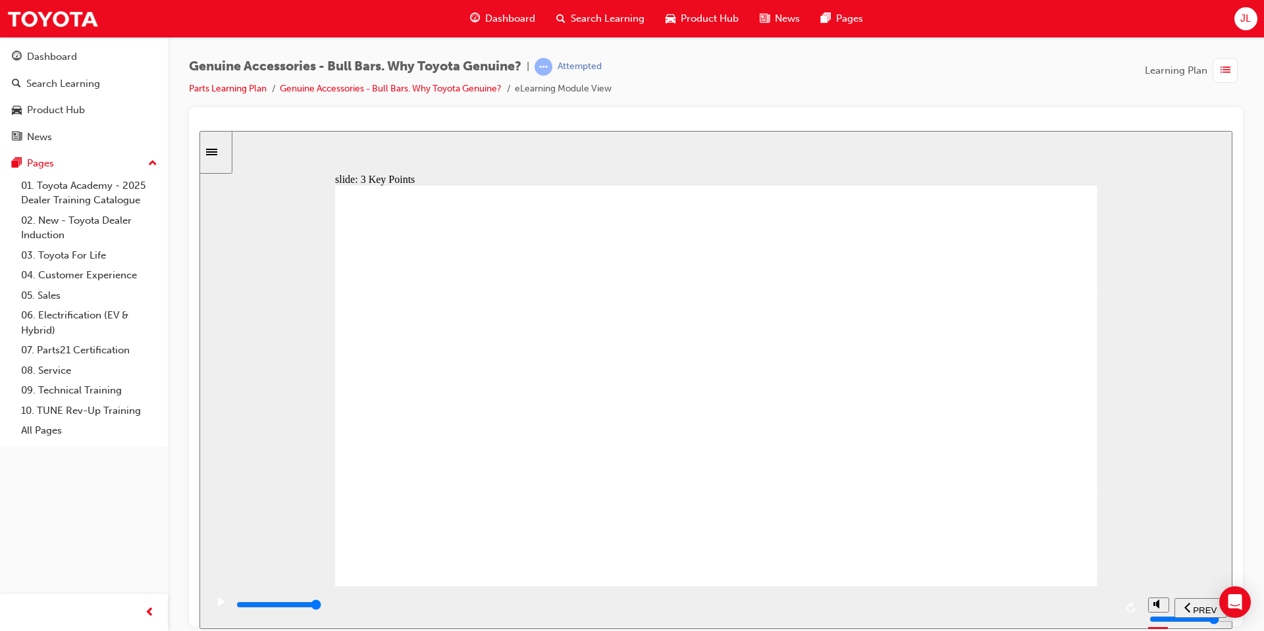
click at [856, 605] on div "playback controls" at bounding box center [675, 605] width 880 height 14
click at [1055, 602] on div "playback controls" at bounding box center [675, 605] width 880 height 14
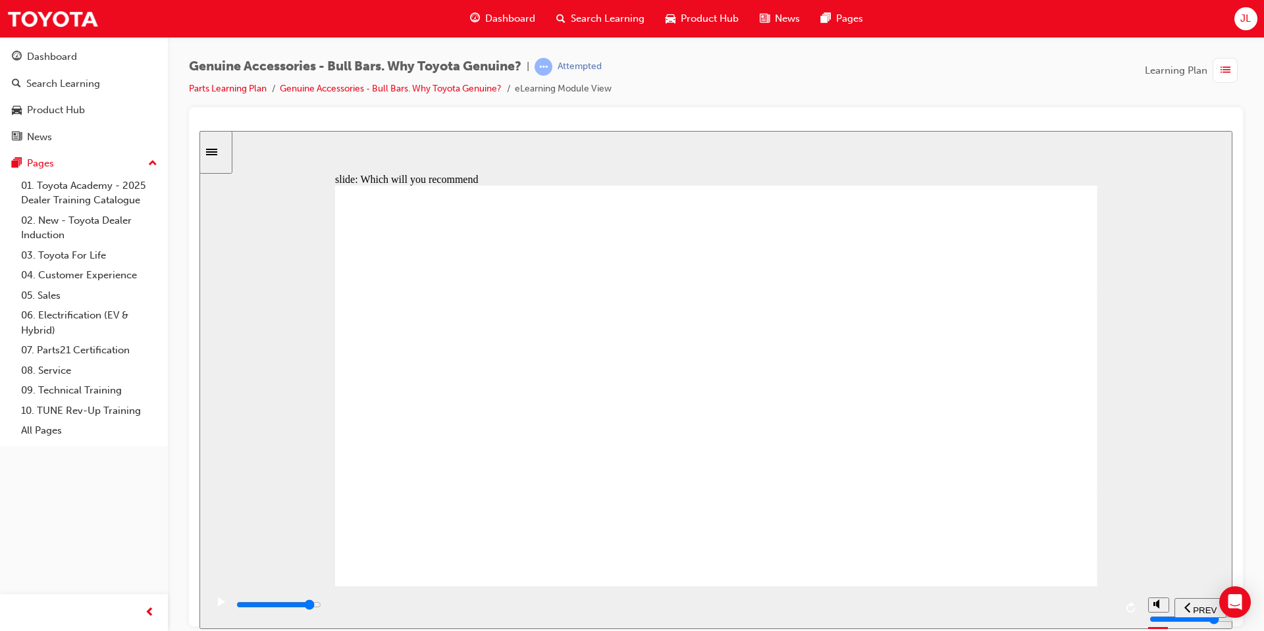
click at [1044, 599] on div "playback controls" at bounding box center [675, 608] width 880 height 20
click at [321, 606] on input "slide progress" at bounding box center [278, 604] width 85 height 11
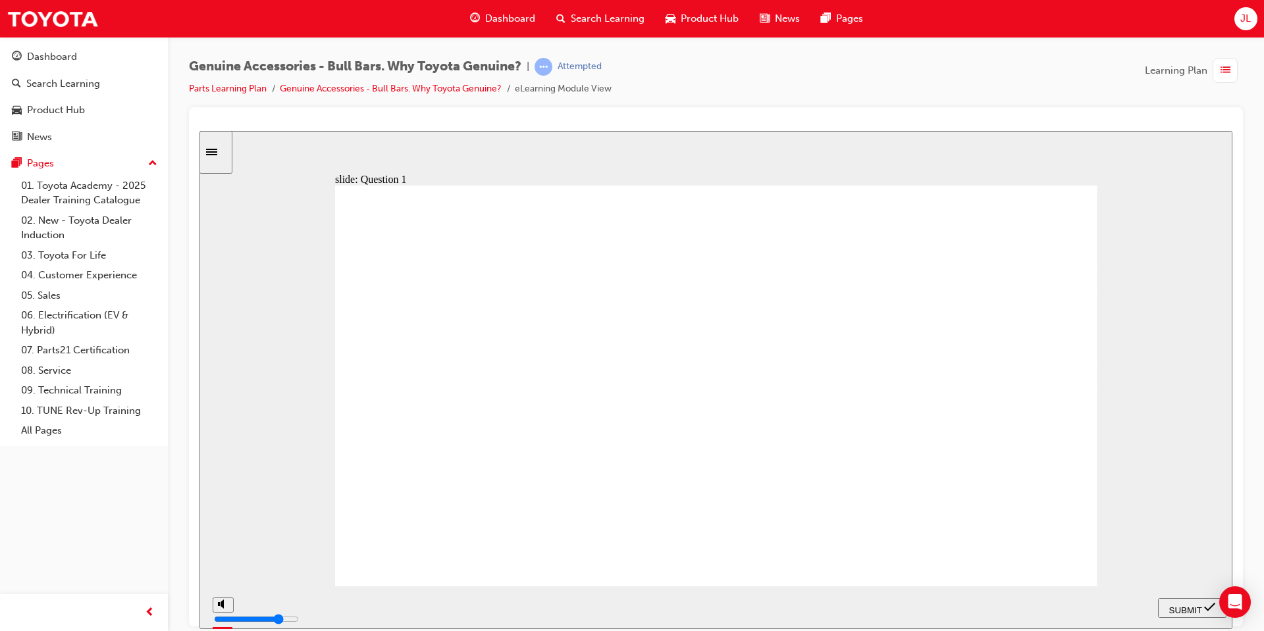
click at [1172, 614] on div "SUBMIT" at bounding box center [1192, 608] width 58 height 14
click at [1179, 608] on span "SUBMIT" at bounding box center [1185, 610] width 33 height 10
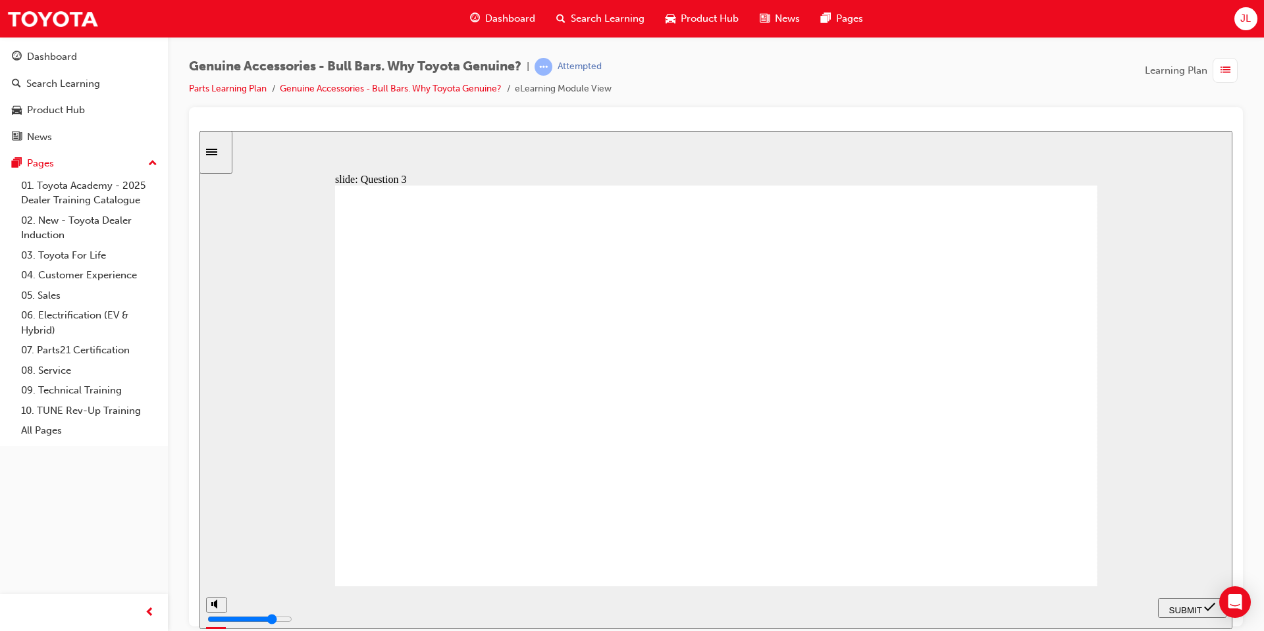
click at [1179, 613] on div "SUBMIT" at bounding box center [1192, 608] width 58 height 14
radio input "true"
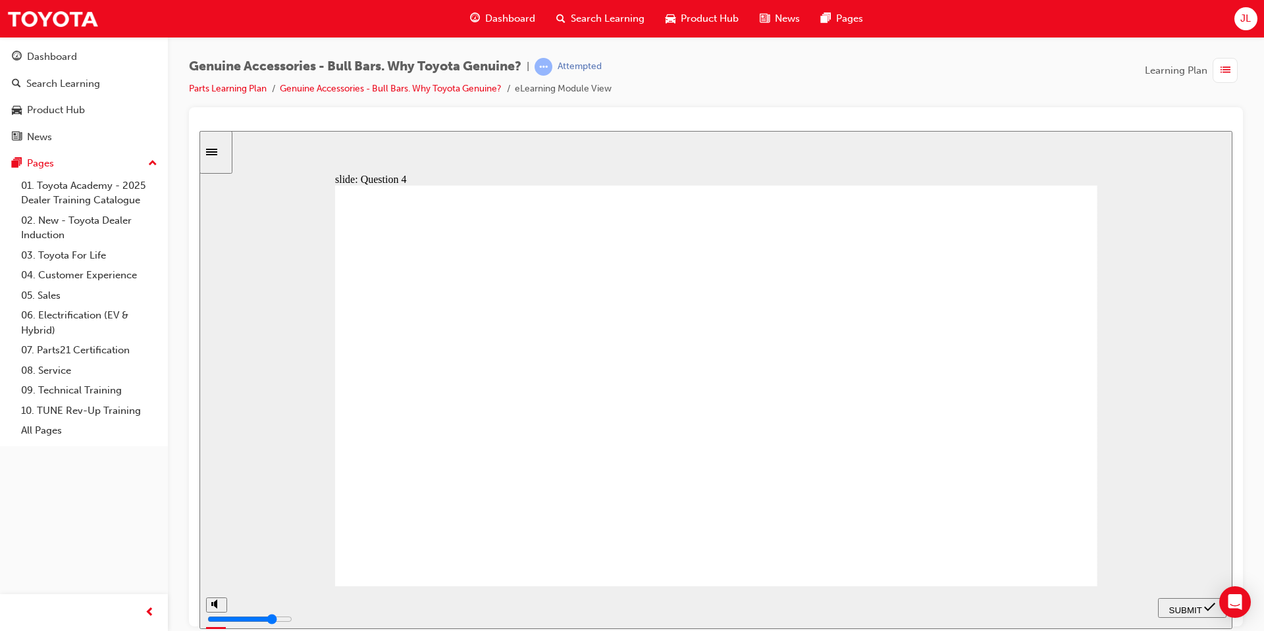
click at [1192, 605] on span "SUBMIT" at bounding box center [1185, 610] width 33 height 10
radio input "true"
click at [1174, 601] on div "SUBMIT" at bounding box center [1192, 608] width 58 height 14
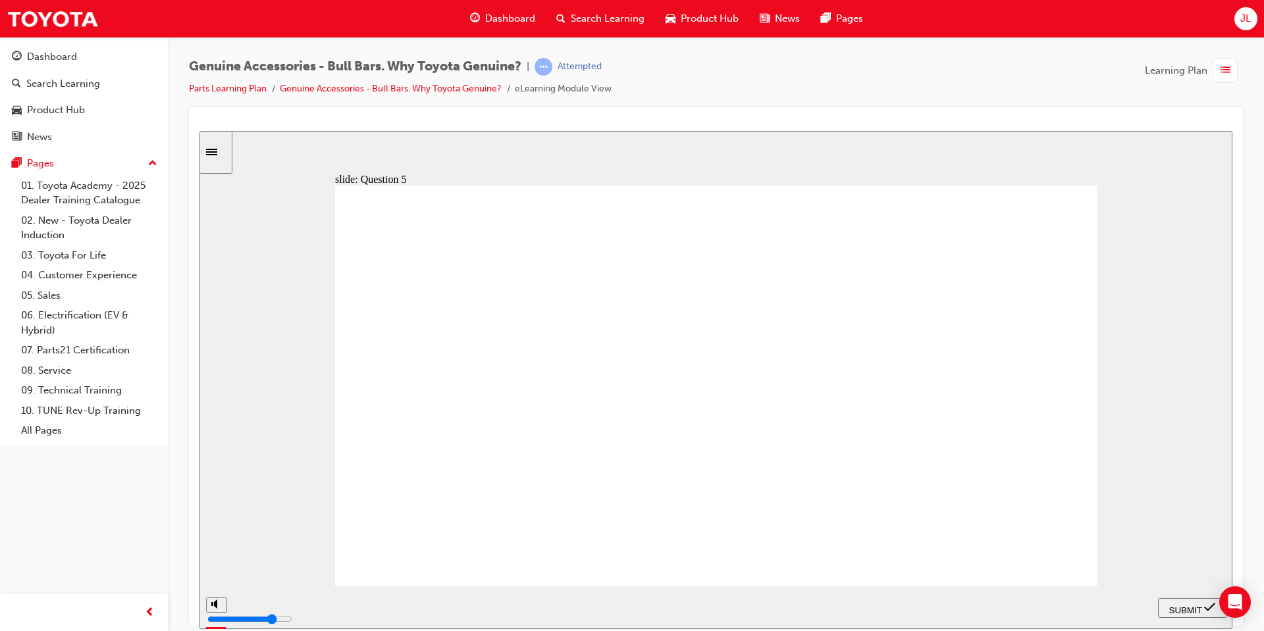
radio input "true"
click at [1174, 608] on span "SUBMIT" at bounding box center [1185, 610] width 33 height 10
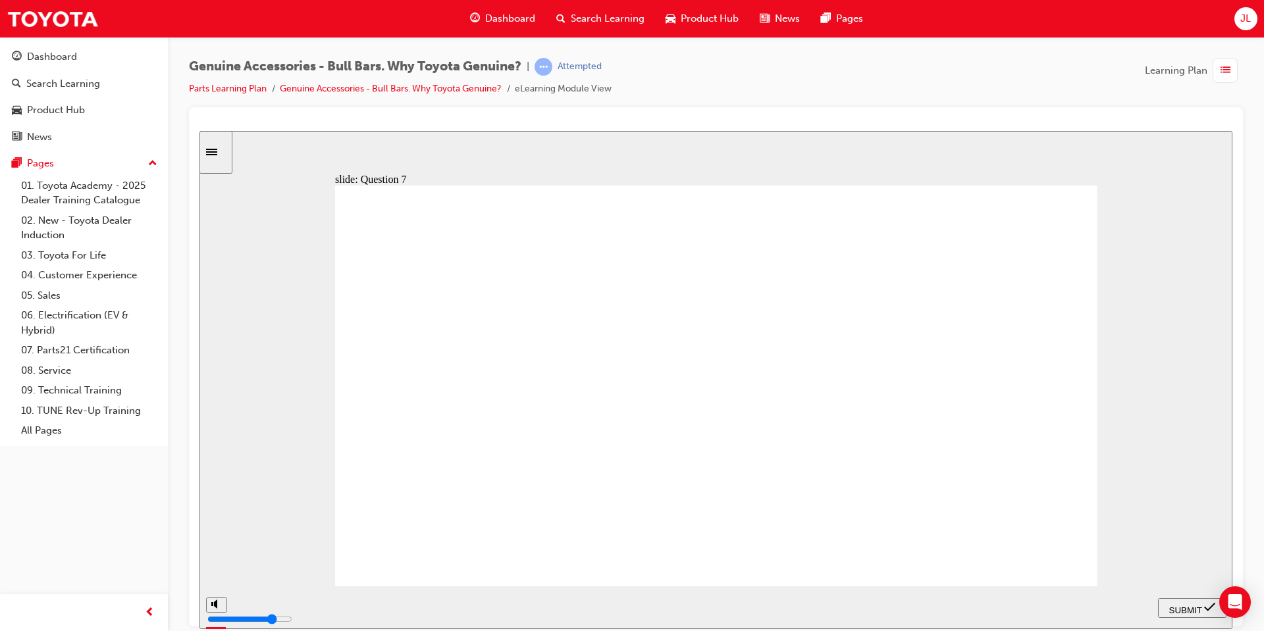
radio input "true"
click at [1170, 610] on span "SUBMIT" at bounding box center [1185, 610] width 33 height 10
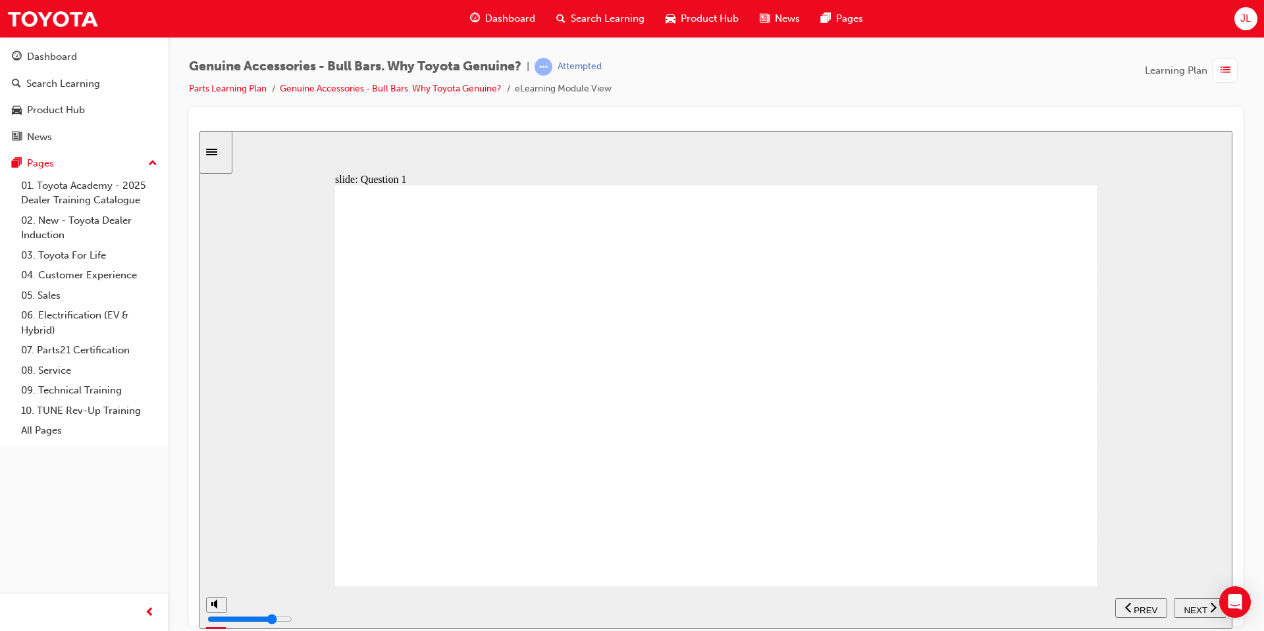
click at [1188, 605] on span "NEXT" at bounding box center [1195, 610] width 23 height 10
click at [1189, 605] on span "NEXT" at bounding box center [1195, 610] width 23 height 10
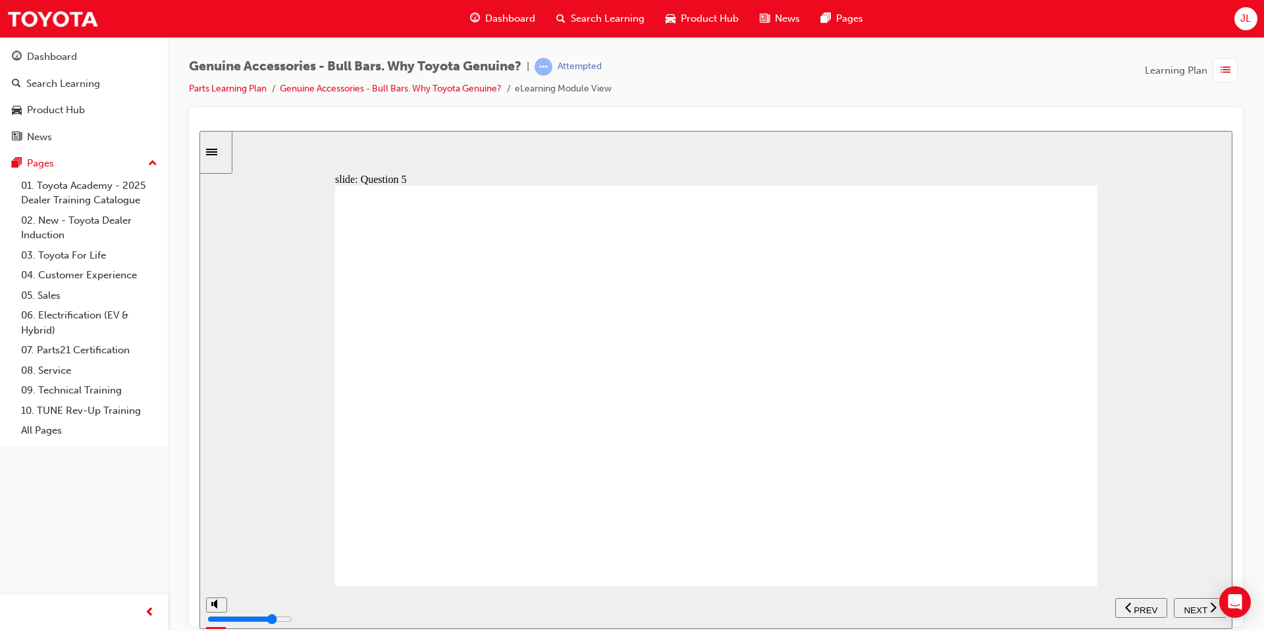
click at [1189, 605] on span "NEXT" at bounding box center [1195, 610] width 23 height 10
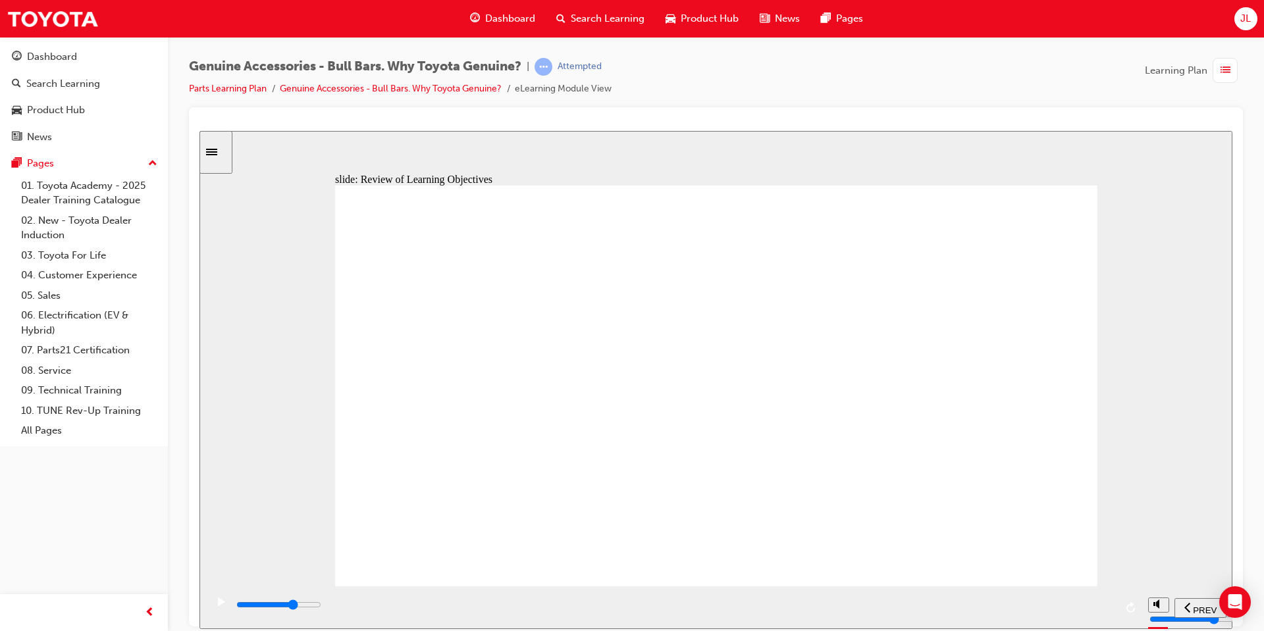
click at [839, 608] on div "playback controls" at bounding box center [675, 605] width 880 height 14
click at [1059, 604] on div "playback controls" at bounding box center [675, 605] width 880 height 14
type input "23000"
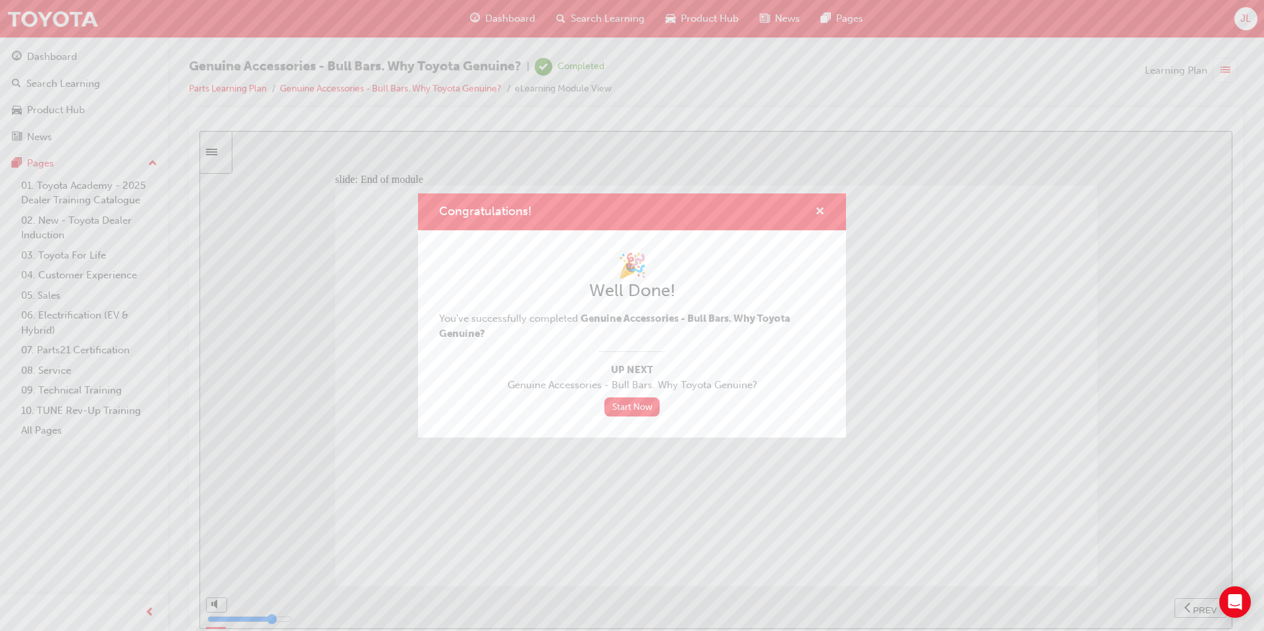
click at [822, 212] on span "cross-icon" at bounding box center [820, 213] width 10 height 12
